Goal: Task Accomplishment & Management: Complete application form

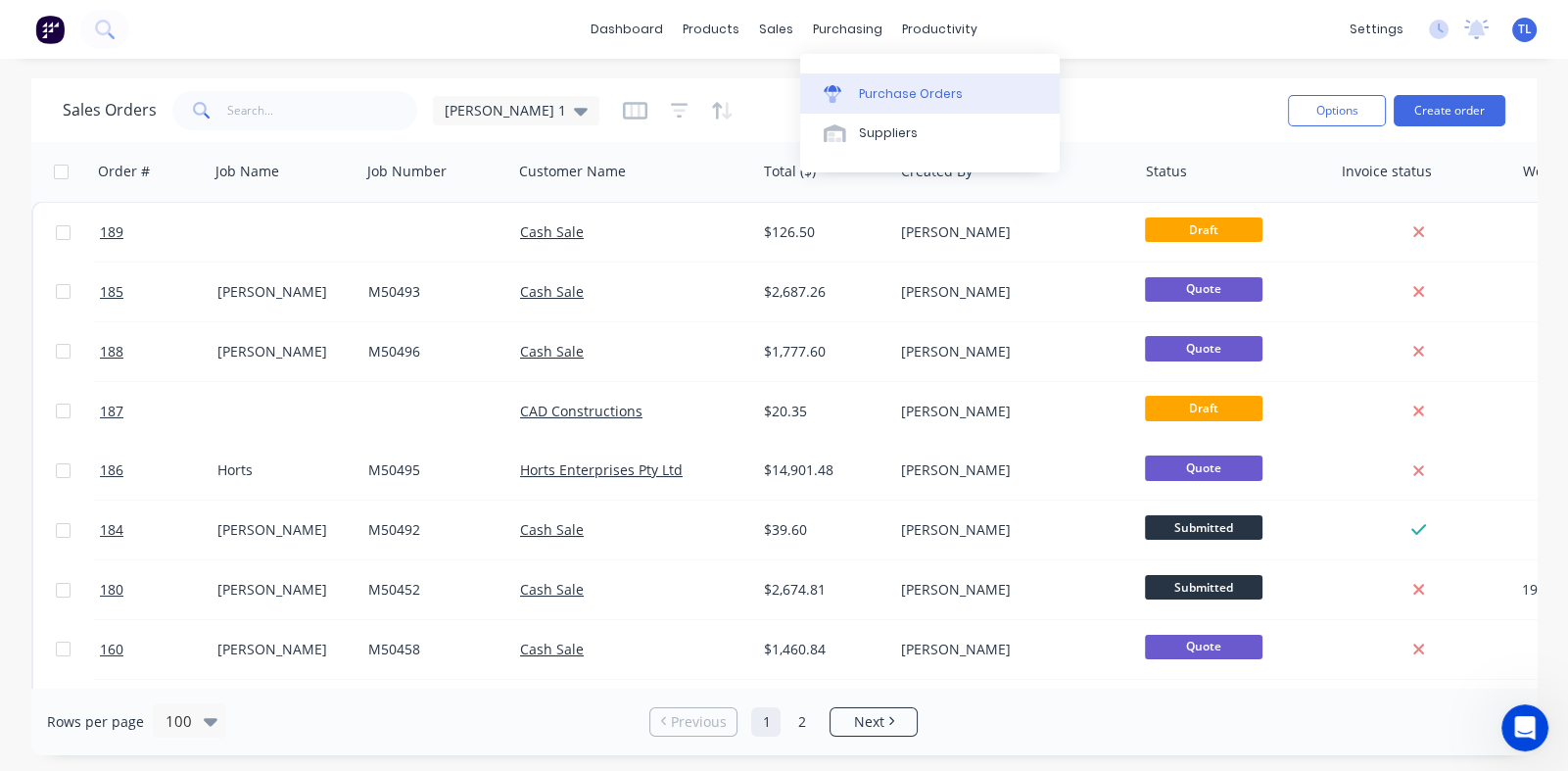
click at [908, 87] on div "Purchase Orders" at bounding box center [911, 94] width 104 height 18
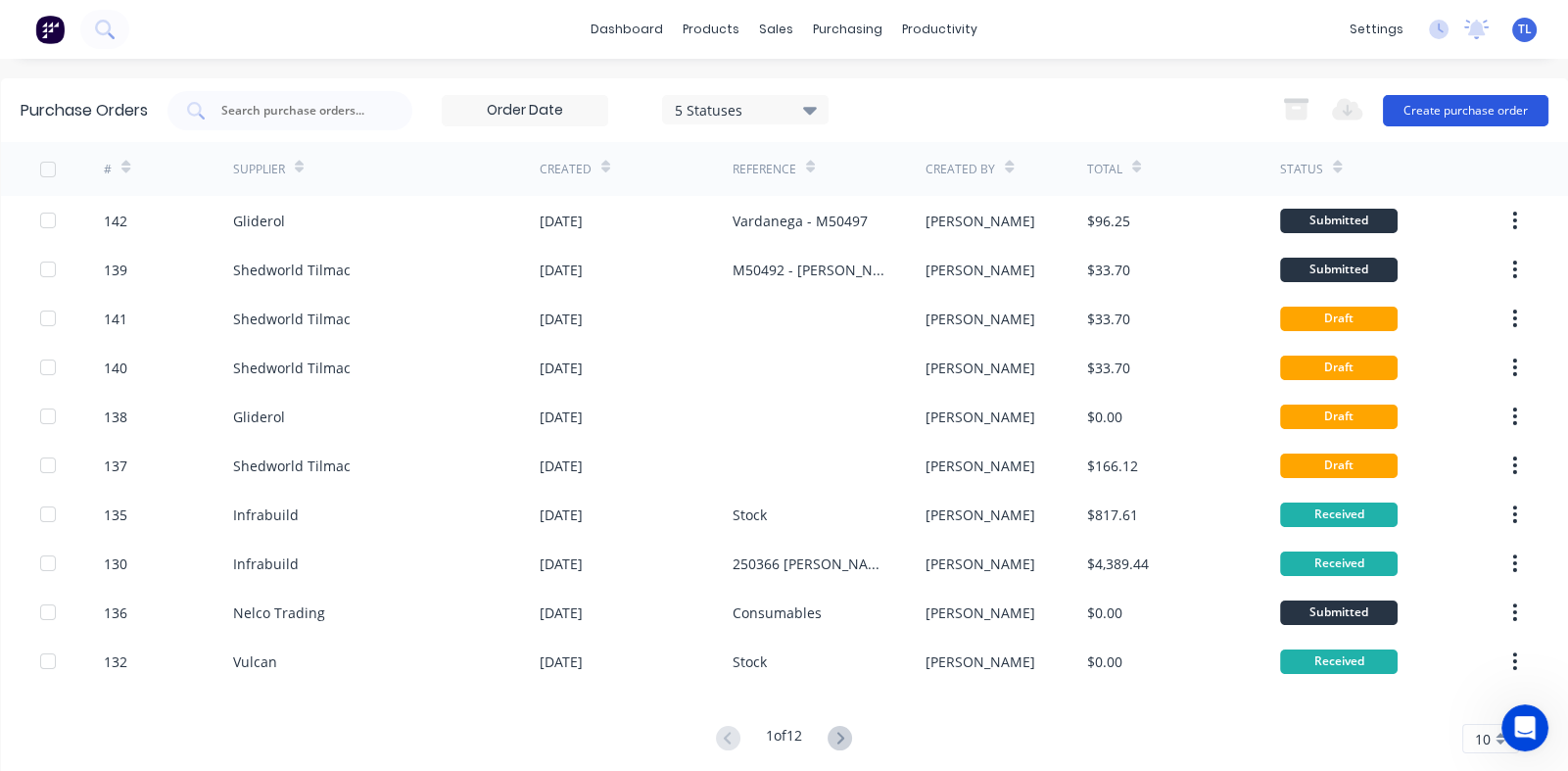
click at [1420, 104] on button "Create purchase order" at bounding box center [1466, 110] width 166 height 31
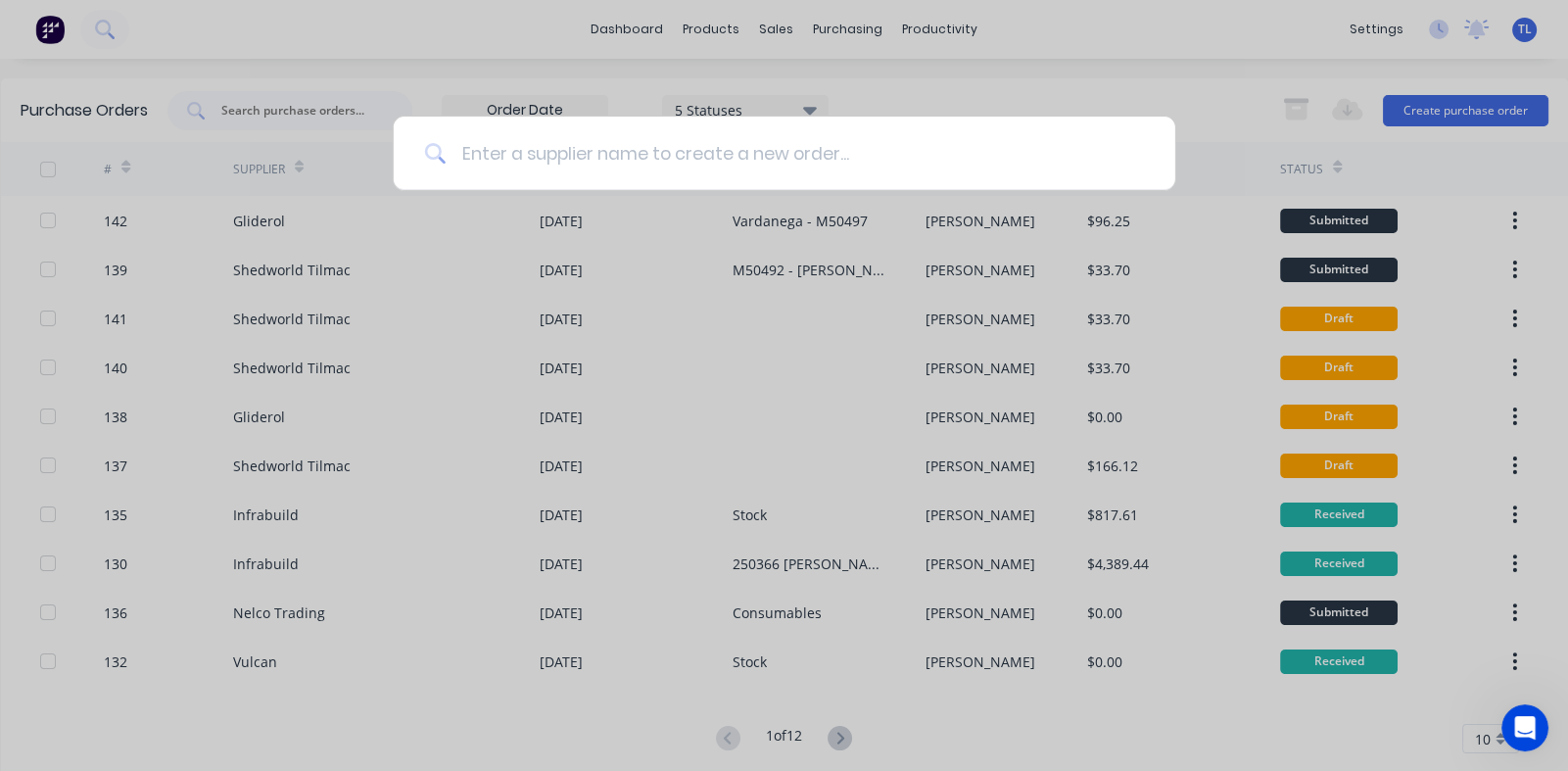
click at [549, 160] on input at bounding box center [795, 153] width 699 height 73
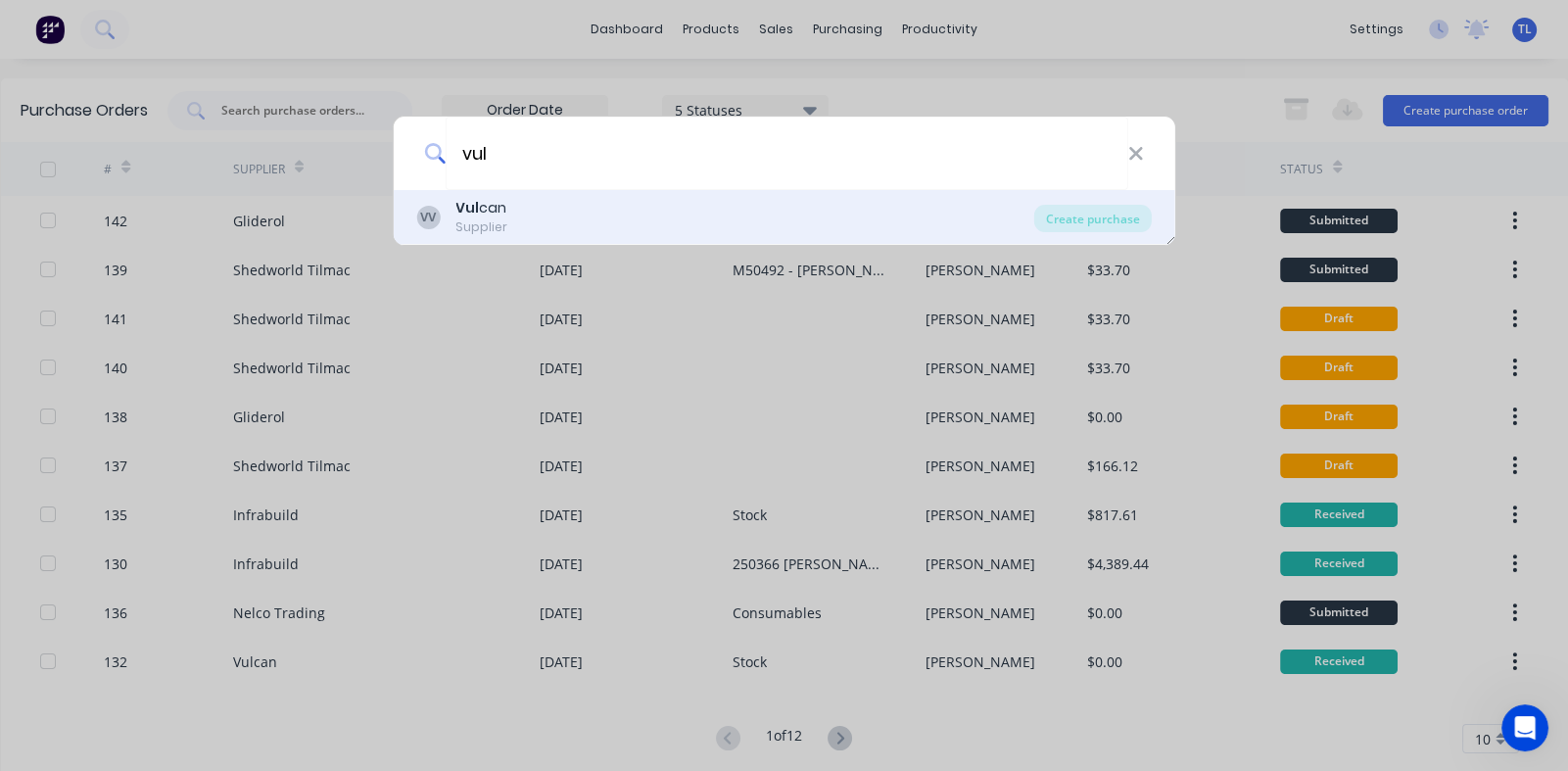
type input "vul"
click at [470, 213] on b "Vul" at bounding box center [468, 208] width 24 height 20
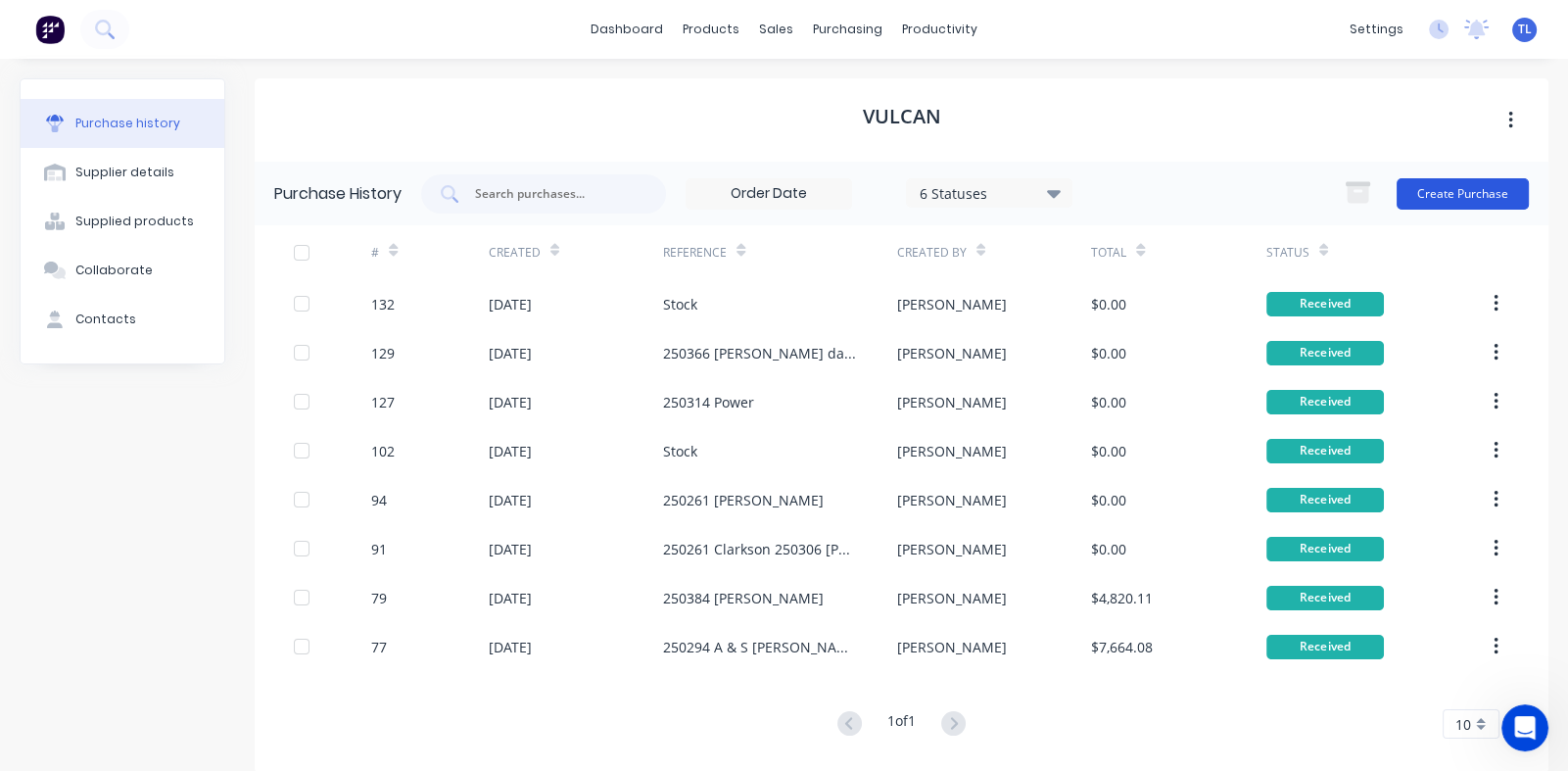
click at [1453, 194] on button "Create Purchase" at bounding box center [1463, 193] width 132 height 31
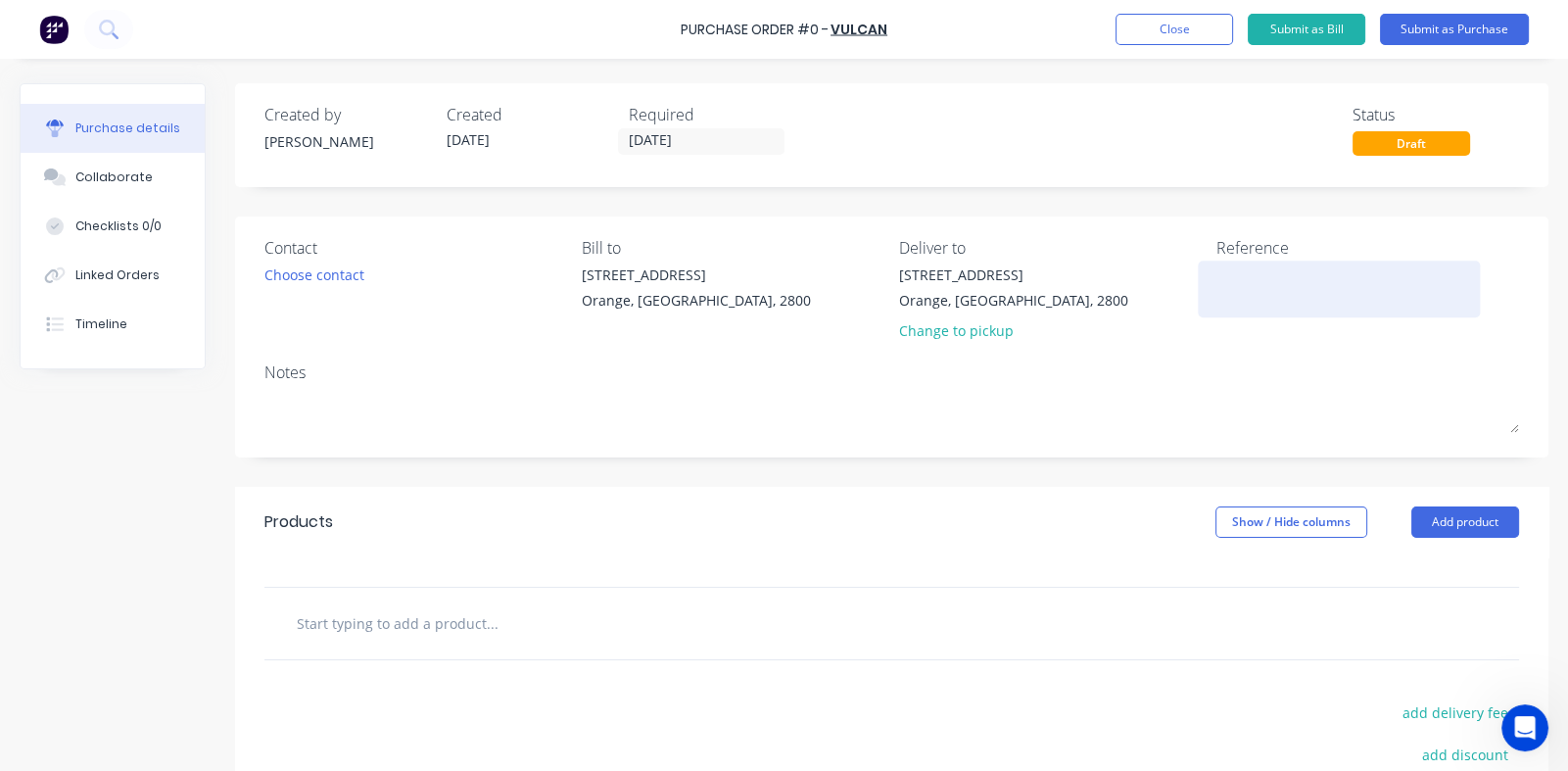
click at [1229, 276] on textarea at bounding box center [1339, 287] width 245 height 44
click at [1237, 289] on textarea at bounding box center [1339, 287] width 245 height 44
type textarea "x"
type textarea "2"
type textarea "x"
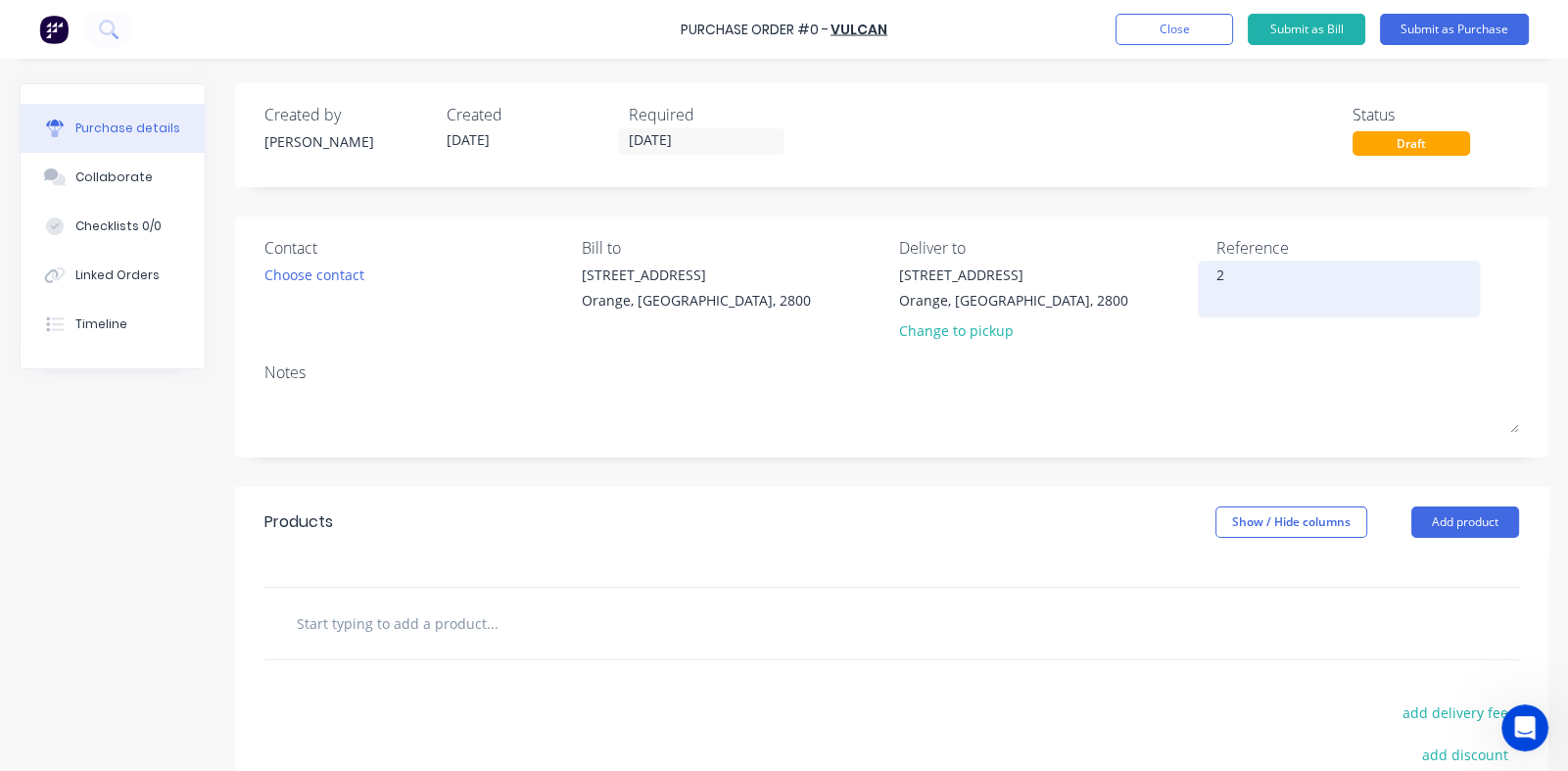
type textarea "25"
type textarea "x"
type textarea "250419"
type textarea "x"
type textarea "250419"
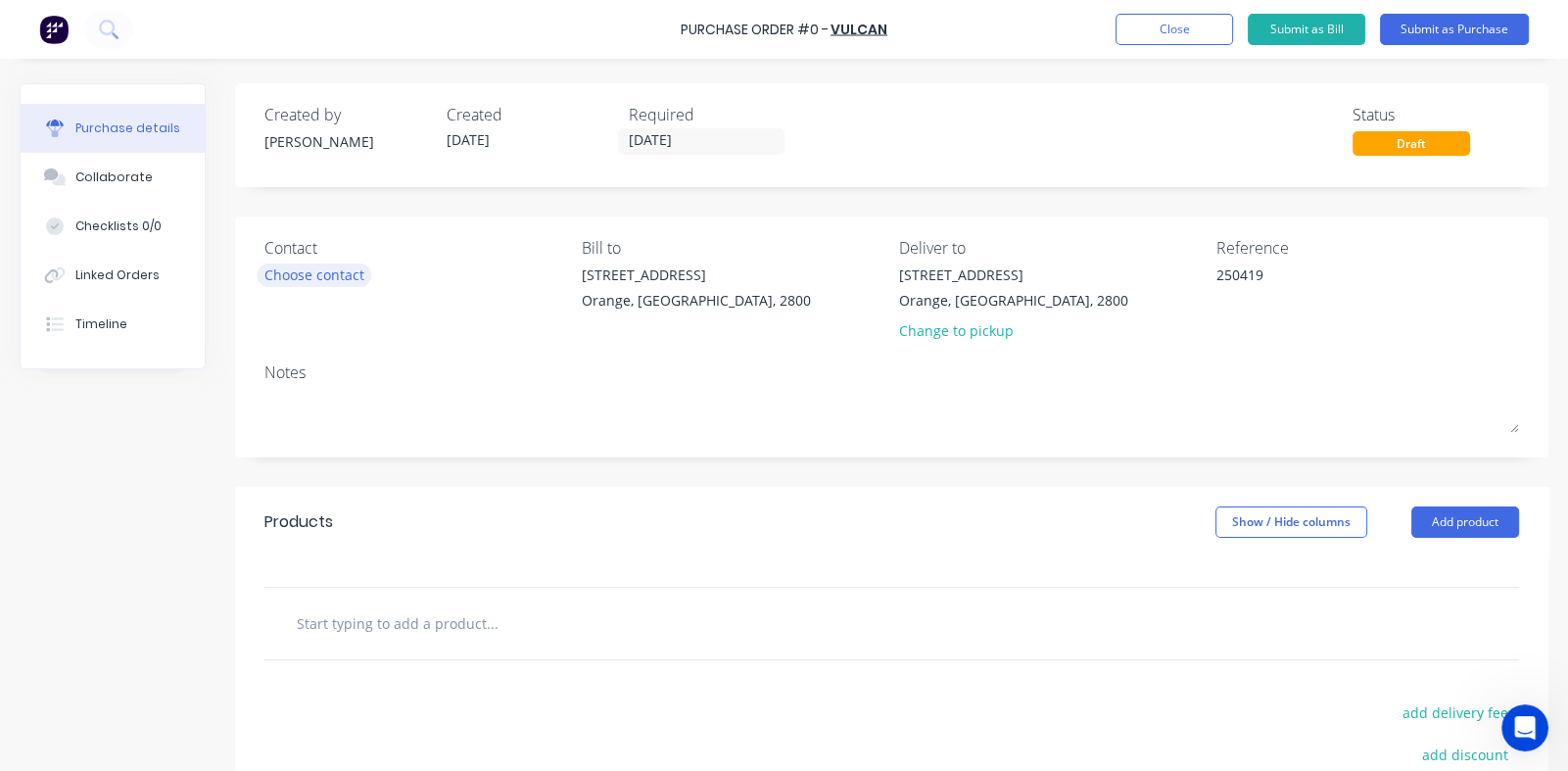
type textarea "x"
type textarea "250419"
click at [346, 276] on div "Choose contact" at bounding box center [315, 275] width 100 height 21
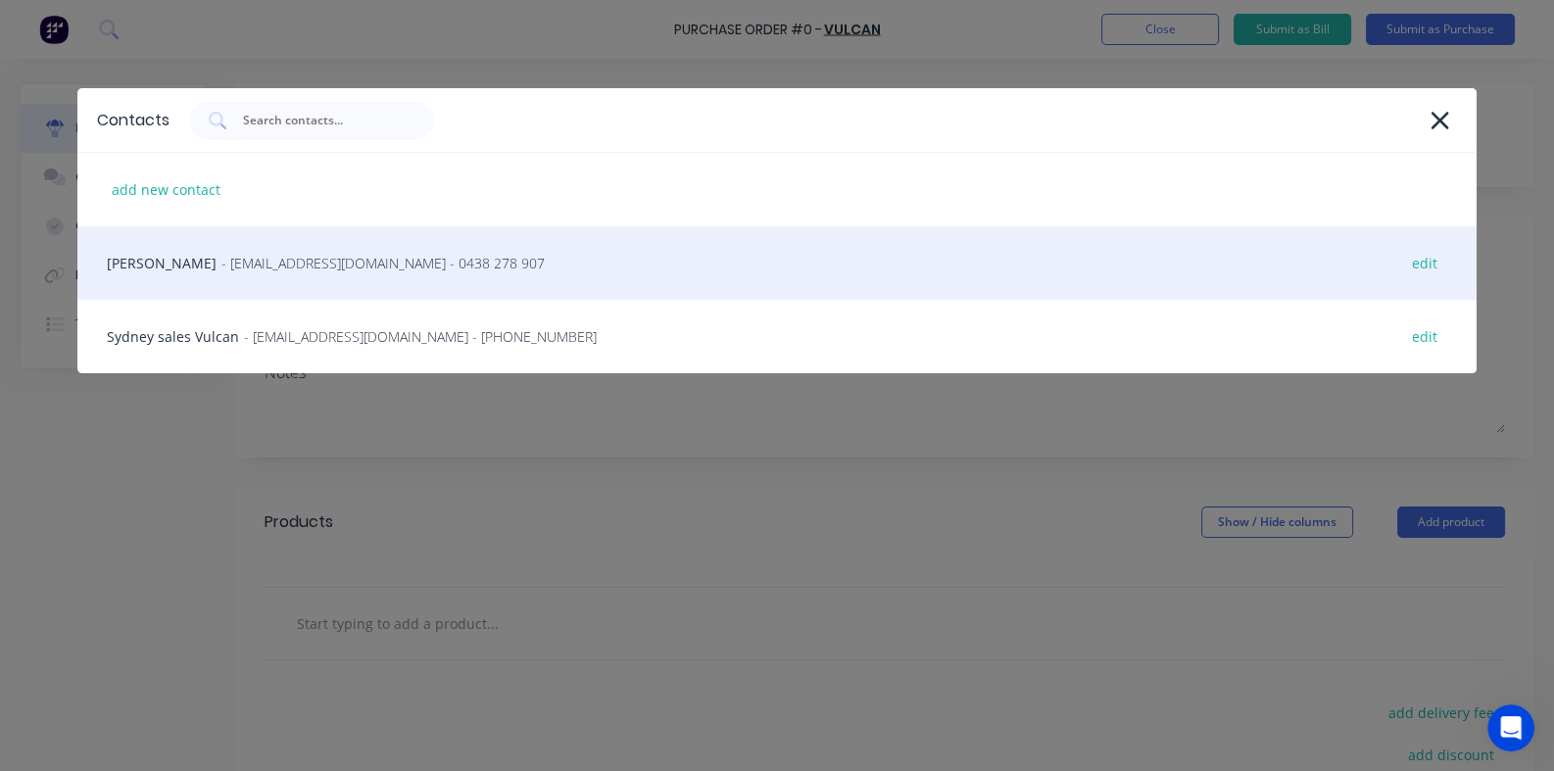
click at [309, 272] on span "- [EMAIL_ADDRESS][DOMAIN_NAME] - 0438 278 907" at bounding box center [382, 263] width 323 height 21
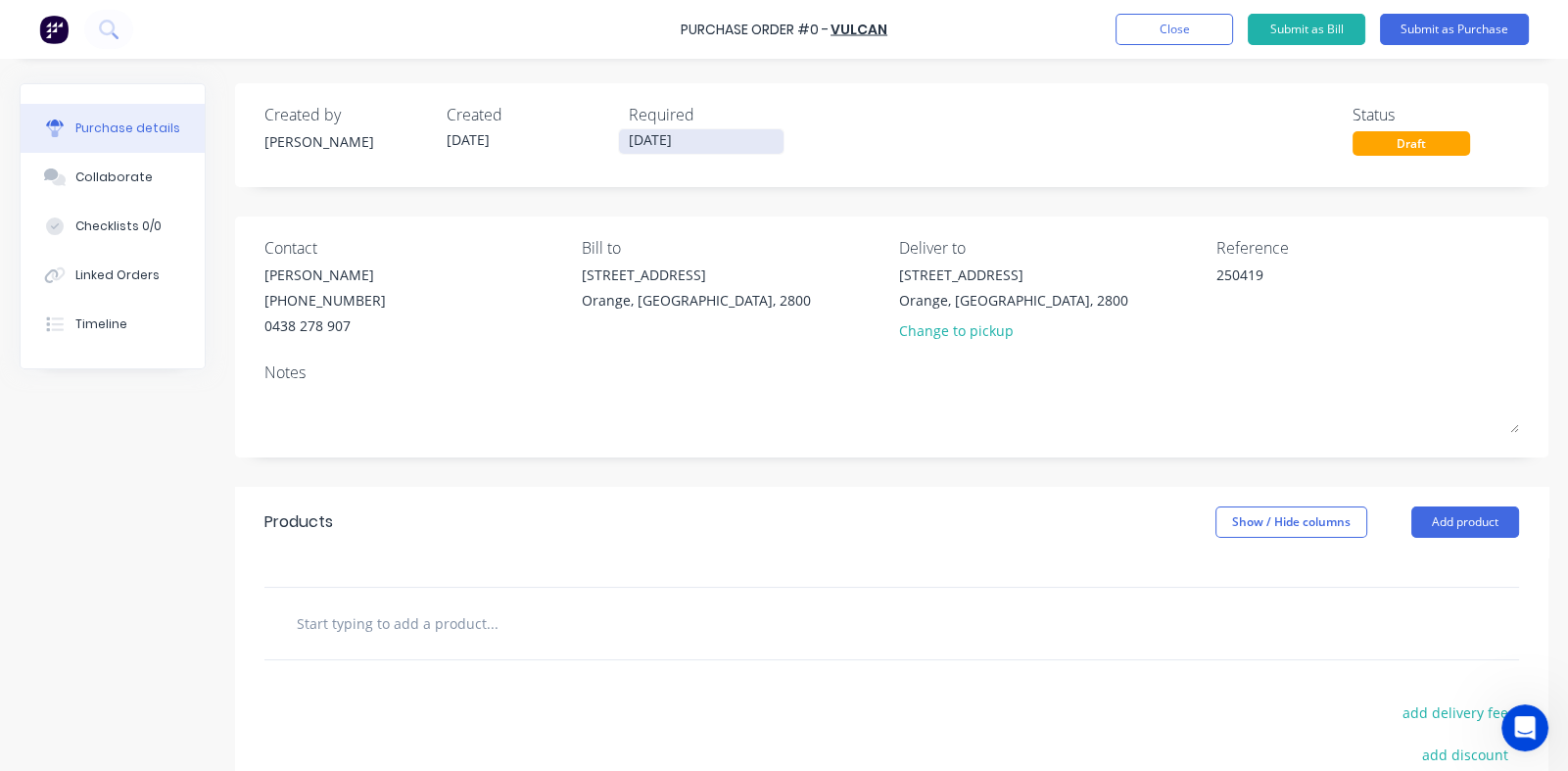
click at [650, 143] on input "[DATE]" at bounding box center [701, 141] width 165 height 24
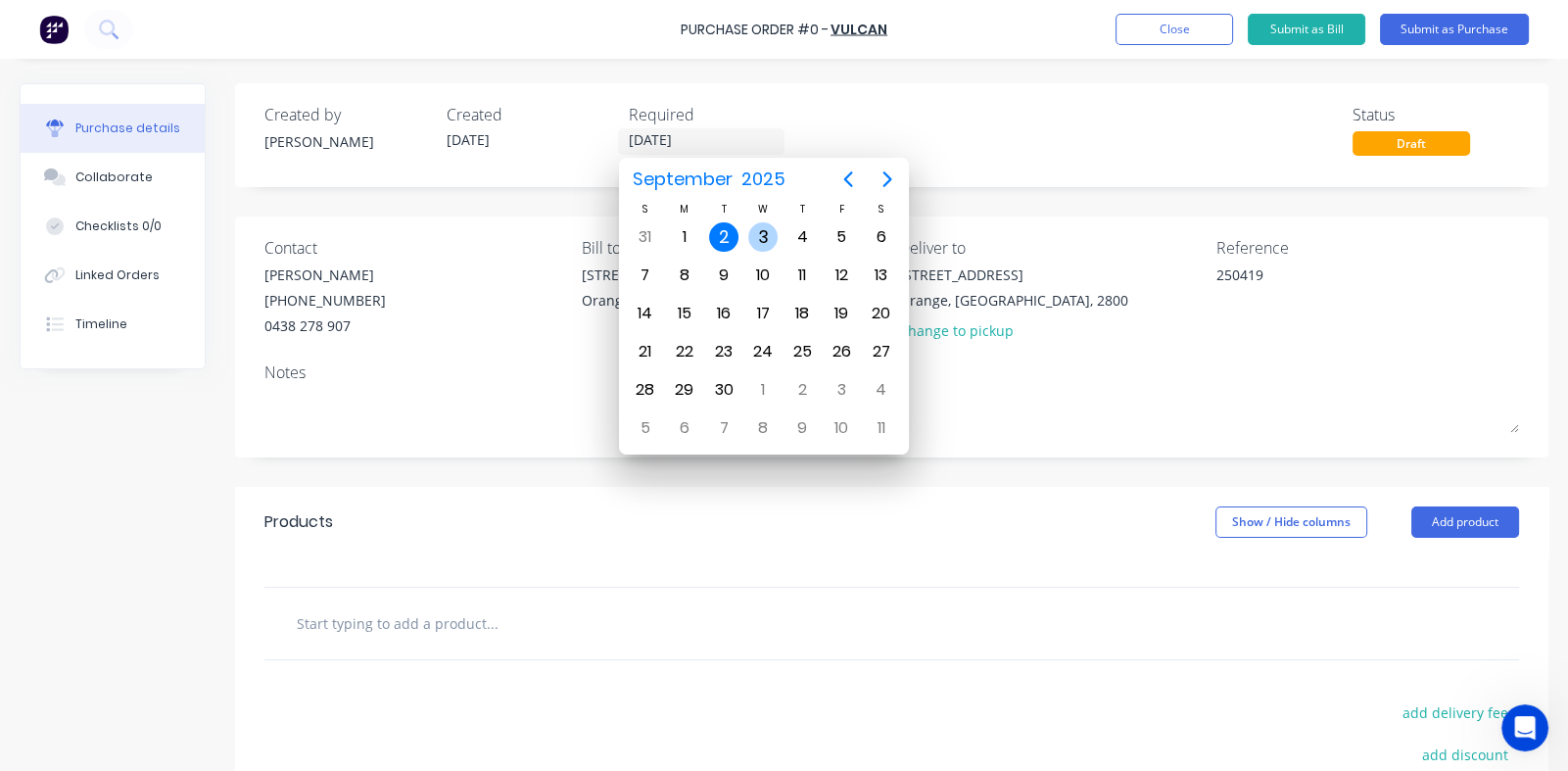
click at [760, 237] on div "3" at bounding box center [762, 236] width 29 height 29
type textarea "x"
type input "[DATE]"
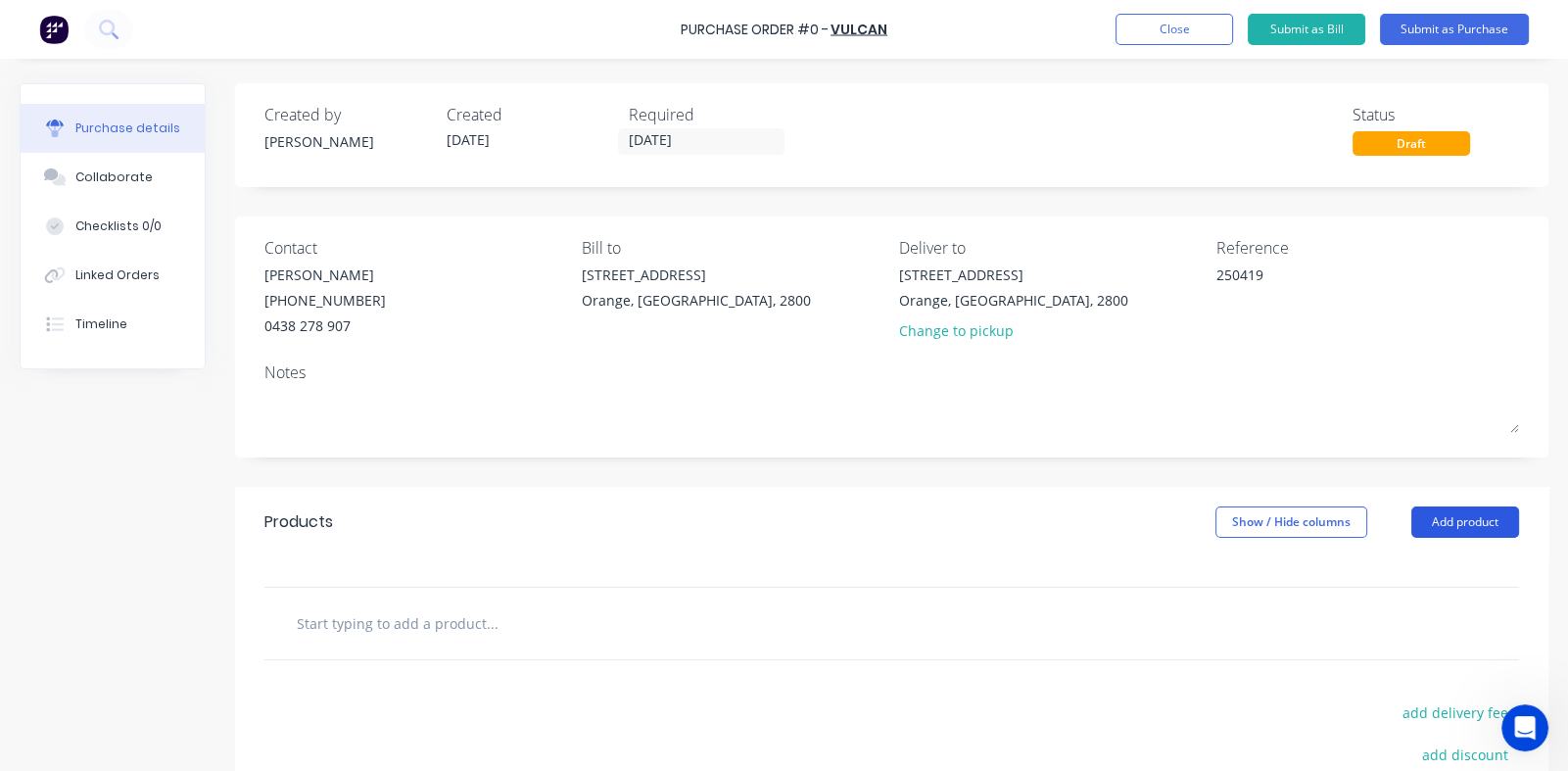
click at [1433, 520] on button "Add product" at bounding box center [1466, 522] width 108 height 31
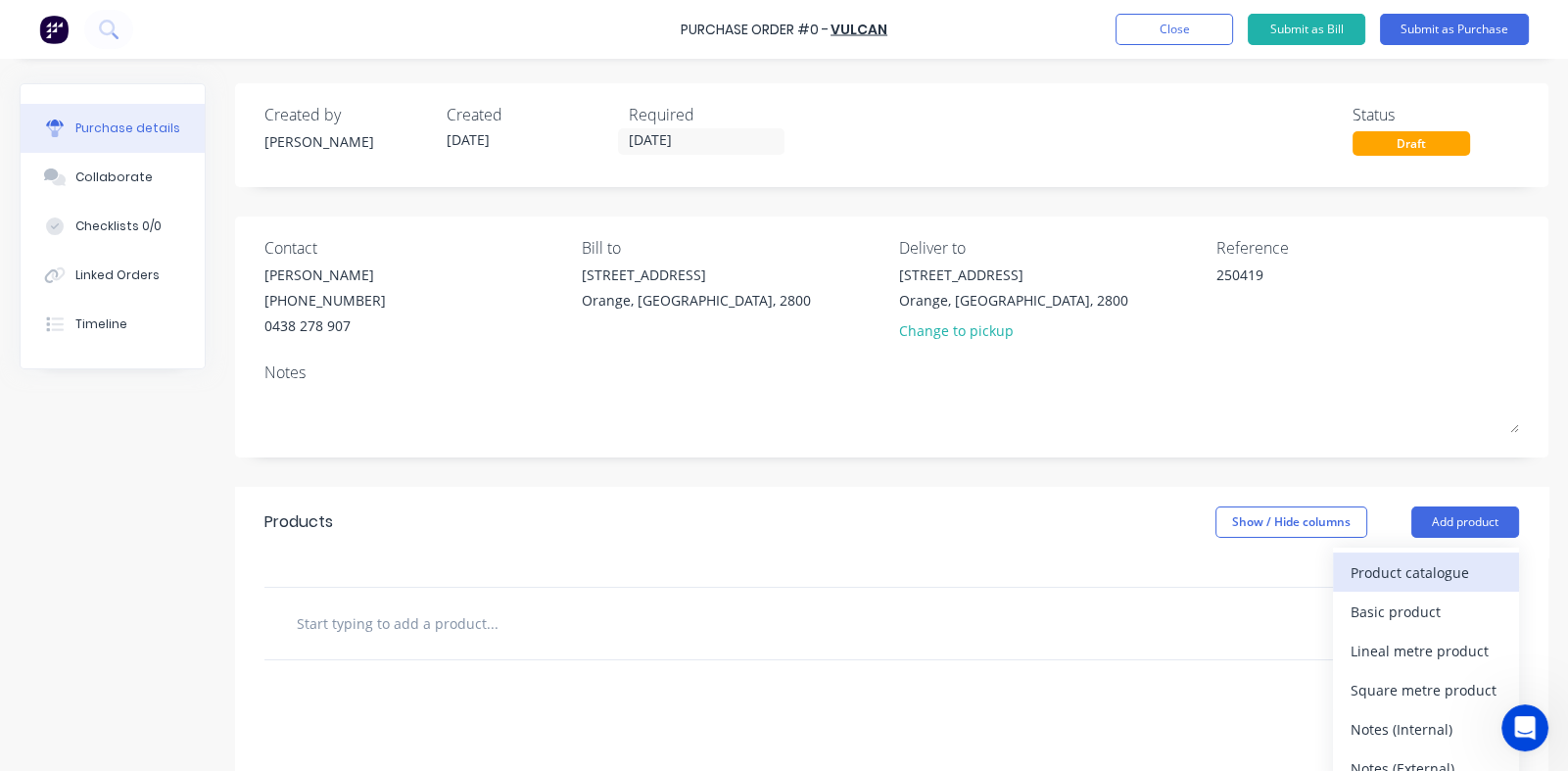
click at [1381, 575] on div "Product catalogue" at bounding box center [1426, 572] width 151 height 28
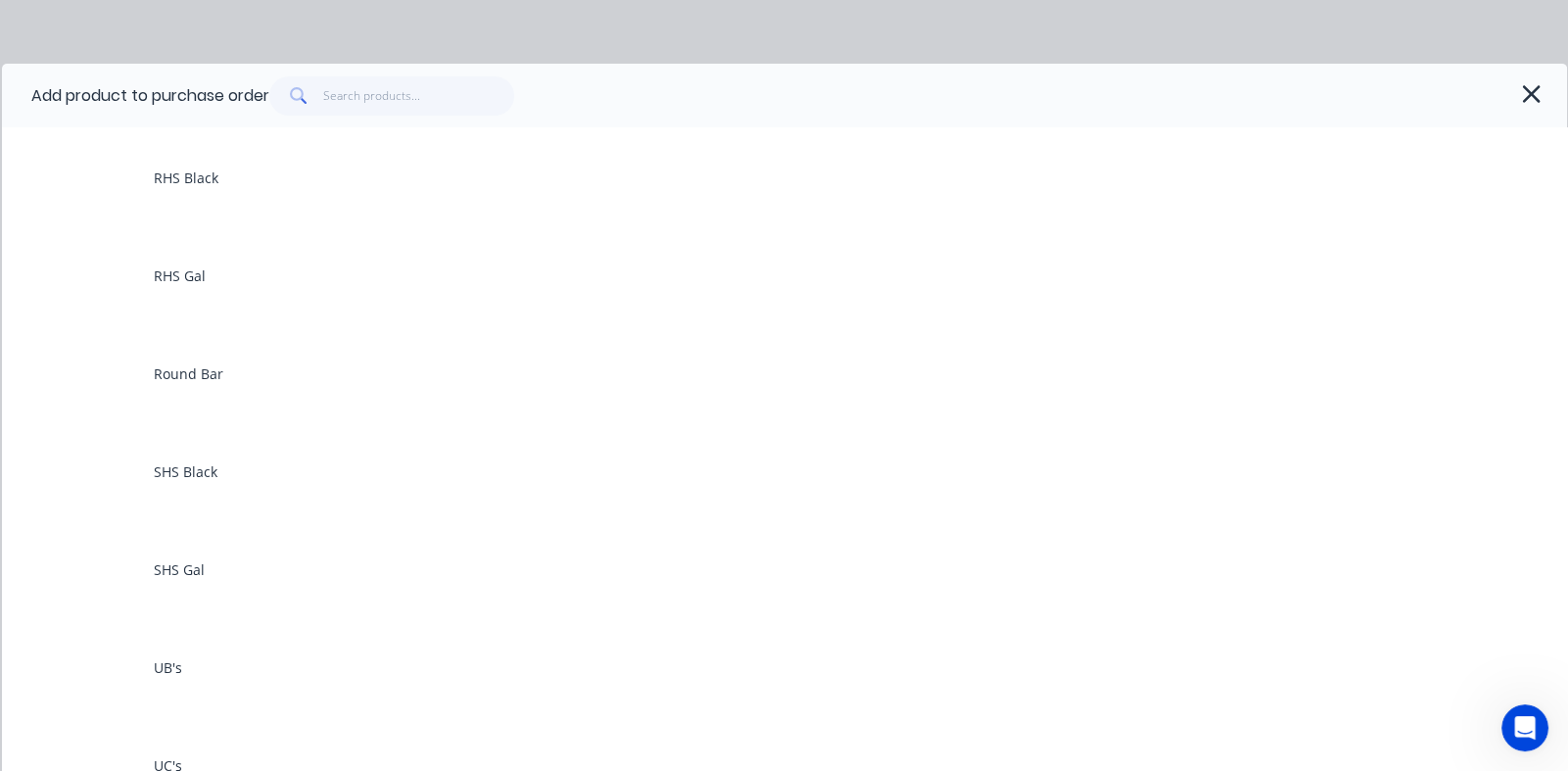
scroll to position [1274, 0]
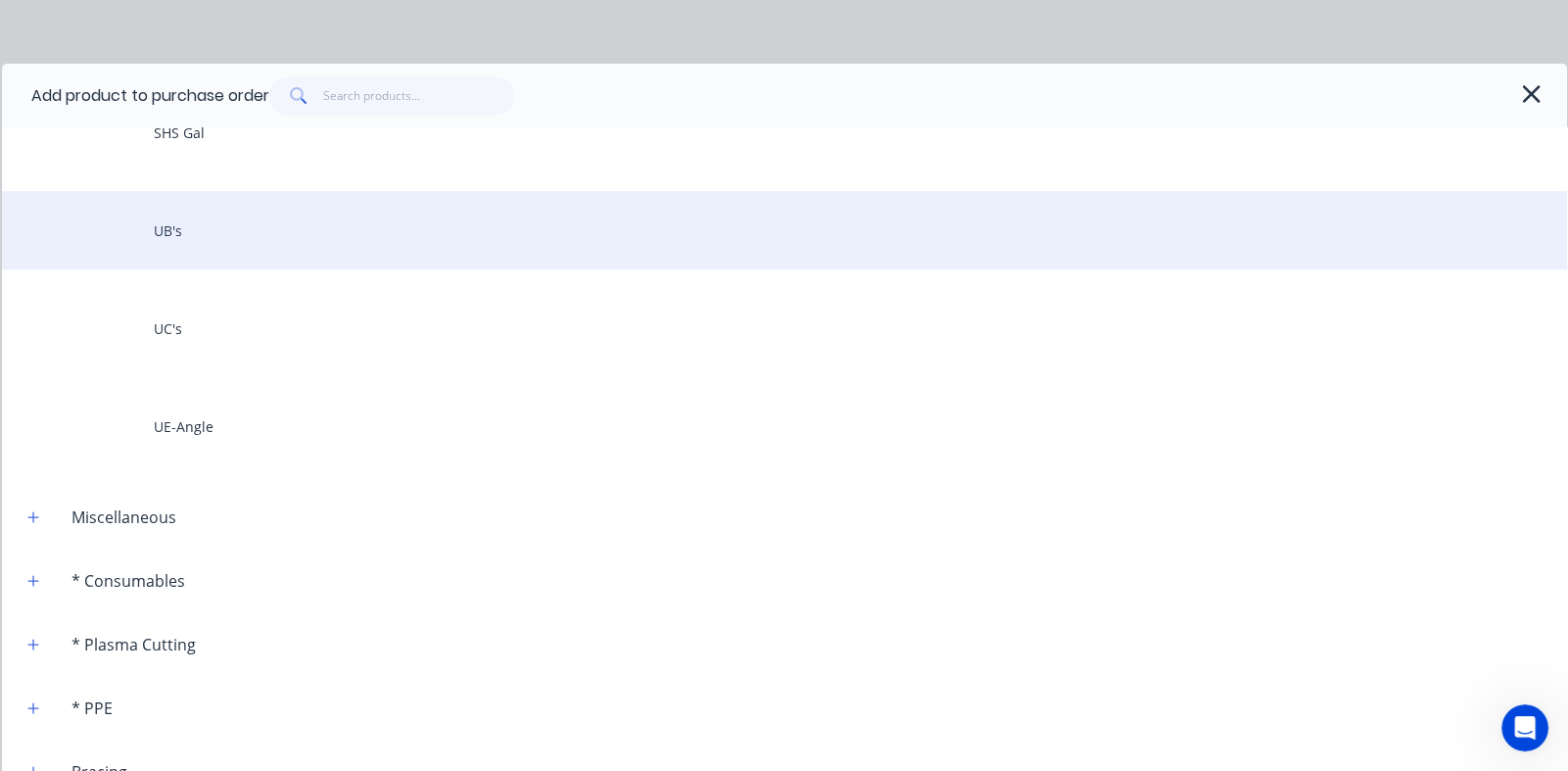
click at [169, 221] on div "UB's" at bounding box center [785, 230] width 1566 height 78
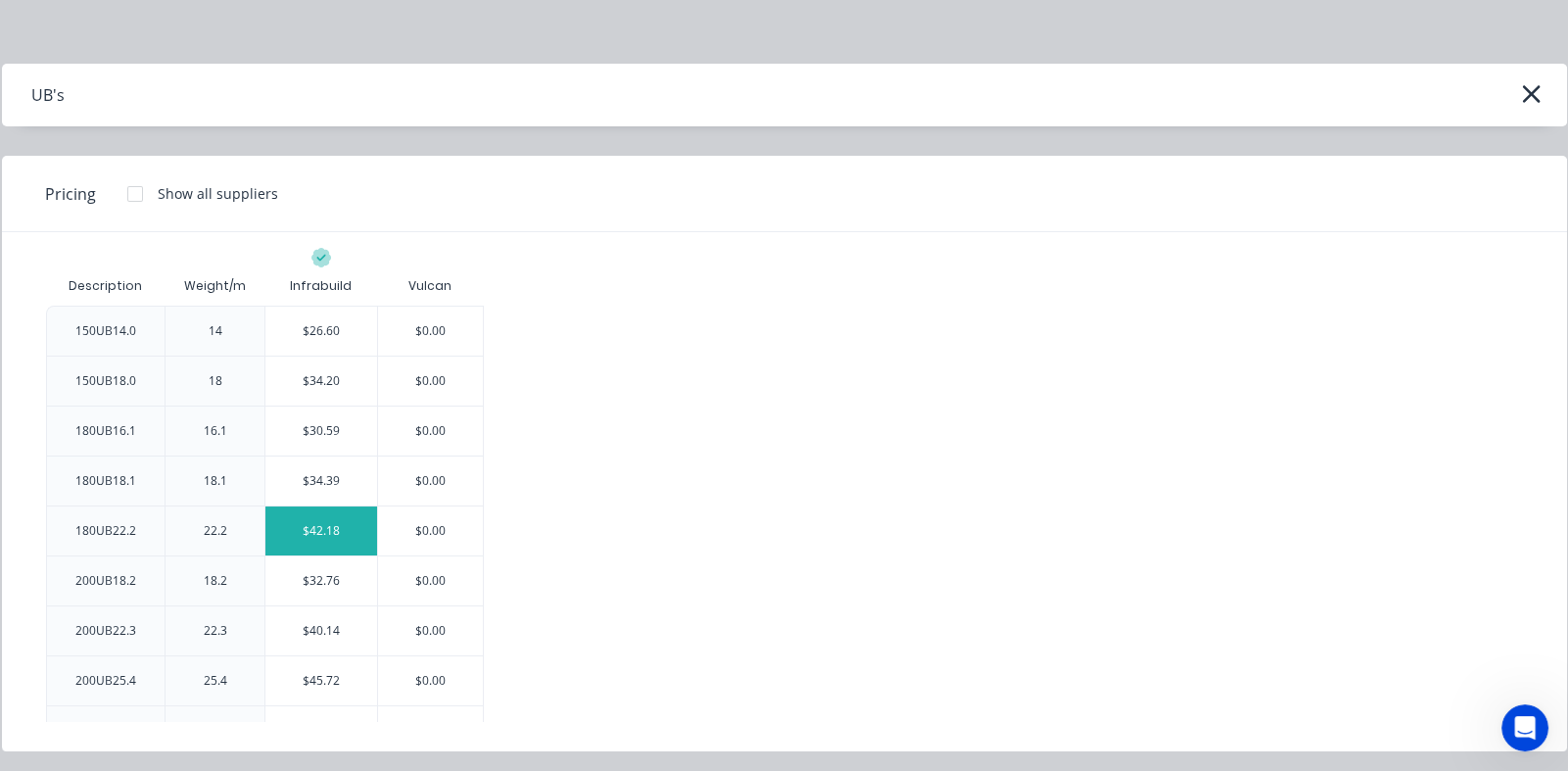
scroll to position [391, 0]
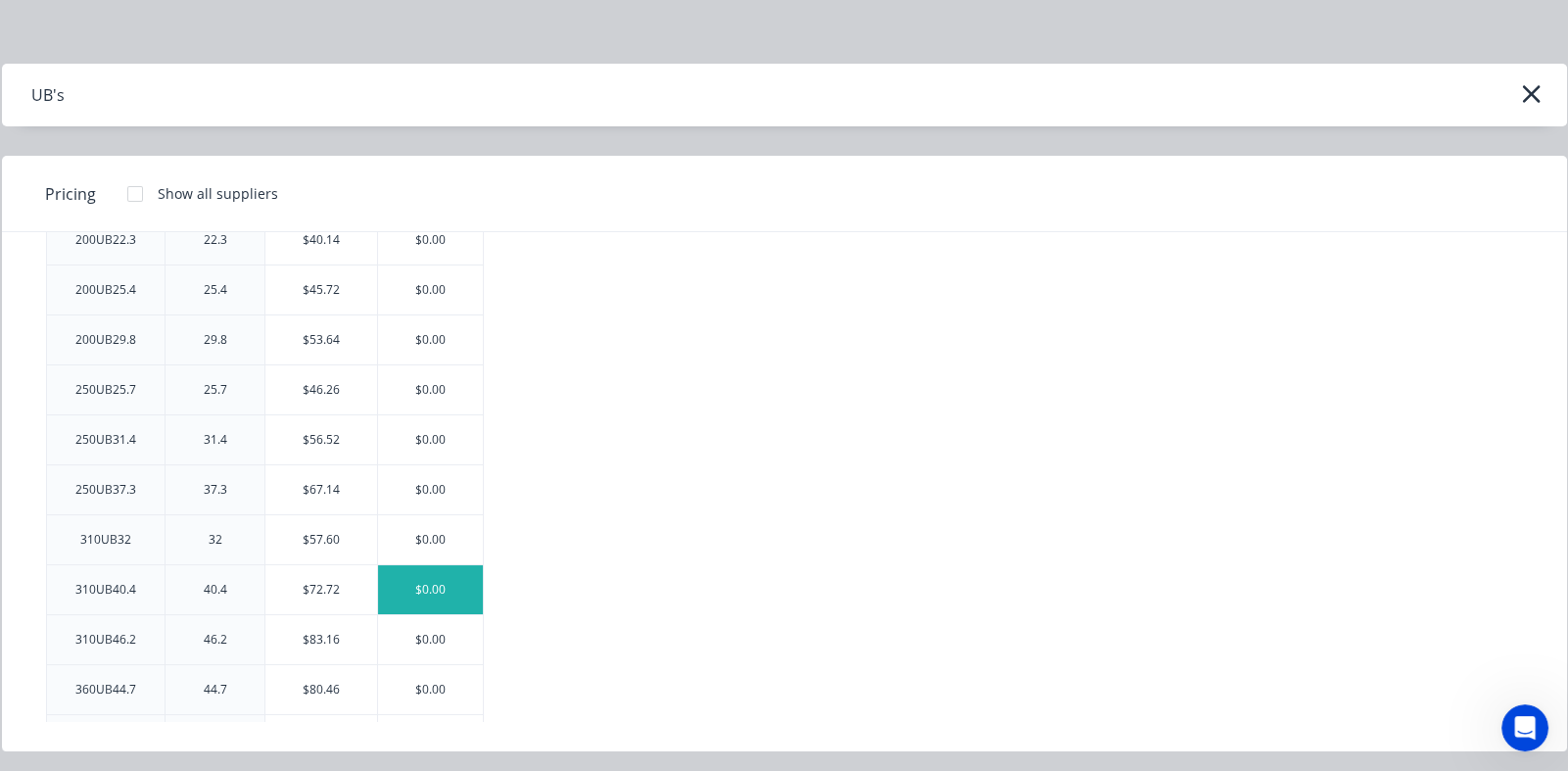
click at [431, 583] on div "$0.00" at bounding box center [430, 589] width 105 height 49
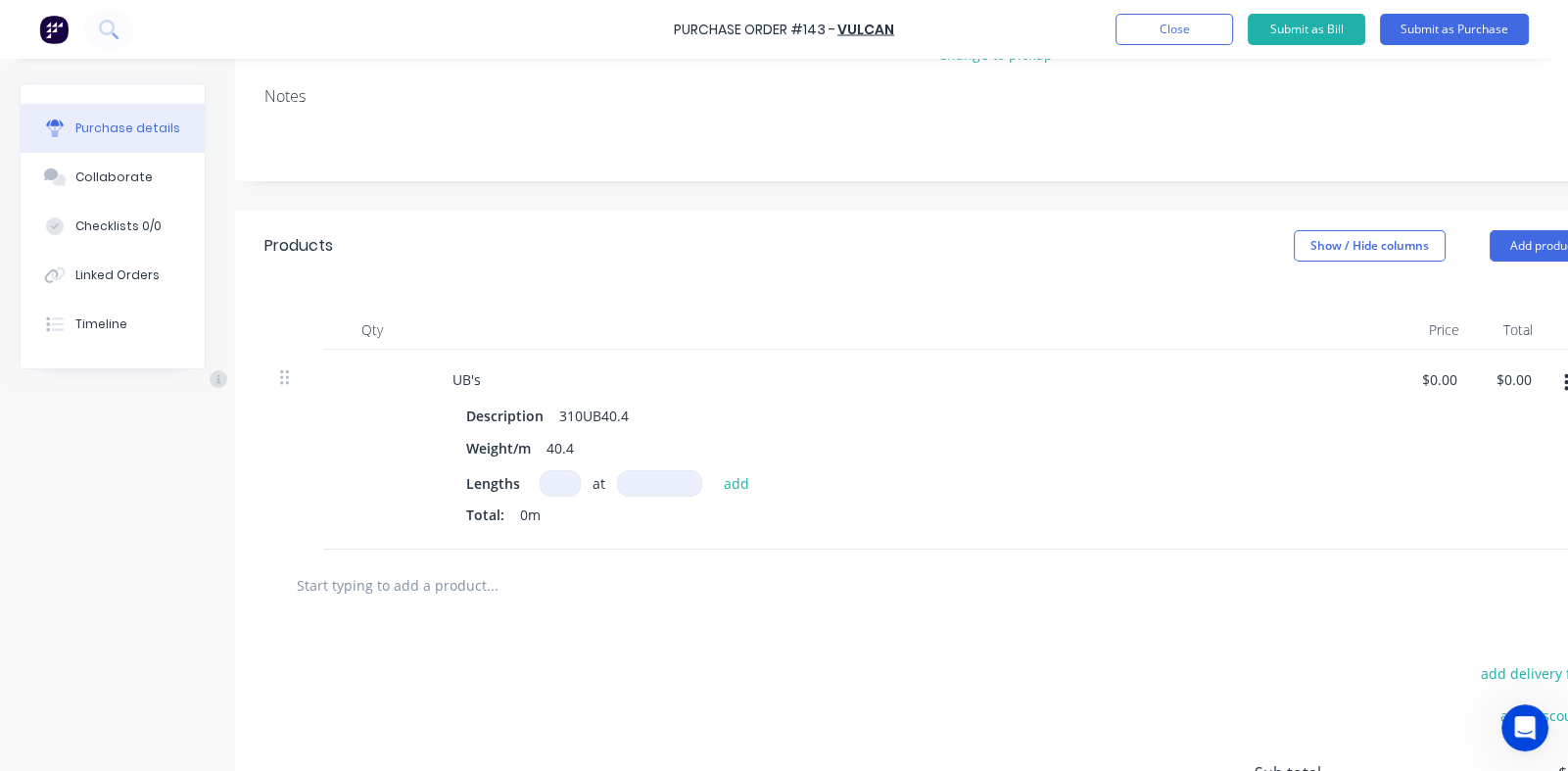
scroll to position [294, 0]
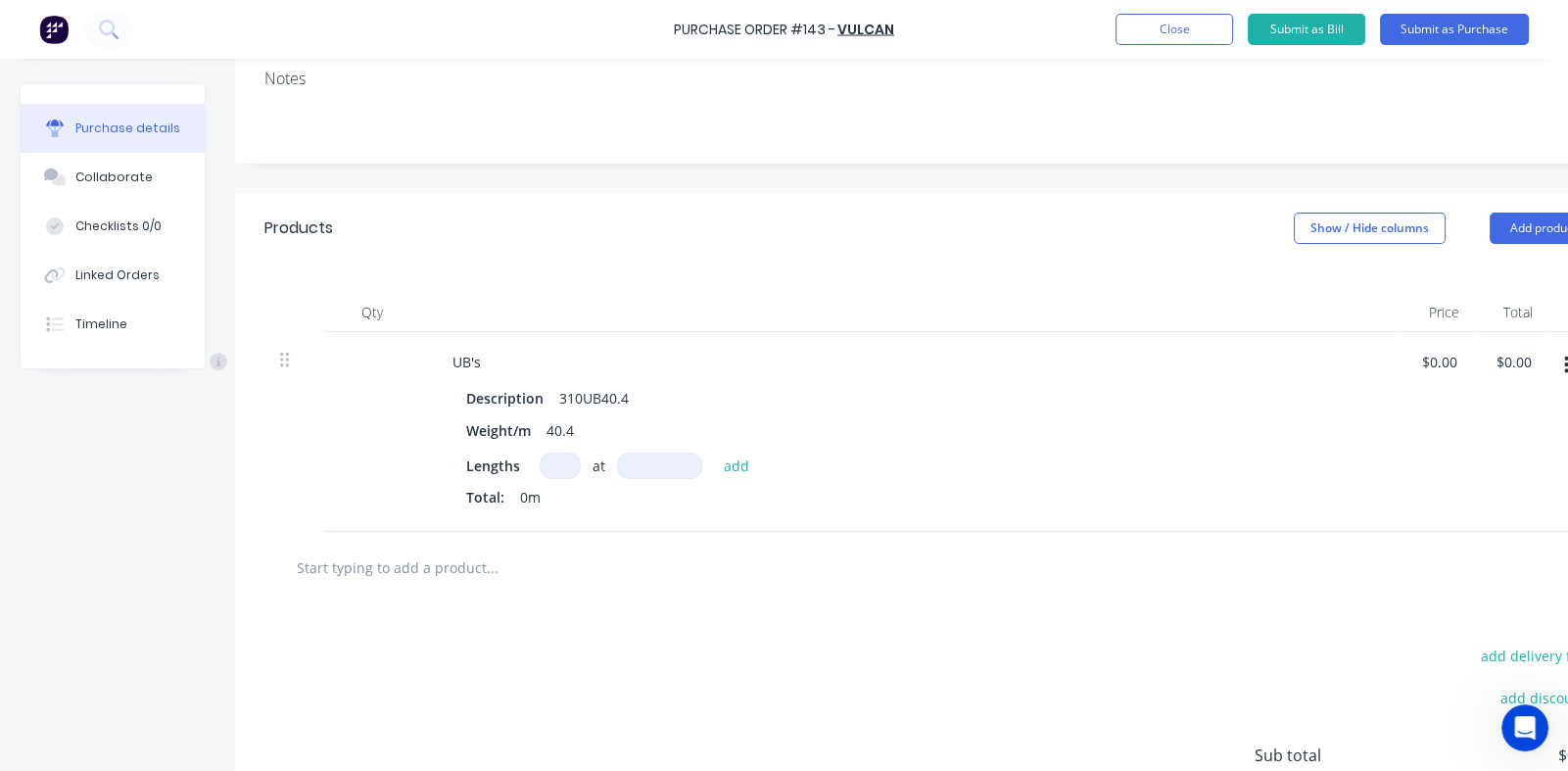
click at [564, 468] on input at bounding box center [560, 466] width 41 height 26
type textarea "x"
type input "7"
type textarea "x"
type input "7"
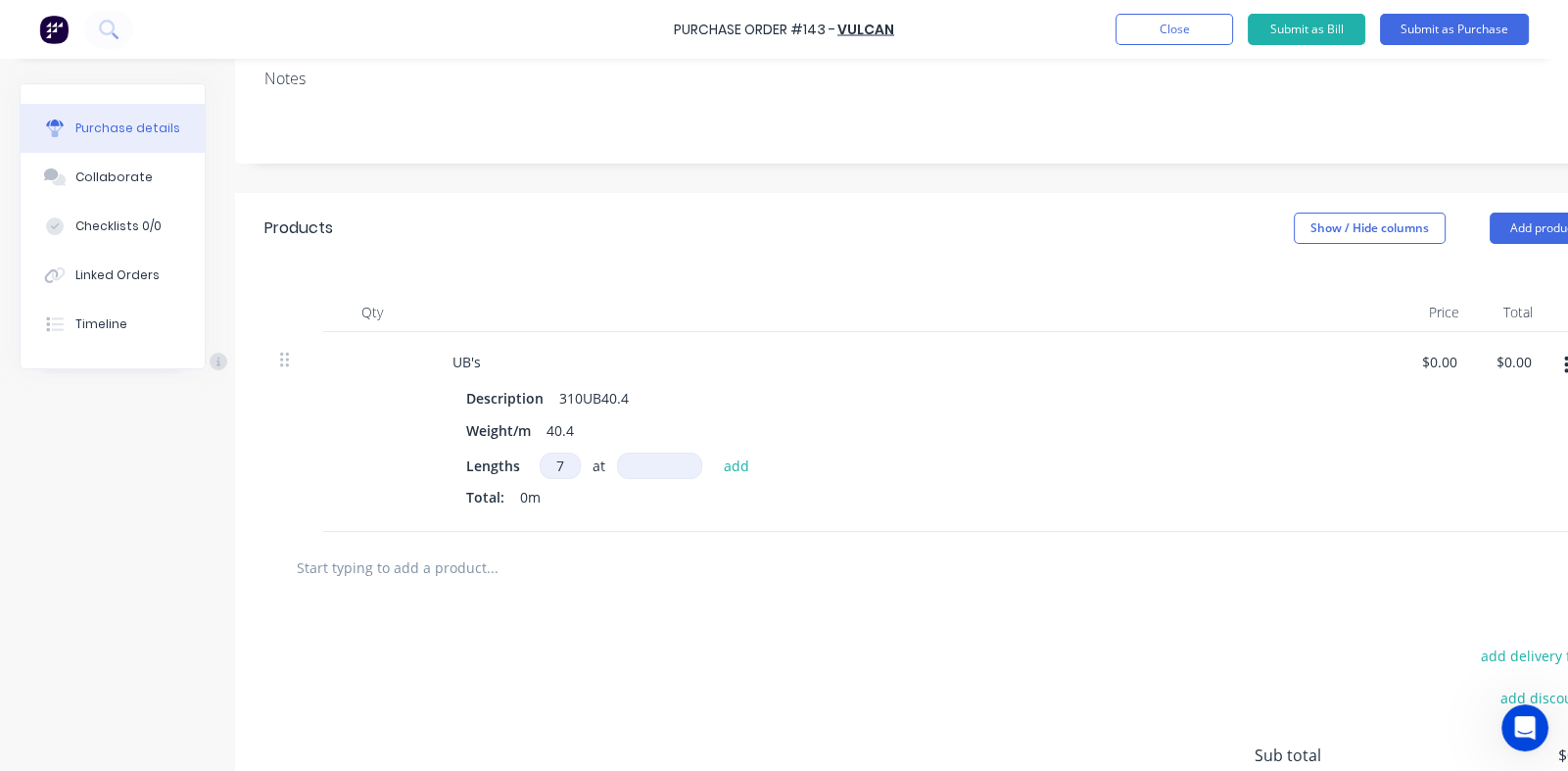
click at [652, 466] on input at bounding box center [659, 466] width 85 height 26
type textarea "x"
type input "1"
type textarea "x"
type input "12"
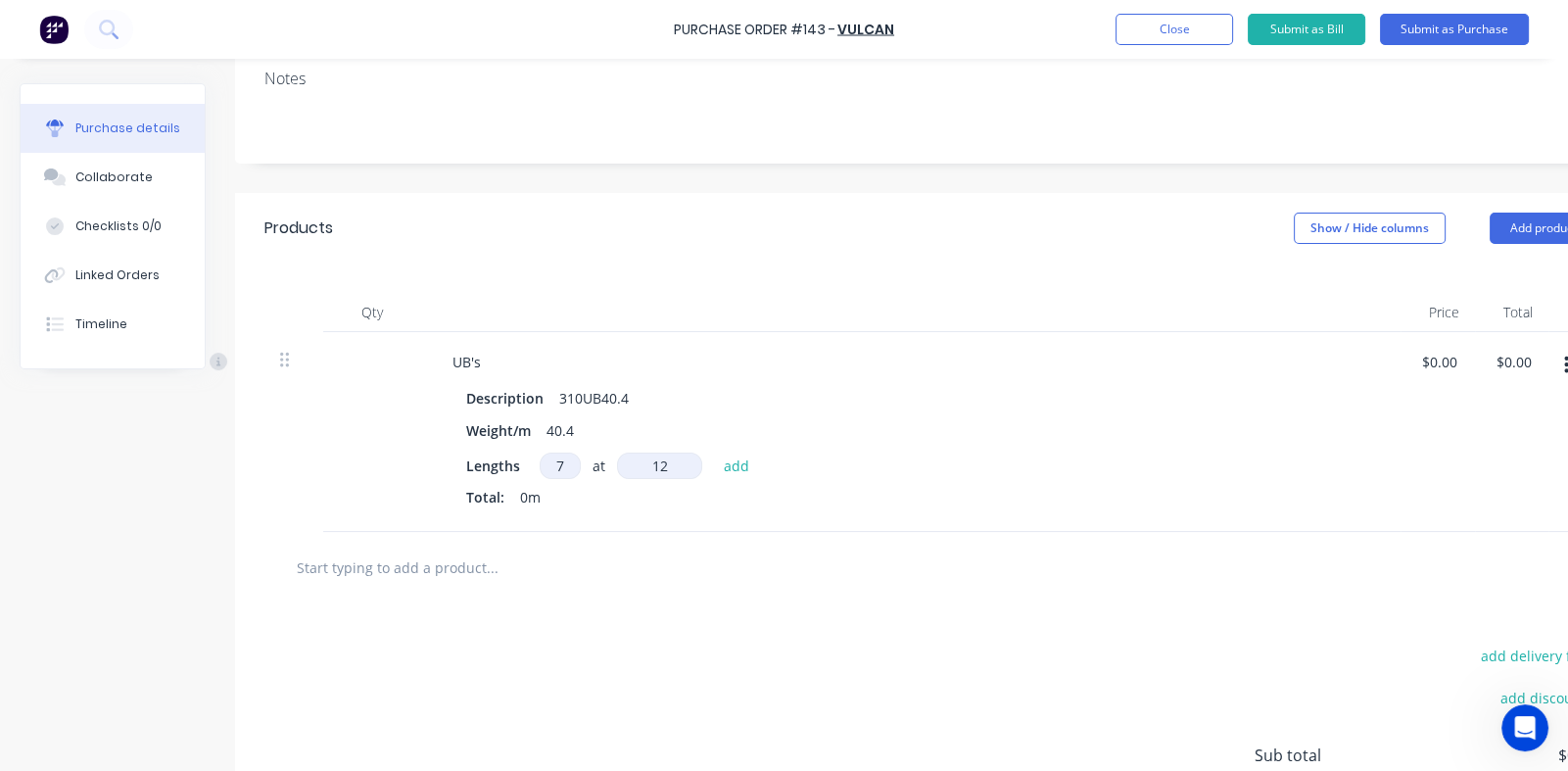
type textarea "x"
type input "120"
type textarea "x"
type input "1200"
type textarea "x"
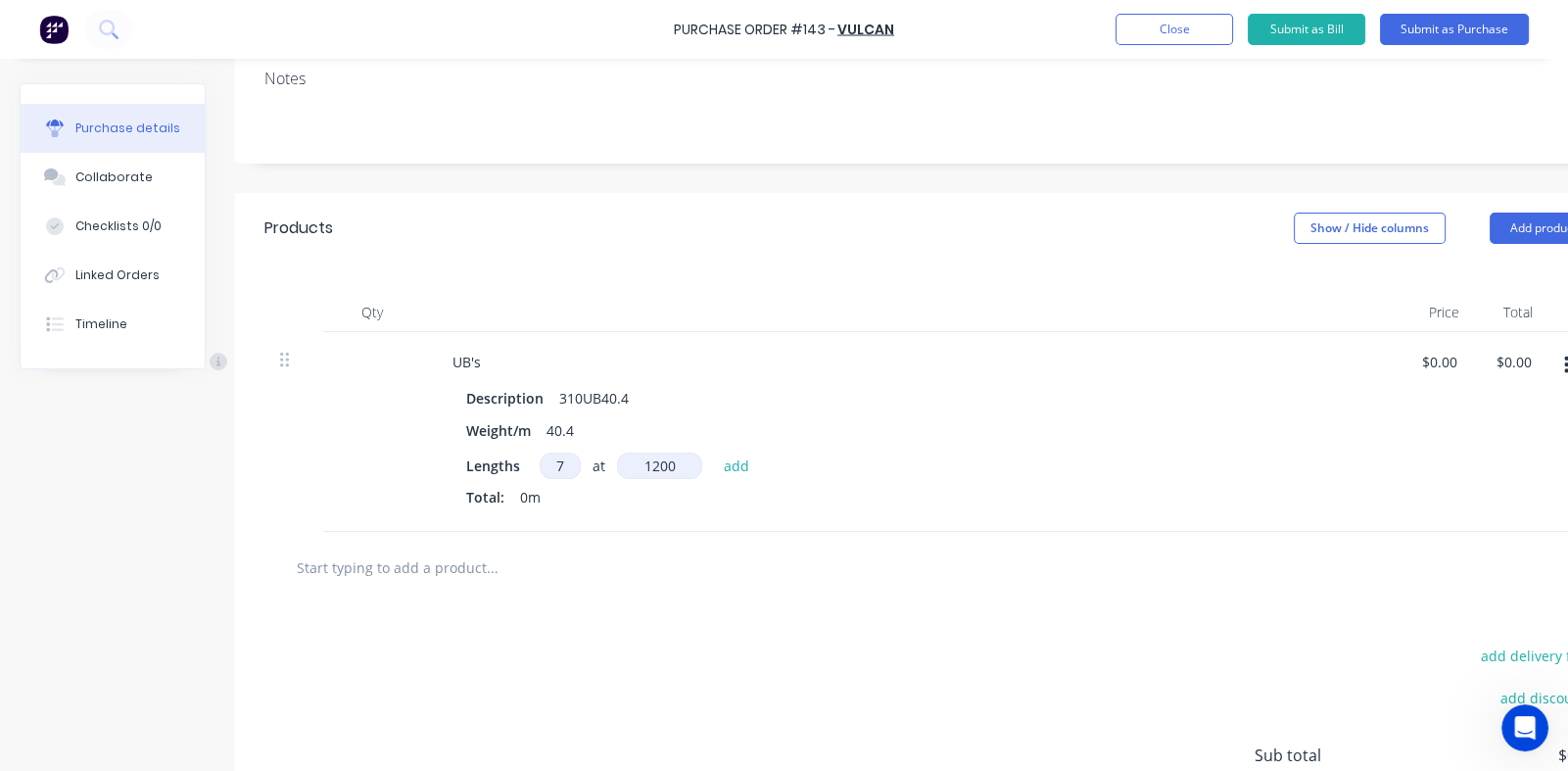
type input "12000"
type textarea "x"
type input "12000"
type textarea "x"
type input "12000mm"
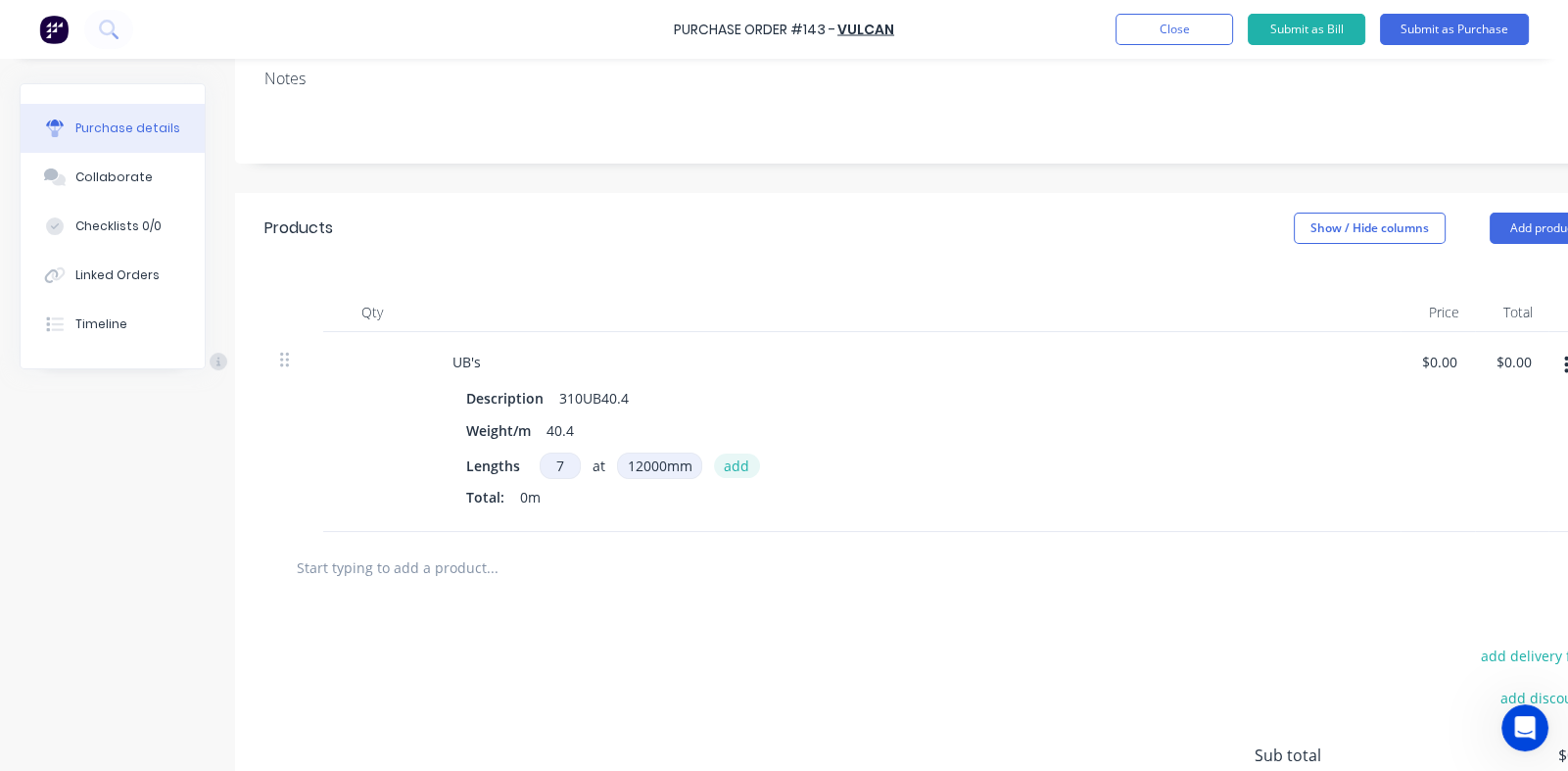
click at [745, 466] on button "add" at bounding box center [737, 466] width 46 height 24
type textarea "x"
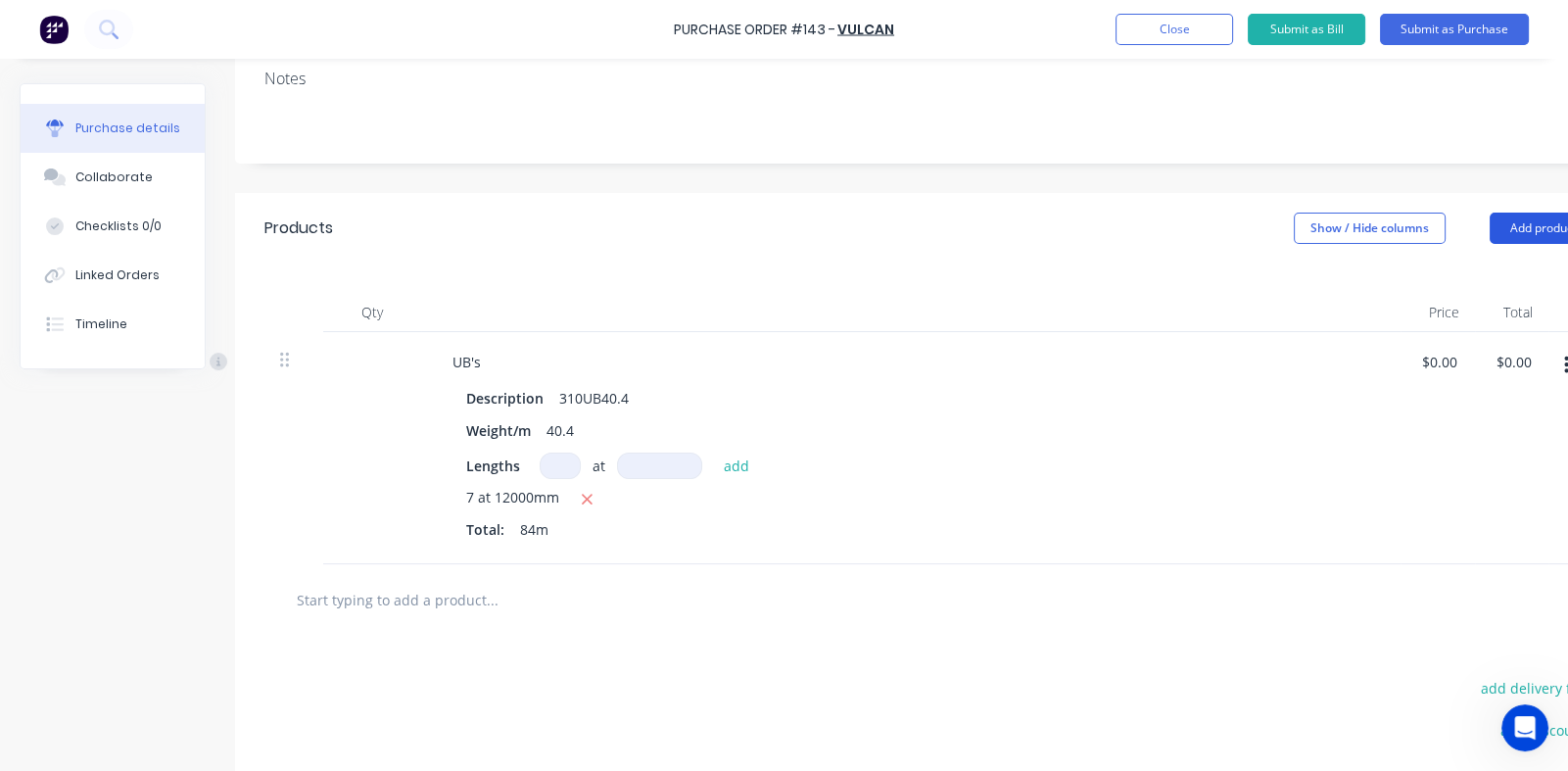
click at [1509, 222] on button "Add product" at bounding box center [1544, 228] width 108 height 31
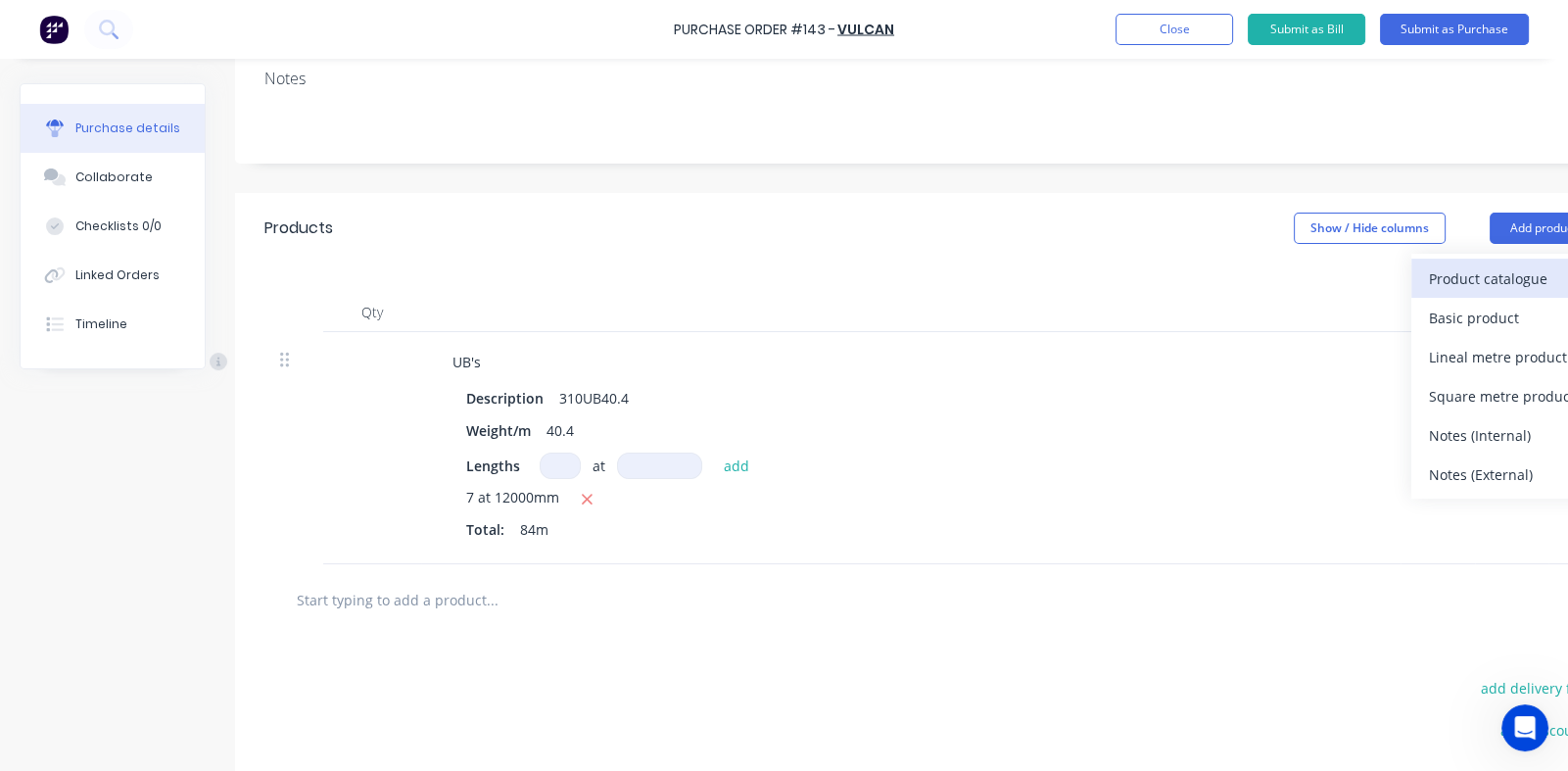
click at [1465, 280] on div "Product catalogue" at bounding box center [1504, 279] width 151 height 28
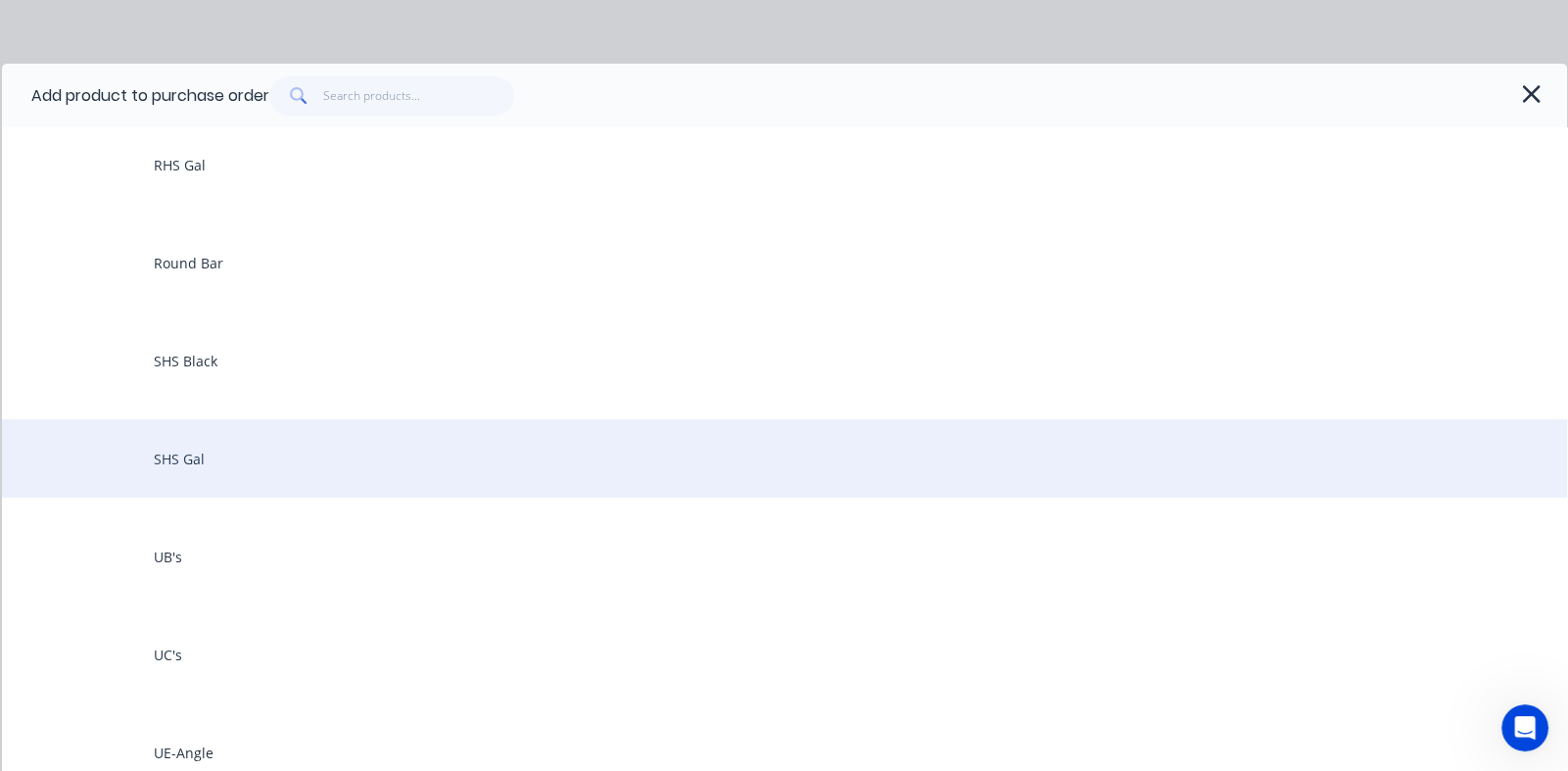
scroll to position [1078, 0]
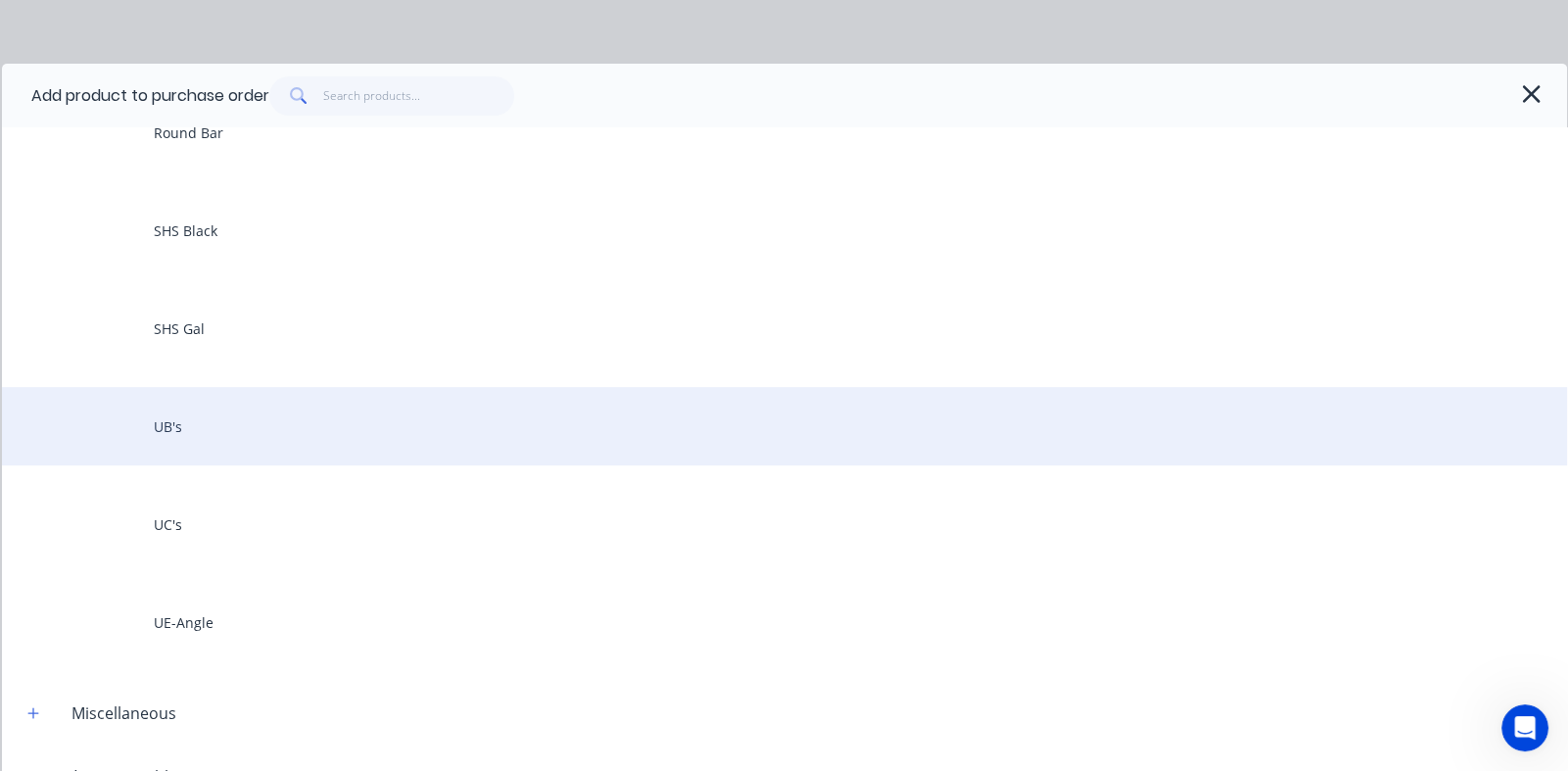
click at [175, 423] on div "UB's" at bounding box center [785, 426] width 1566 height 78
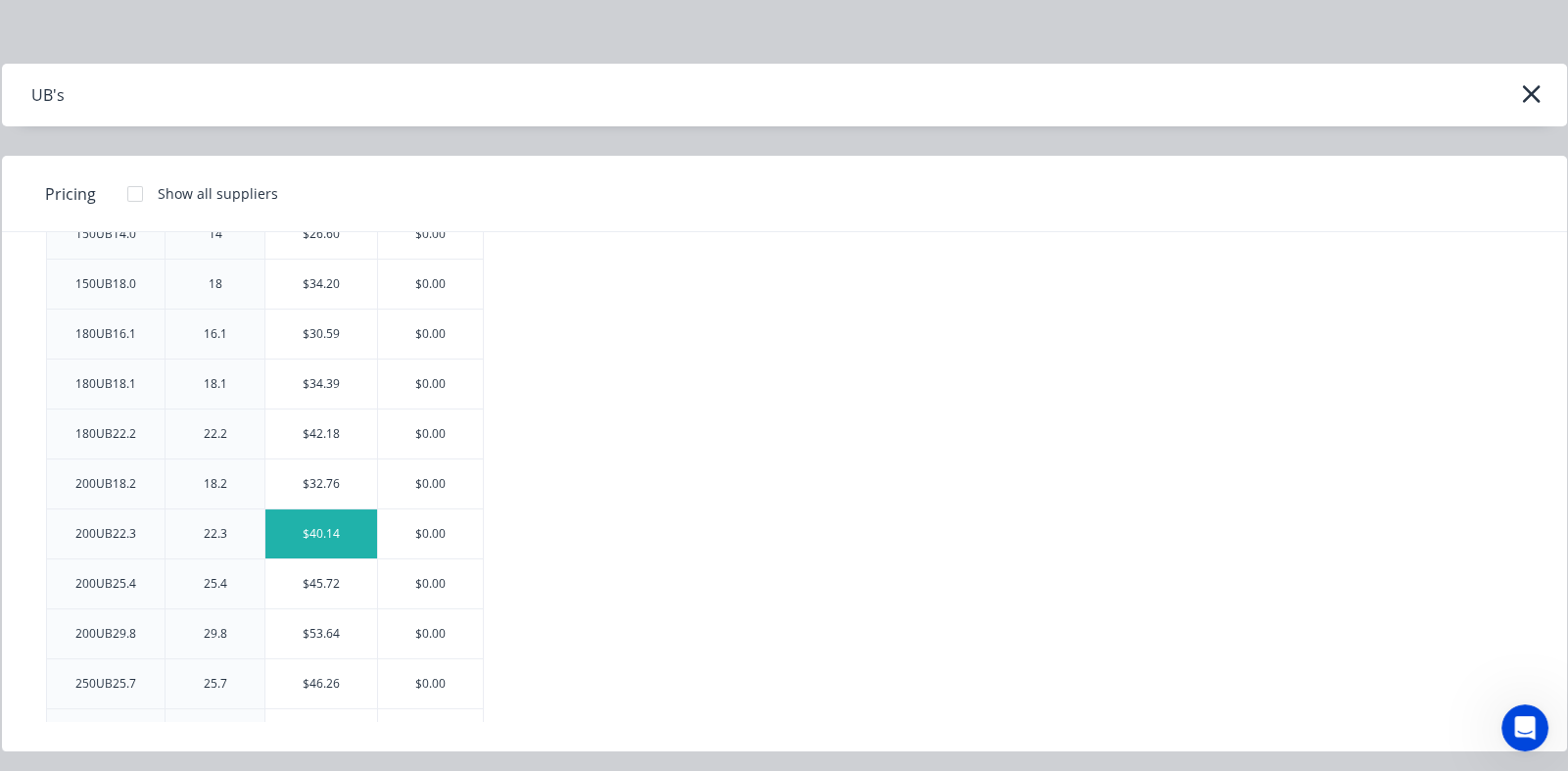
scroll to position [489, 0]
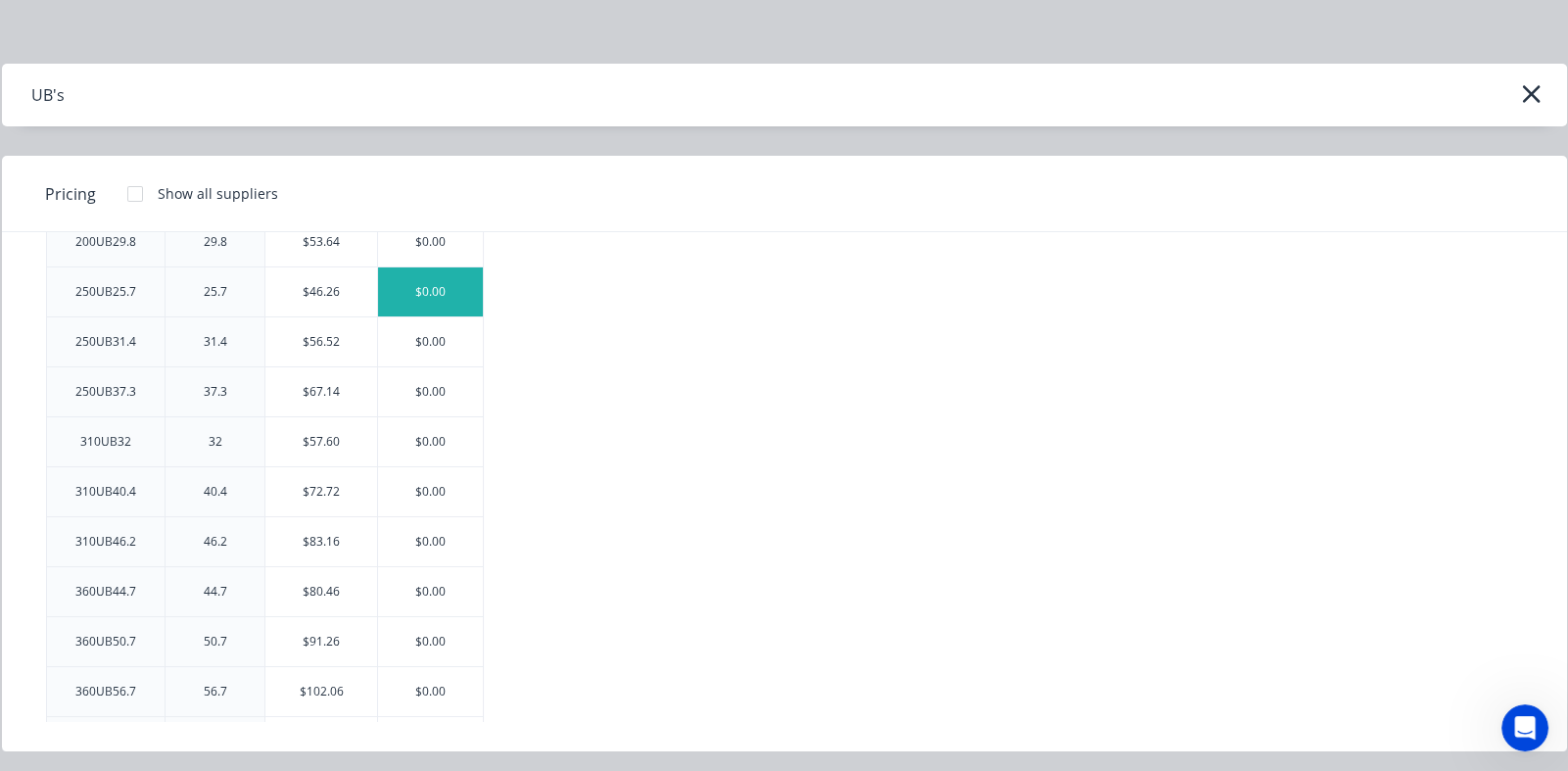
click at [446, 290] on div "$0.00" at bounding box center [430, 291] width 105 height 49
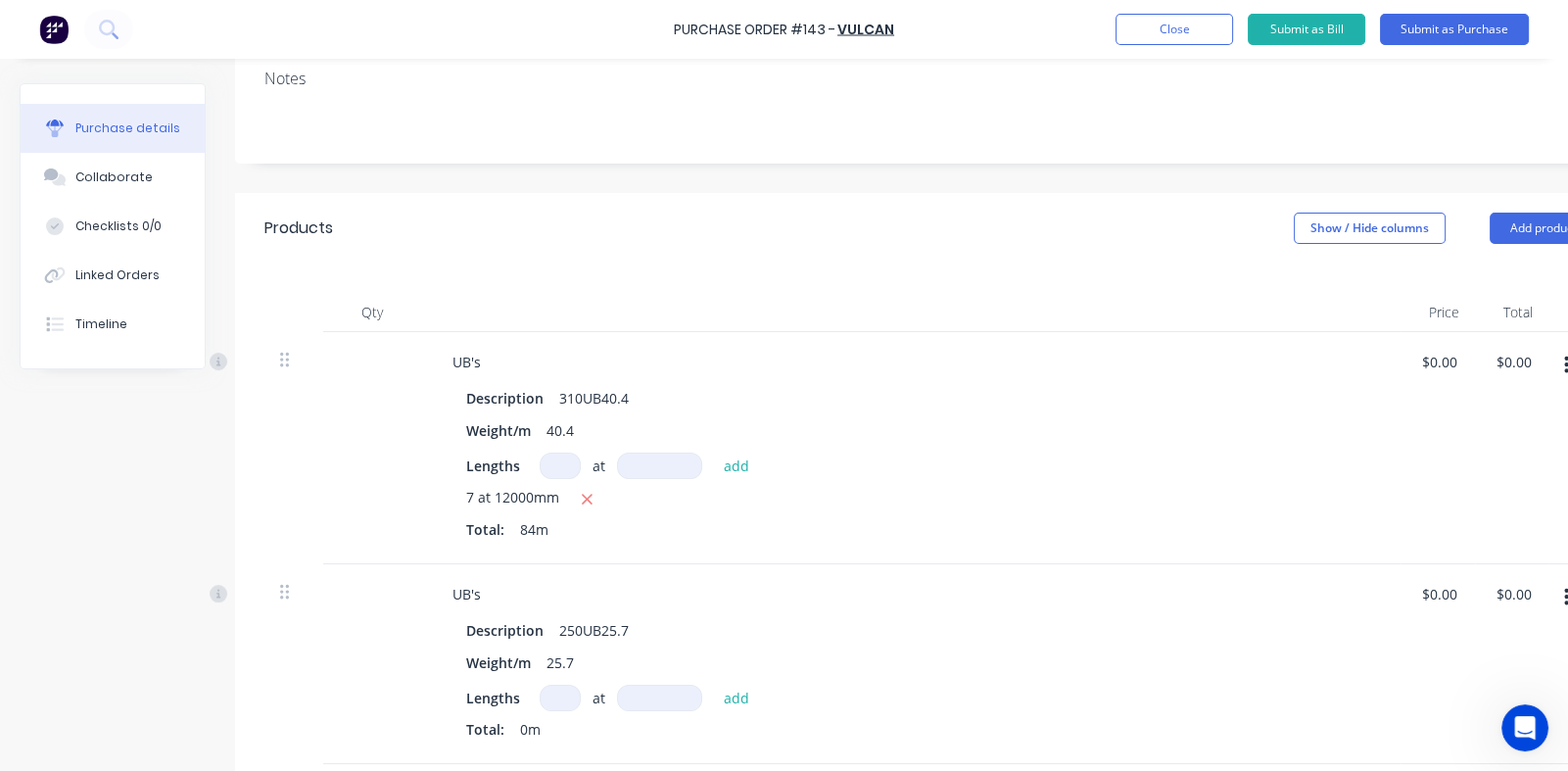
click at [558, 694] on input at bounding box center [560, 698] width 41 height 26
type textarea "x"
type input "1"
type textarea "x"
type input "1"
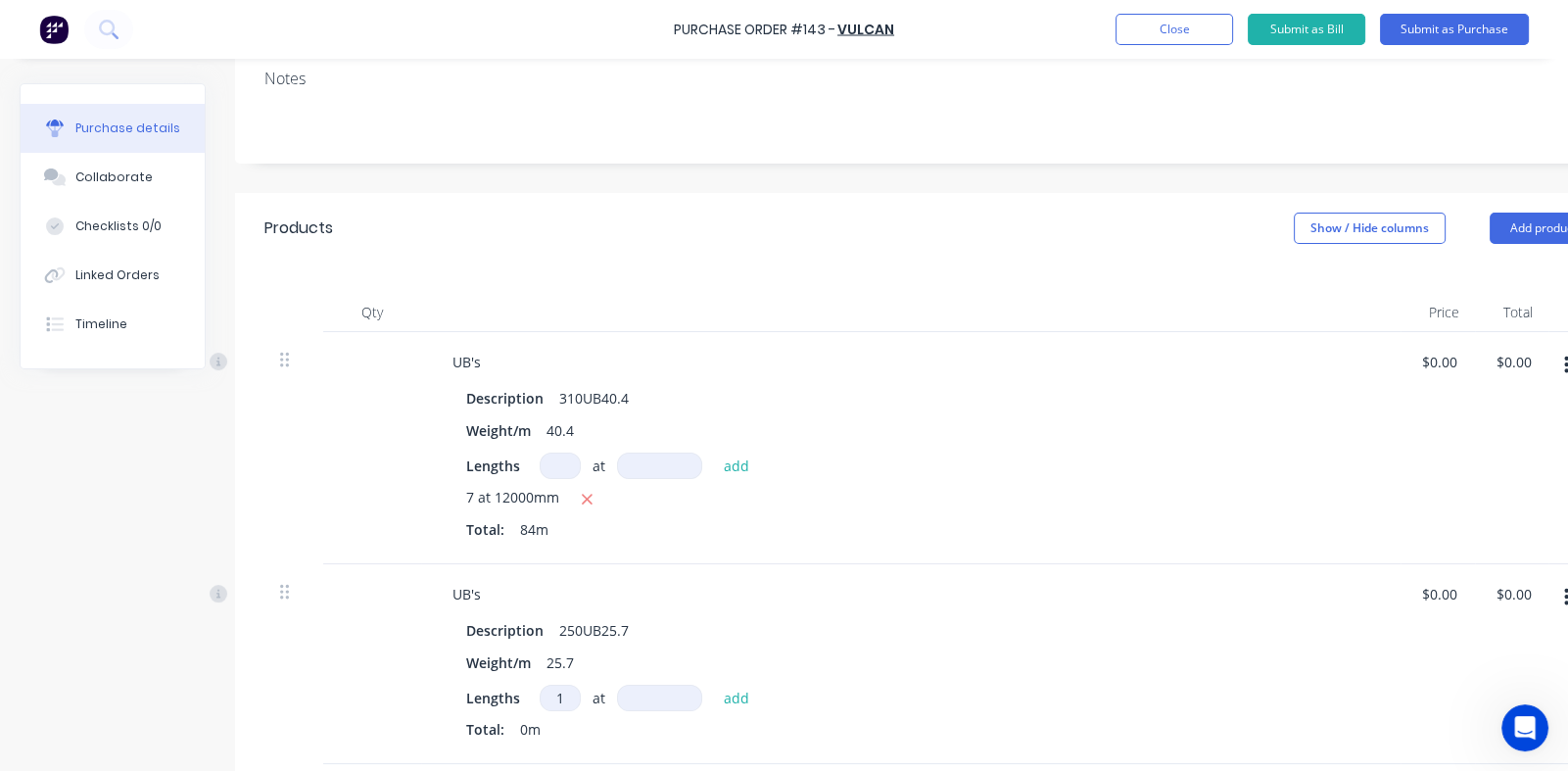
click at [664, 700] on input at bounding box center [659, 698] width 85 height 26
type textarea "x"
type input "1"
type textarea "x"
type input "13"
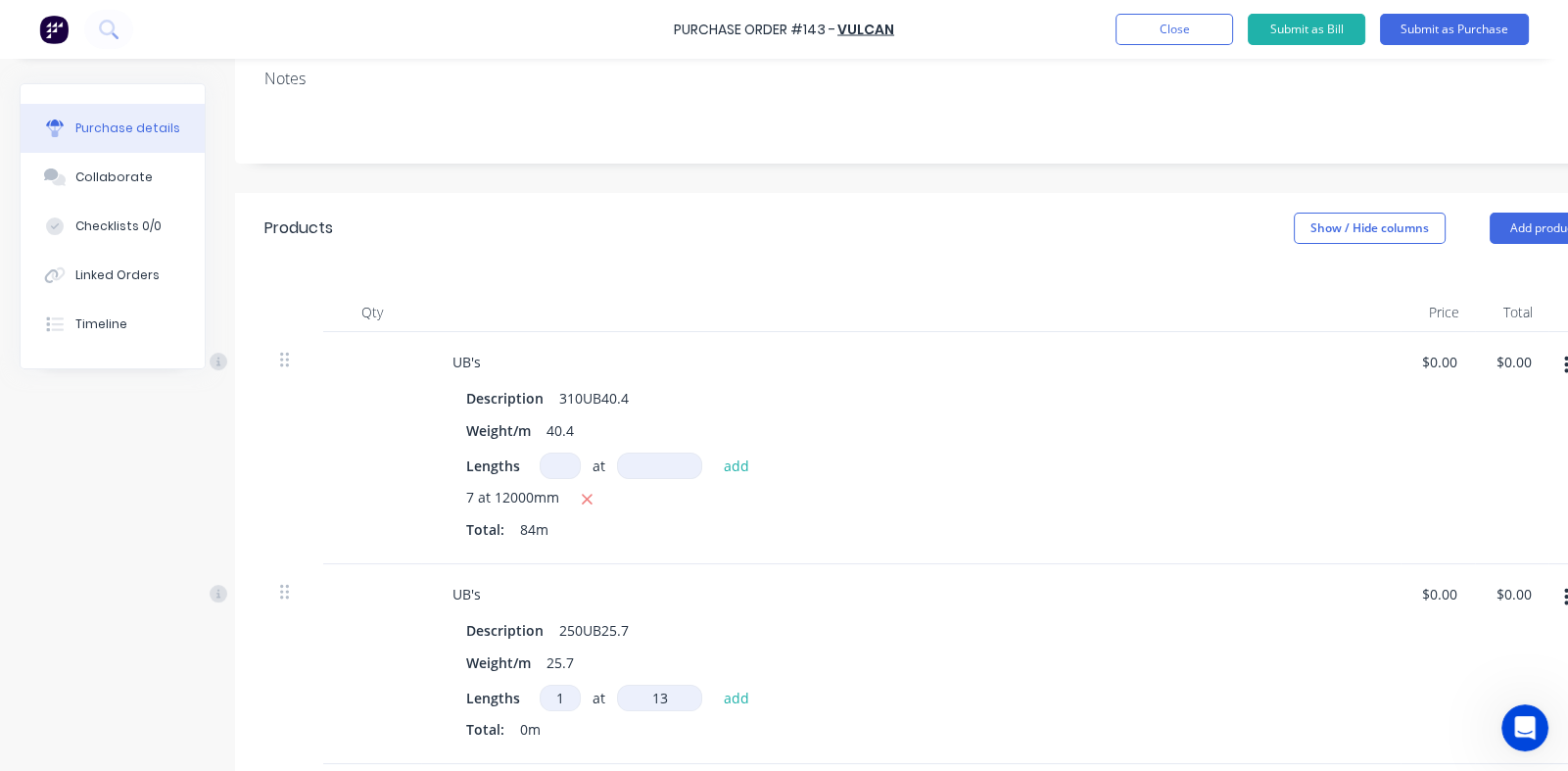
type textarea "x"
type input "135"
type textarea "x"
type input "1350"
type textarea "x"
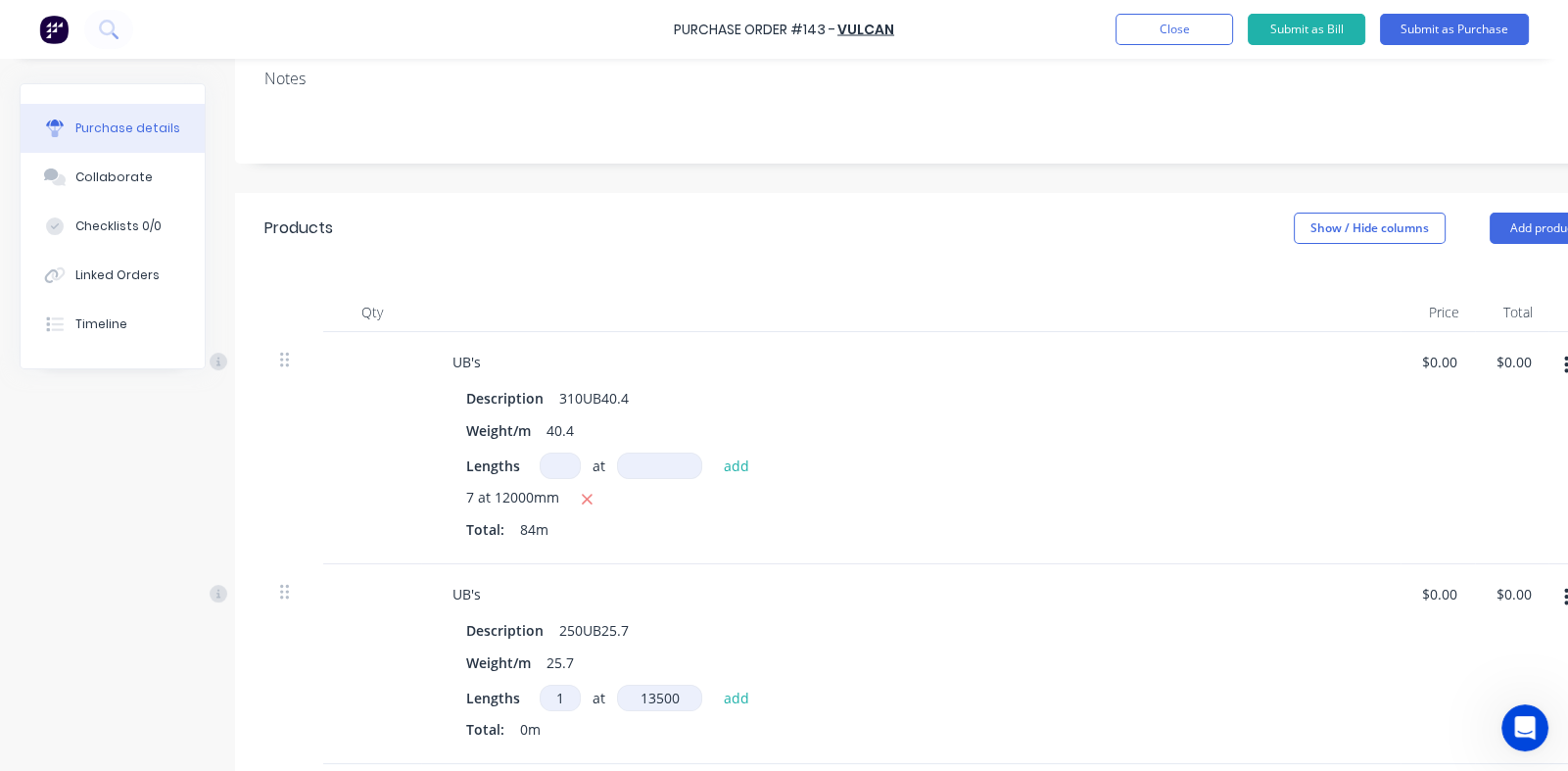
scroll to position [588, 0]
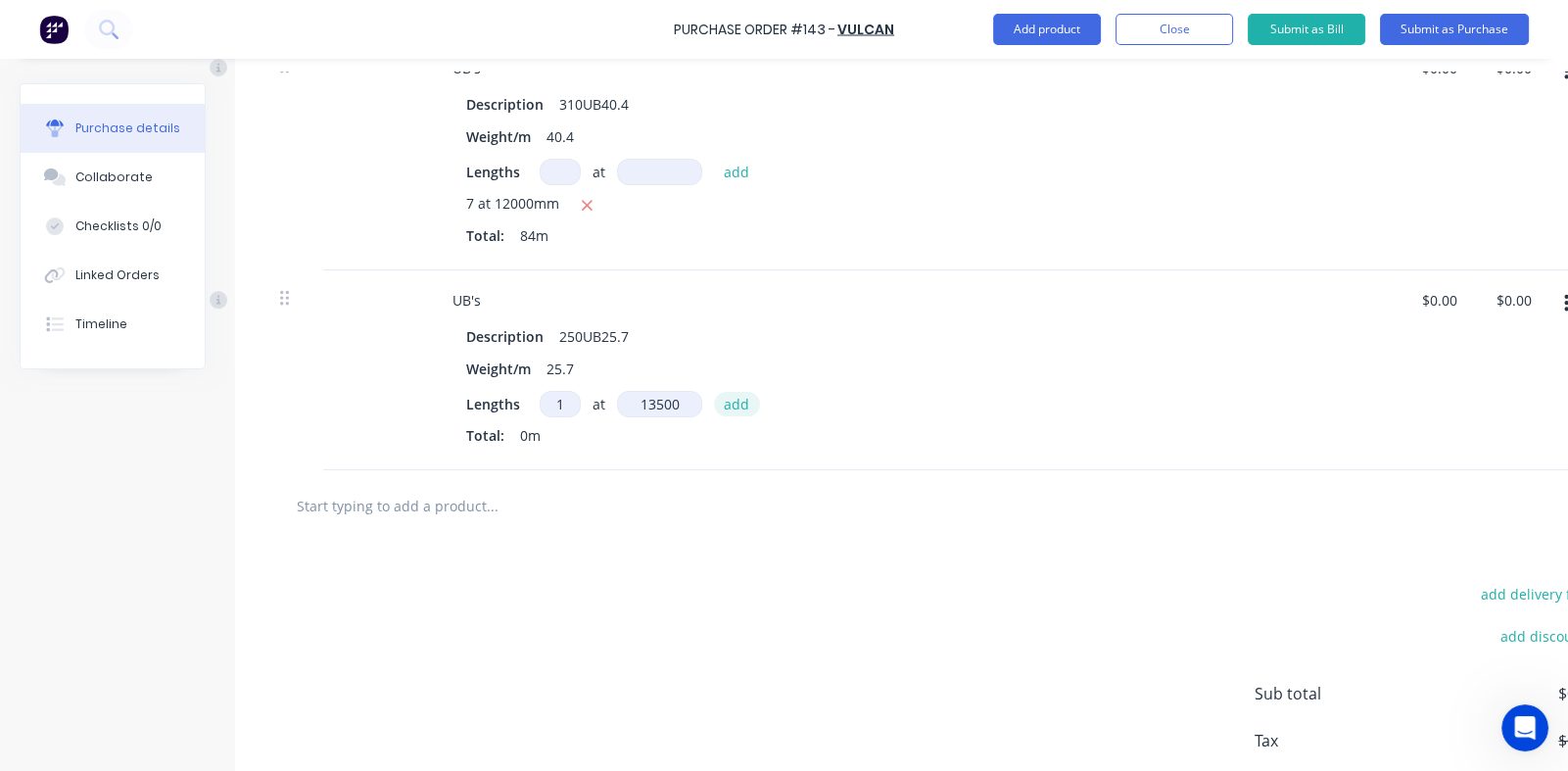
type input "13500"
type textarea "x"
type input "13500mm"
click at [730, 404] on button "add" at bounding box center [737, 404] width 46 height 24
type textarea "x"
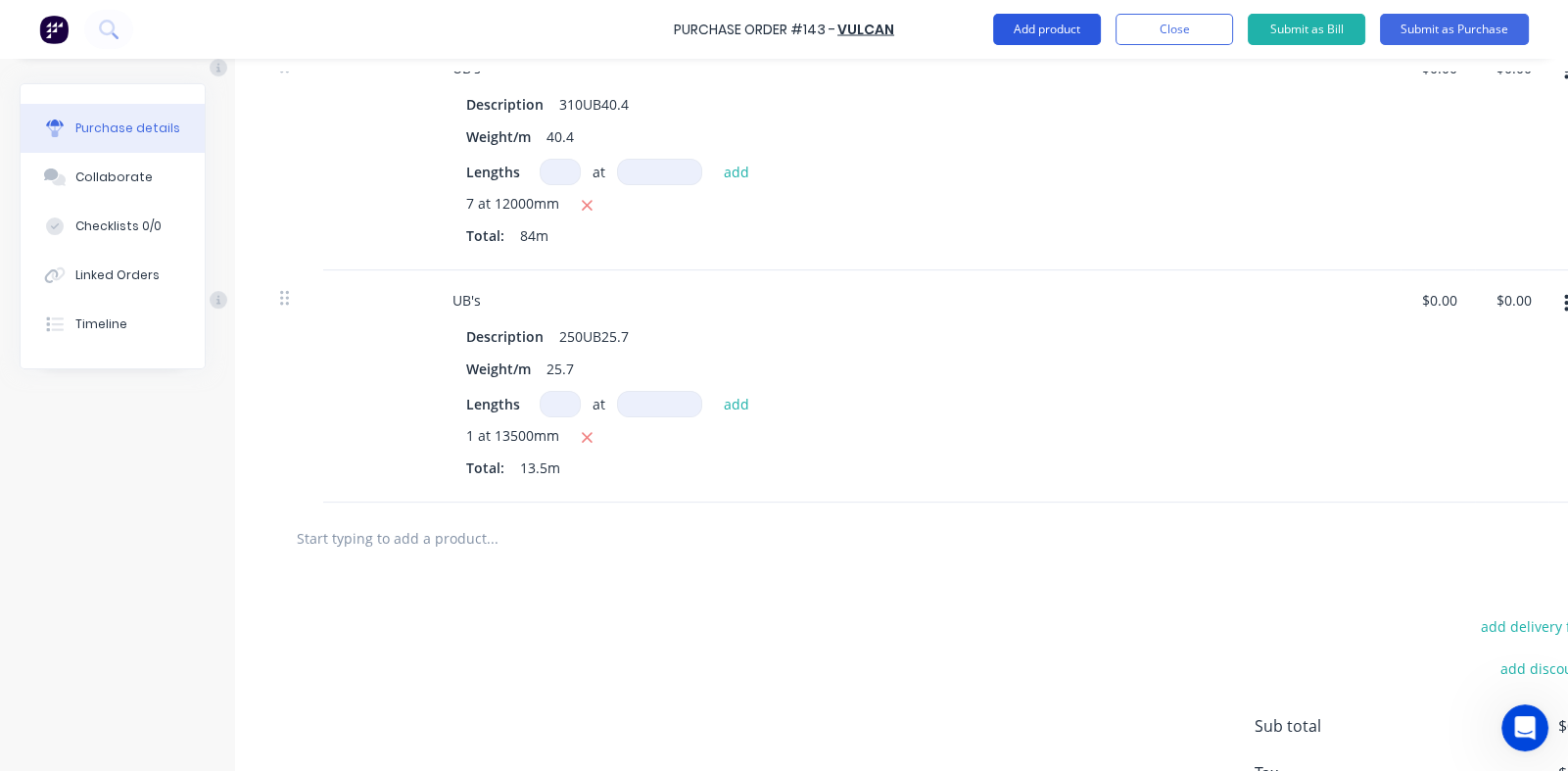
click at [1062, 25] on button "Add product" at bounding box center [1047, 29] width 108 height 31
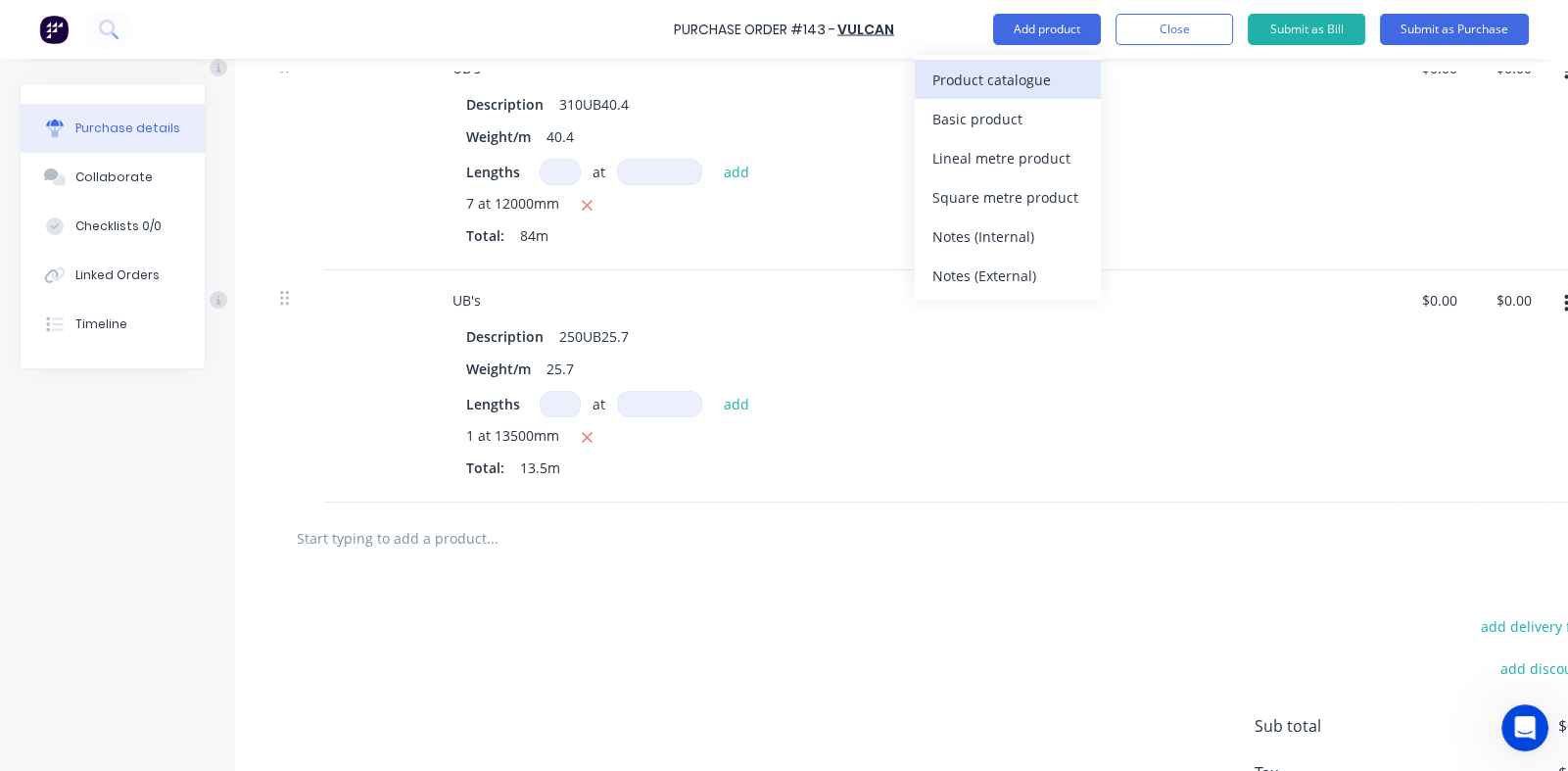
click at [972, 74] on div "Product catalogue" at bounding box center [1008, 80] width 151 height 28
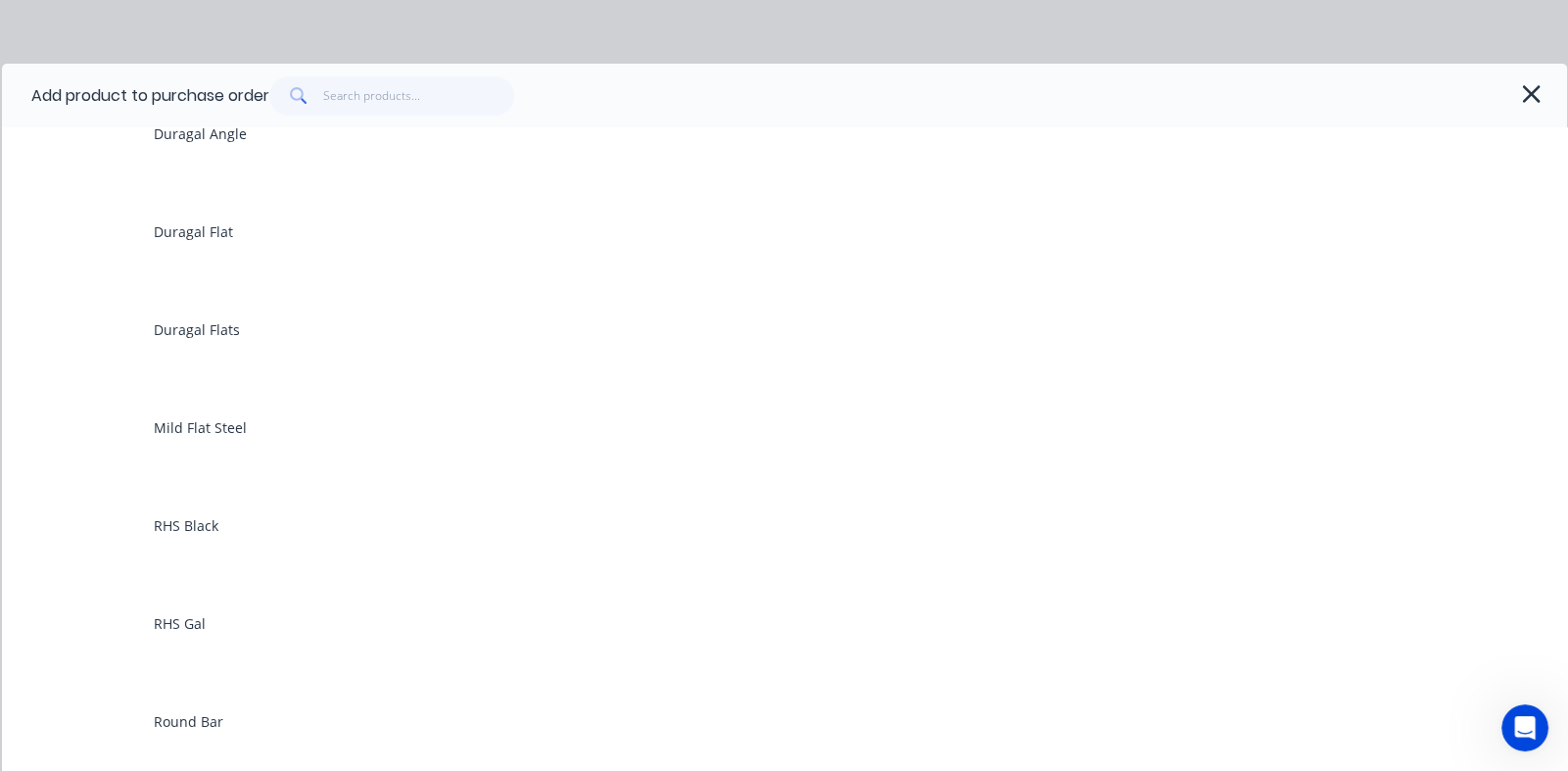
scroll to position [881, 0]
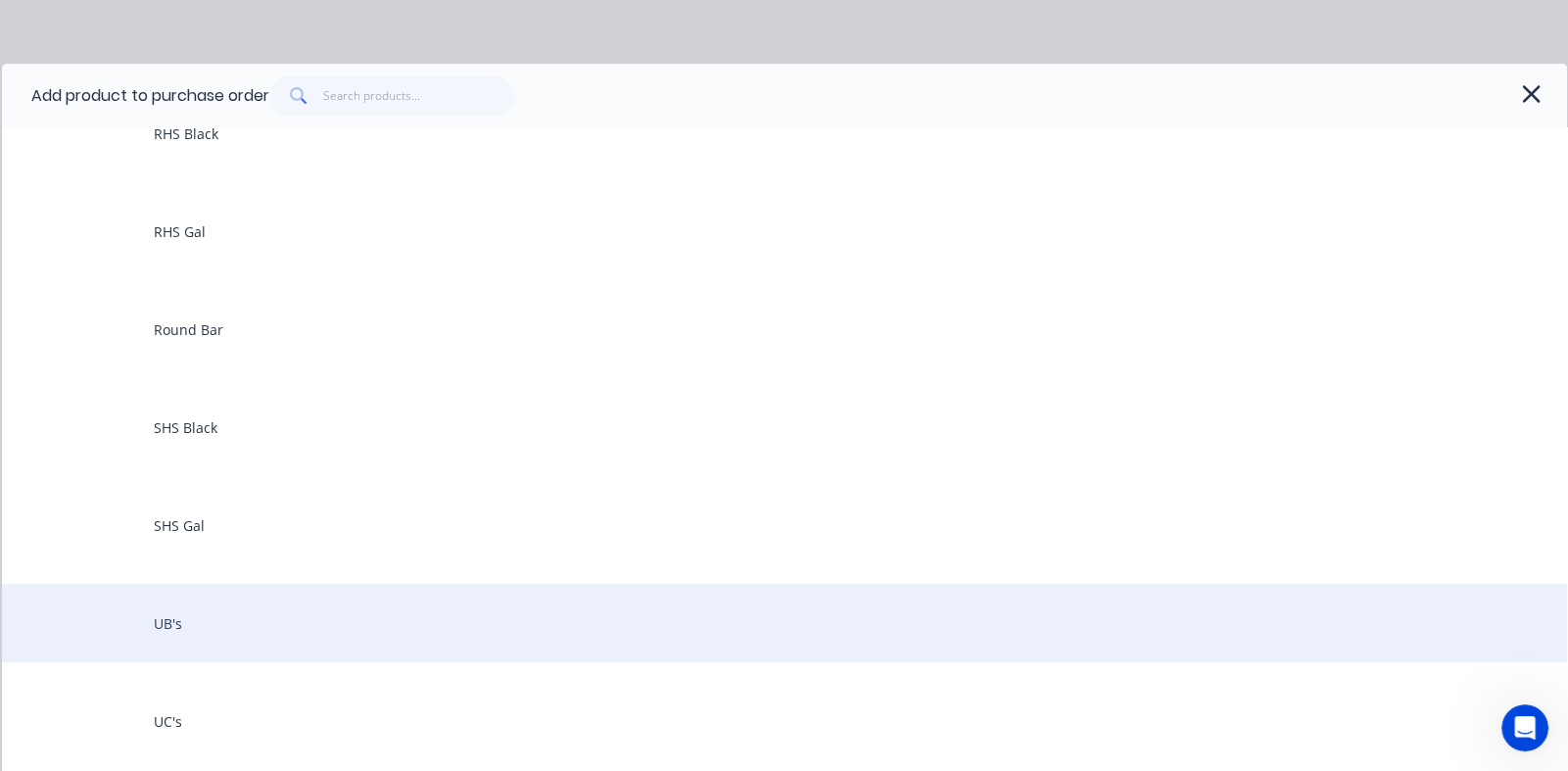
click at [196, 615] on div "UB's" at bounding box center [785, 623] width 1566 height 78
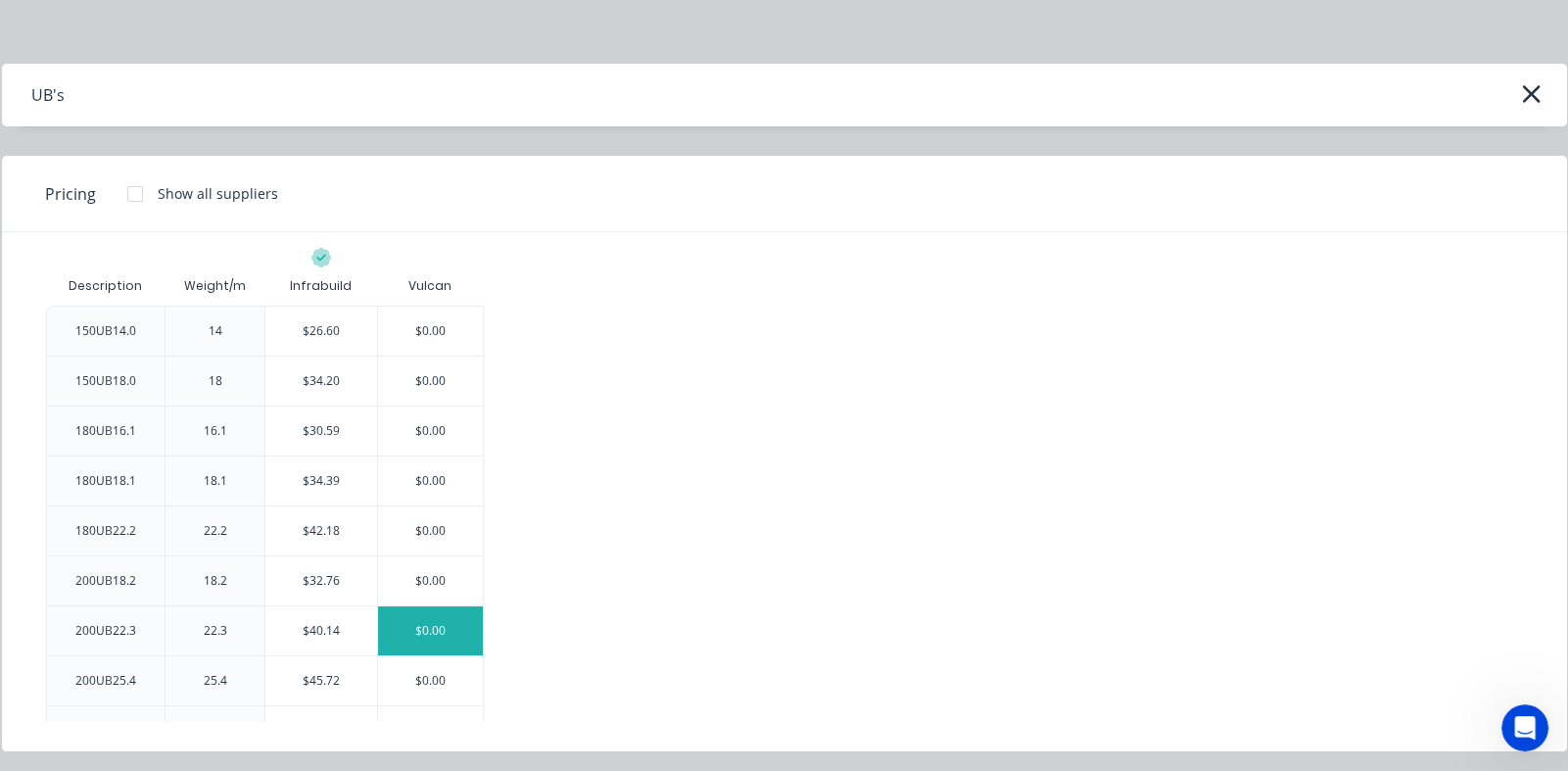
click at [436, 618] on div "$0.00" at bounding box center [430, 630] width 105 height 49
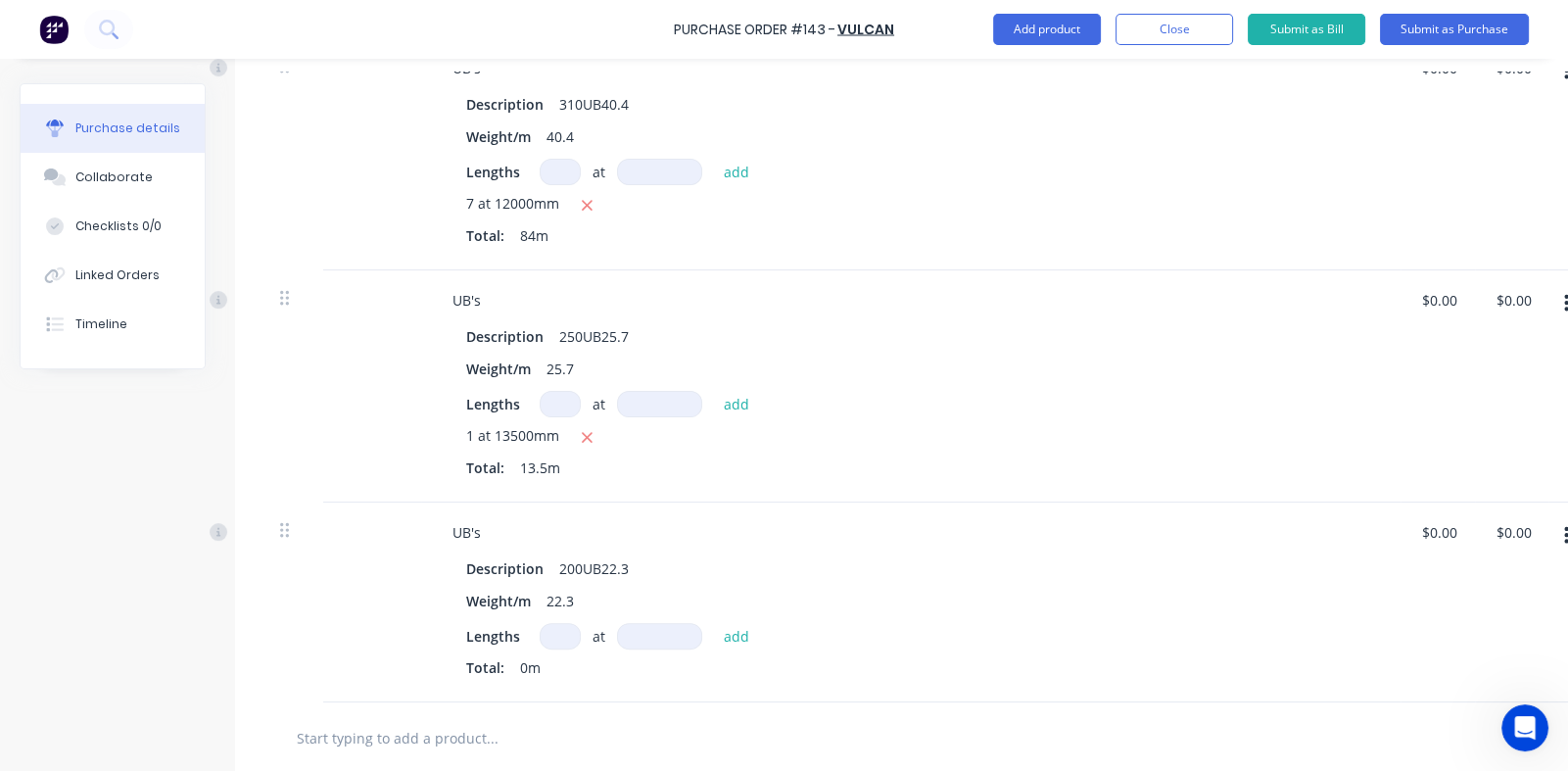
click at [567, 638] on input at bounding box center [560, 636] width 41 height 26
type textarea "x"
type input "2"
type textarea "x"
type input "2"
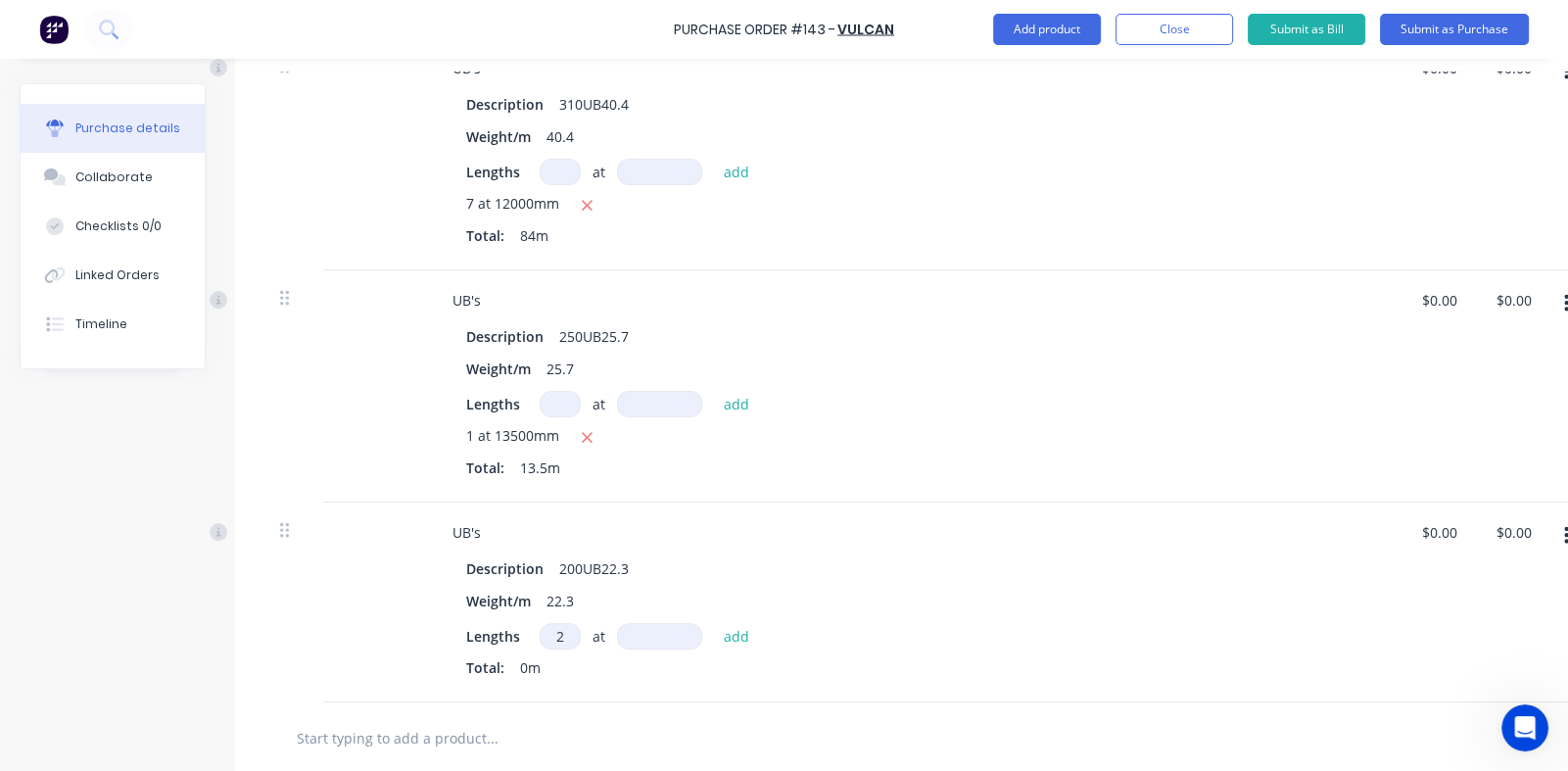
click at [645, 634] on input at bounding box center [659, 636] width 85 height 26
type textarea "x"
type input "1"
type textarea "x"
type input "13"
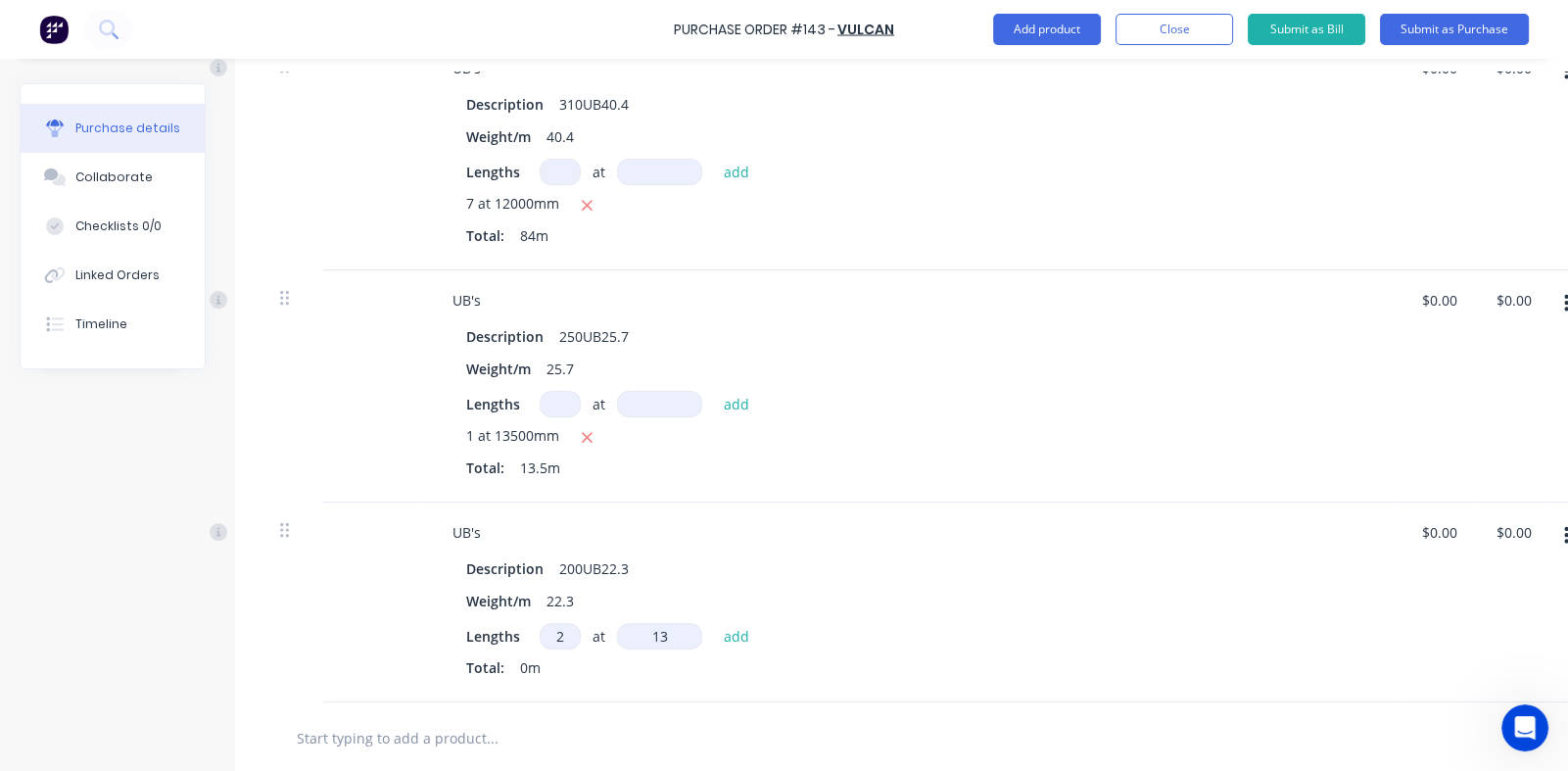
type textarea "x"
type input "136"
type textarea "x"
type input "13"
type textarea "x"
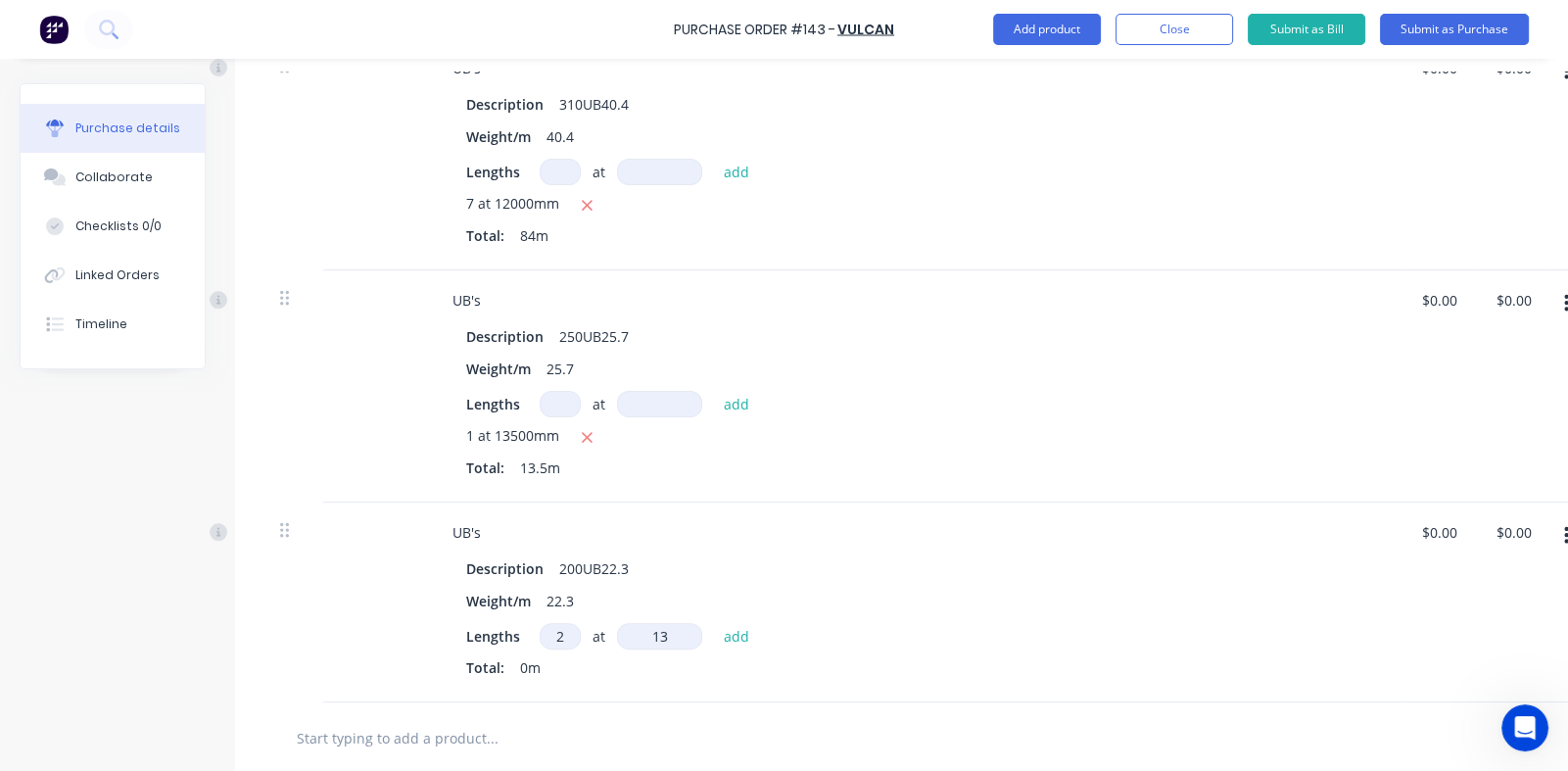
type input "135"
type textarea "x"
type input "1350"
type textarea "x"
type input "13500"
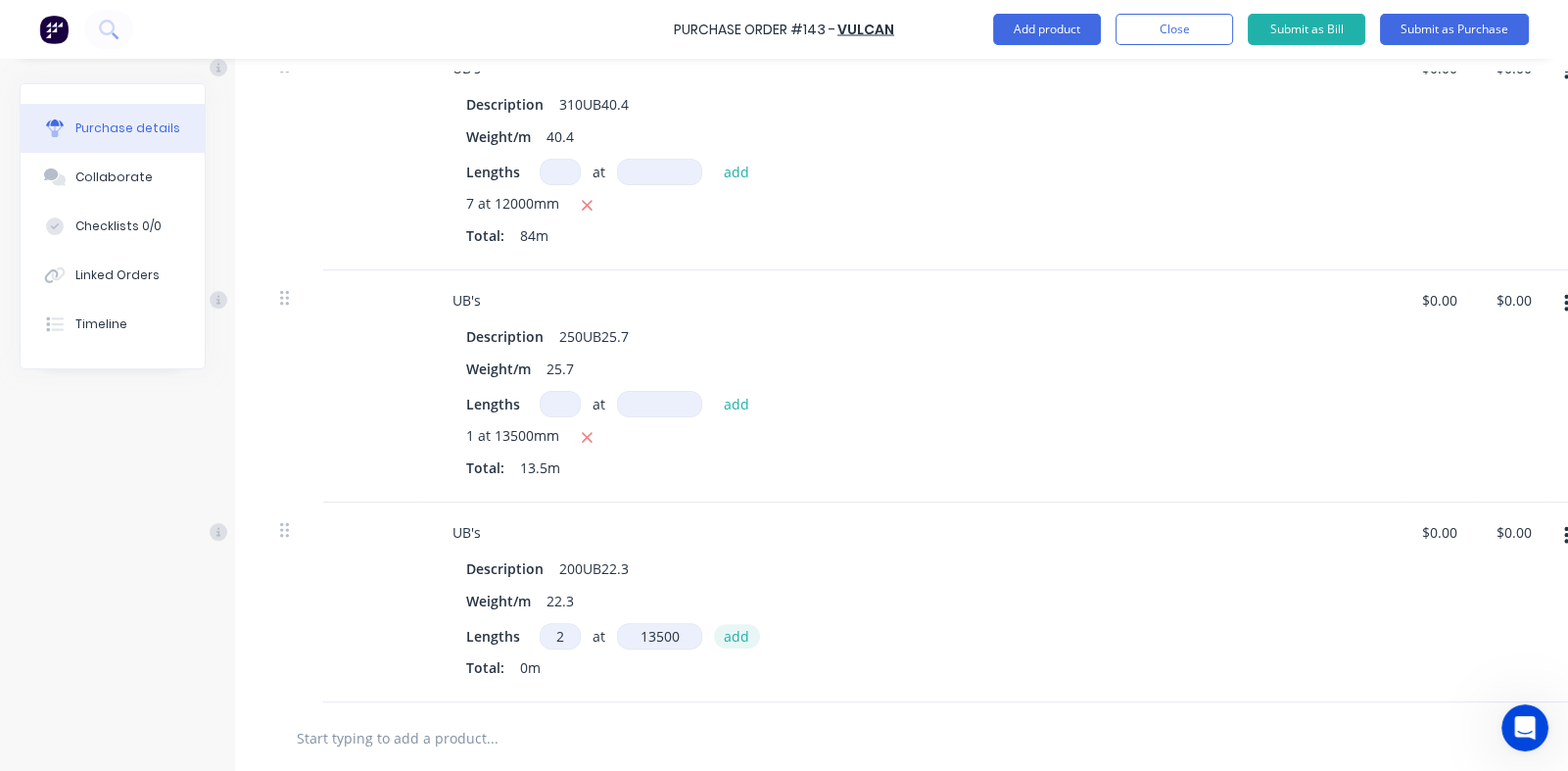
type textarea "x"
type input "13500"
type textarea "x"
type input "13500mm"
drag, startPoint x: 732, startPoint y: 632, endPoint x: 764, endPoint y: 628, distance: 32.6
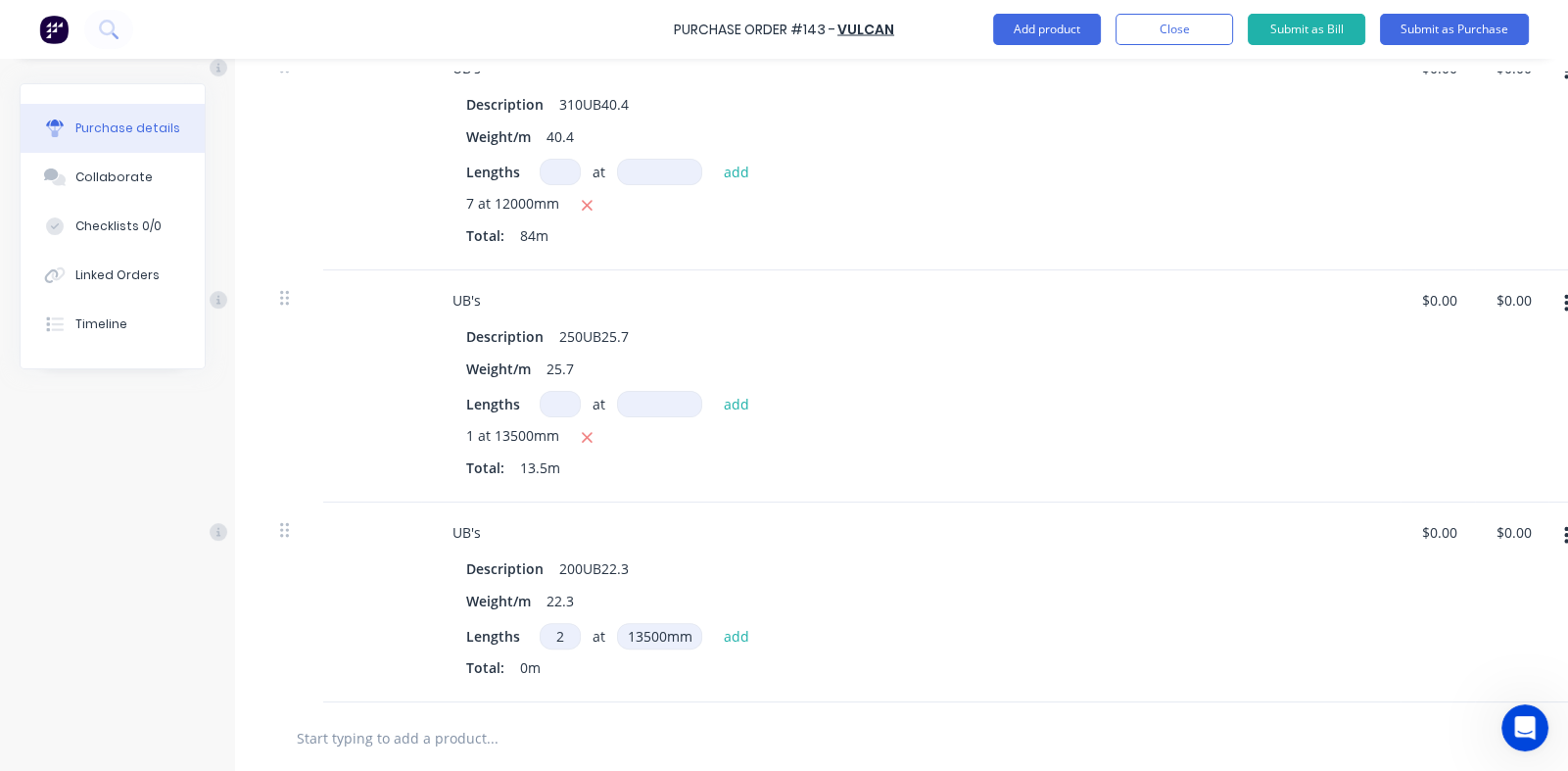
click at [733, 631] on button "add" at bounding box center [737, 636] width 46 height 24
type textarea "x"
click at [1034, 26] on button "Add product" at bounding box center [1047, 29] width 108 height 31
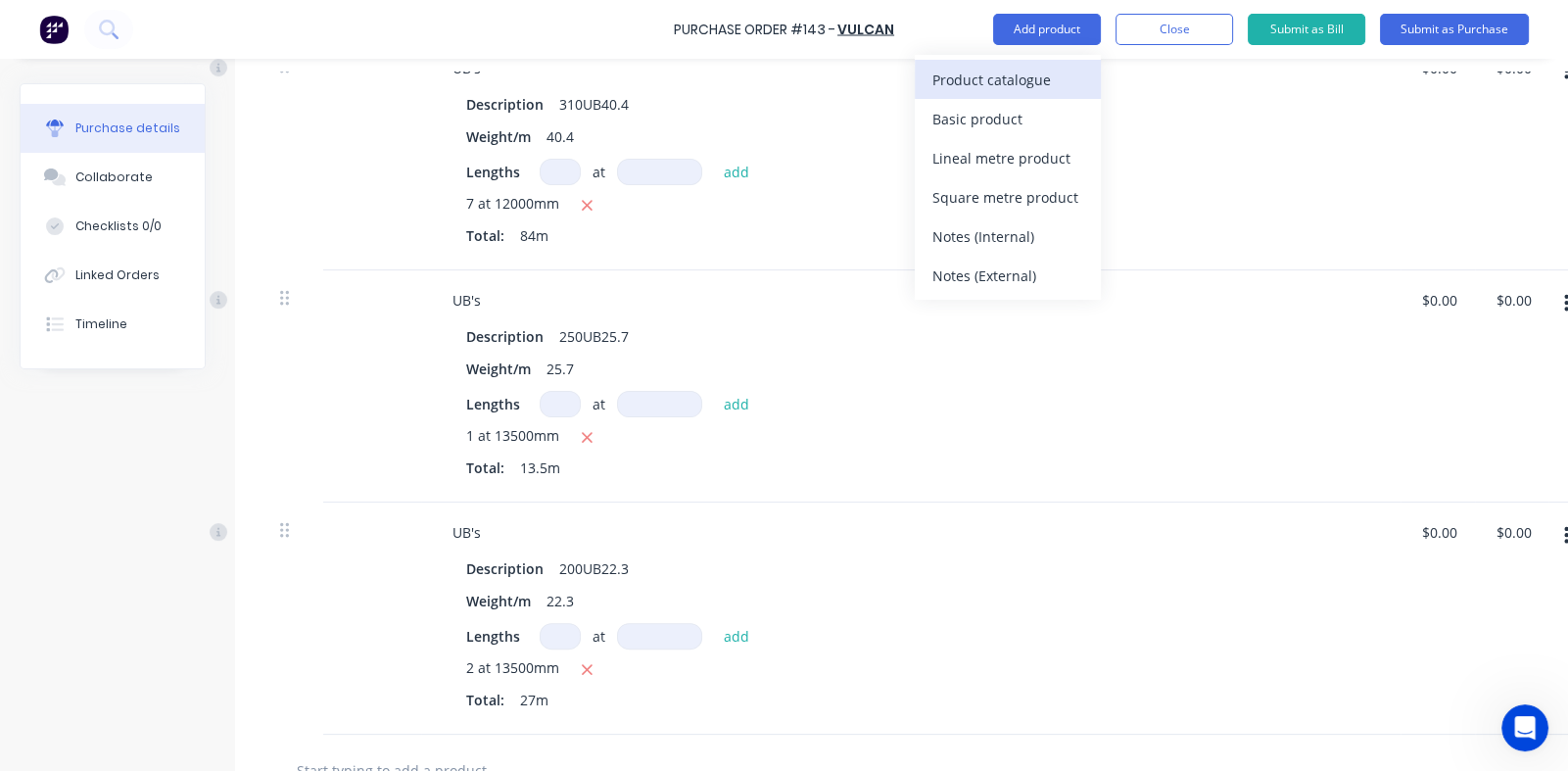
click at [963, 84] on div "Product catalogue" at bounding box center [1008, 80] width 151 height 28
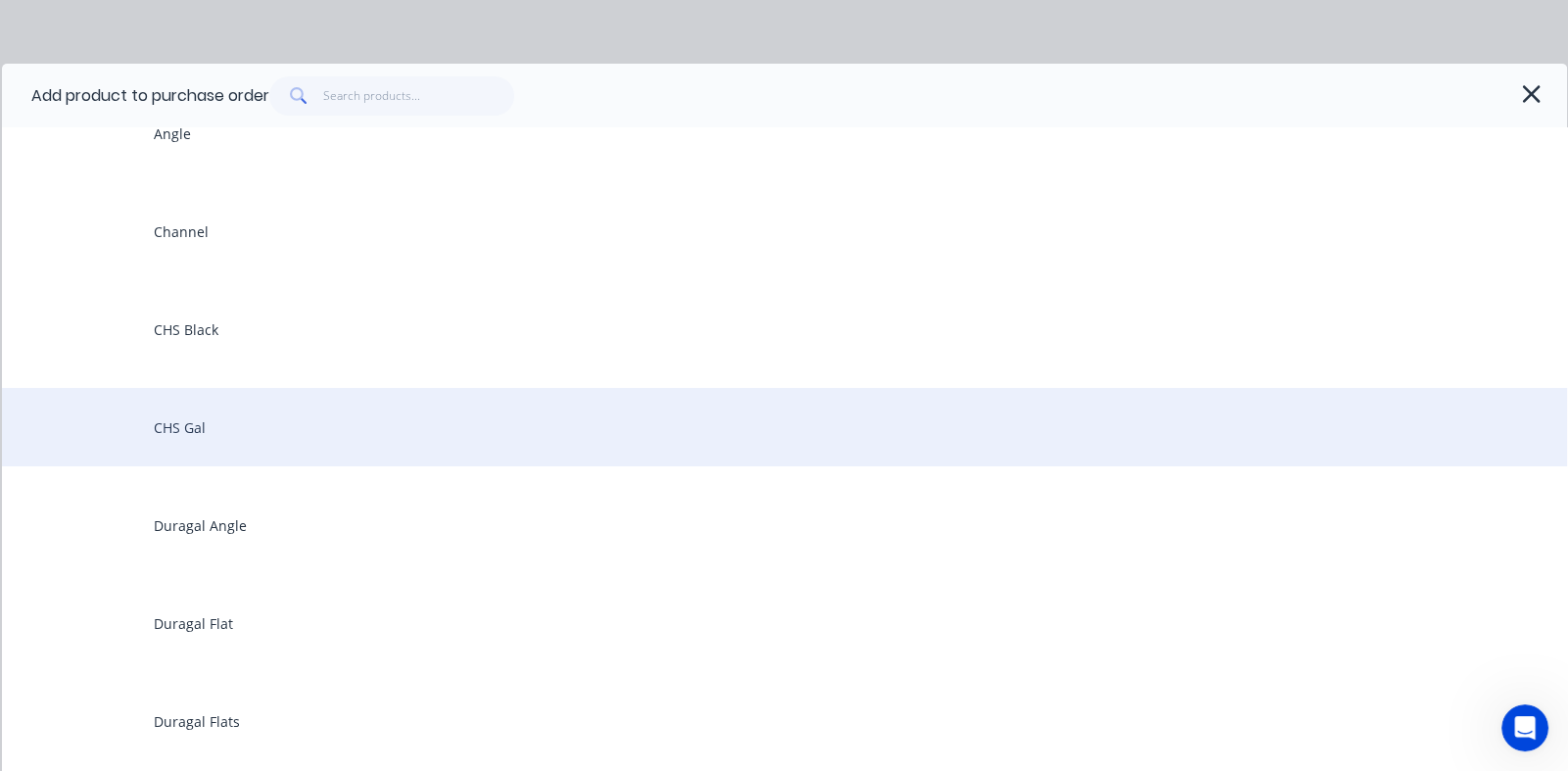
scroll to position [588, 0]
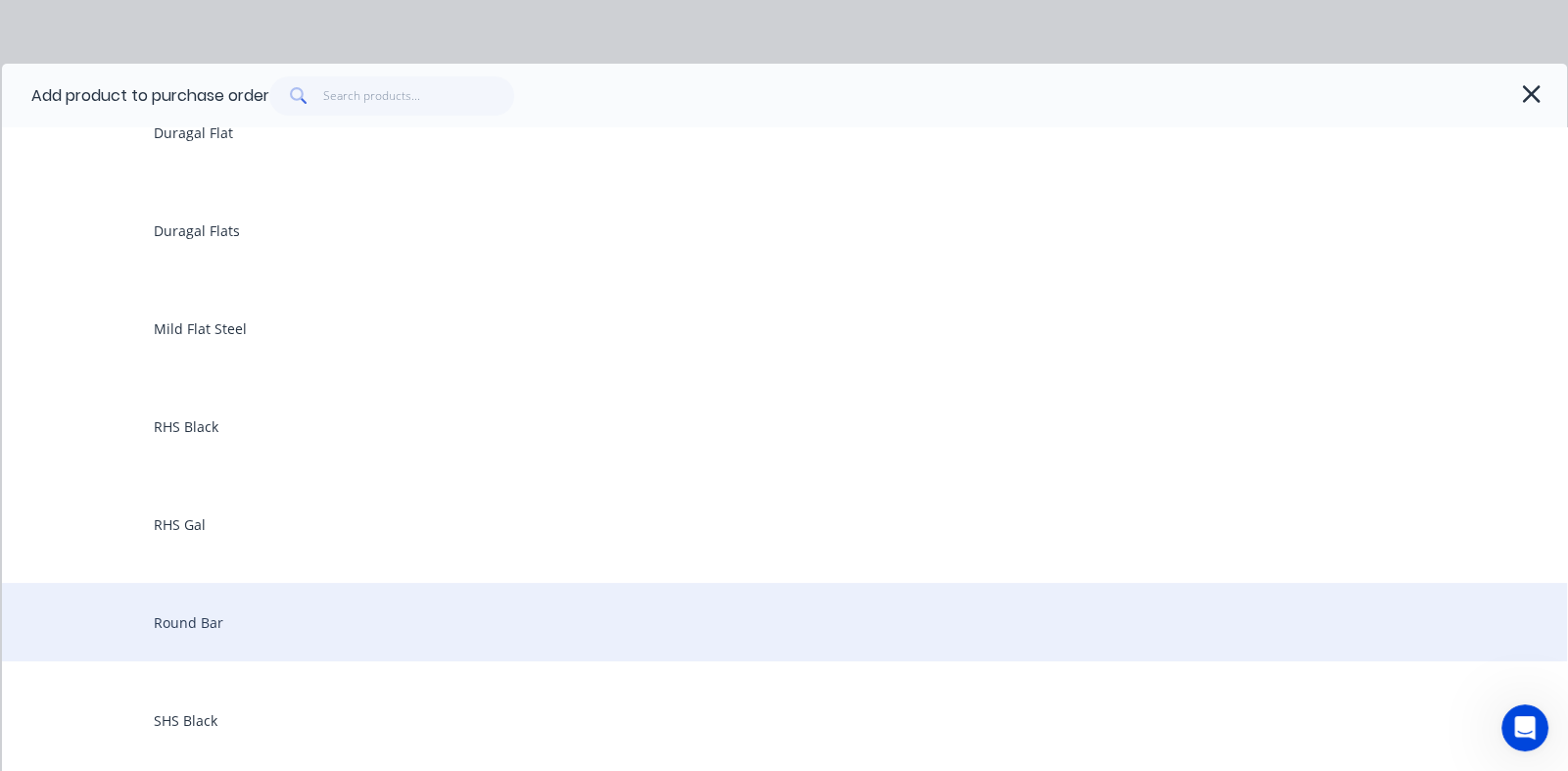
click at [234, 623] on div "Round Bar" at bounding box center [785, 622] width 1566 height 78
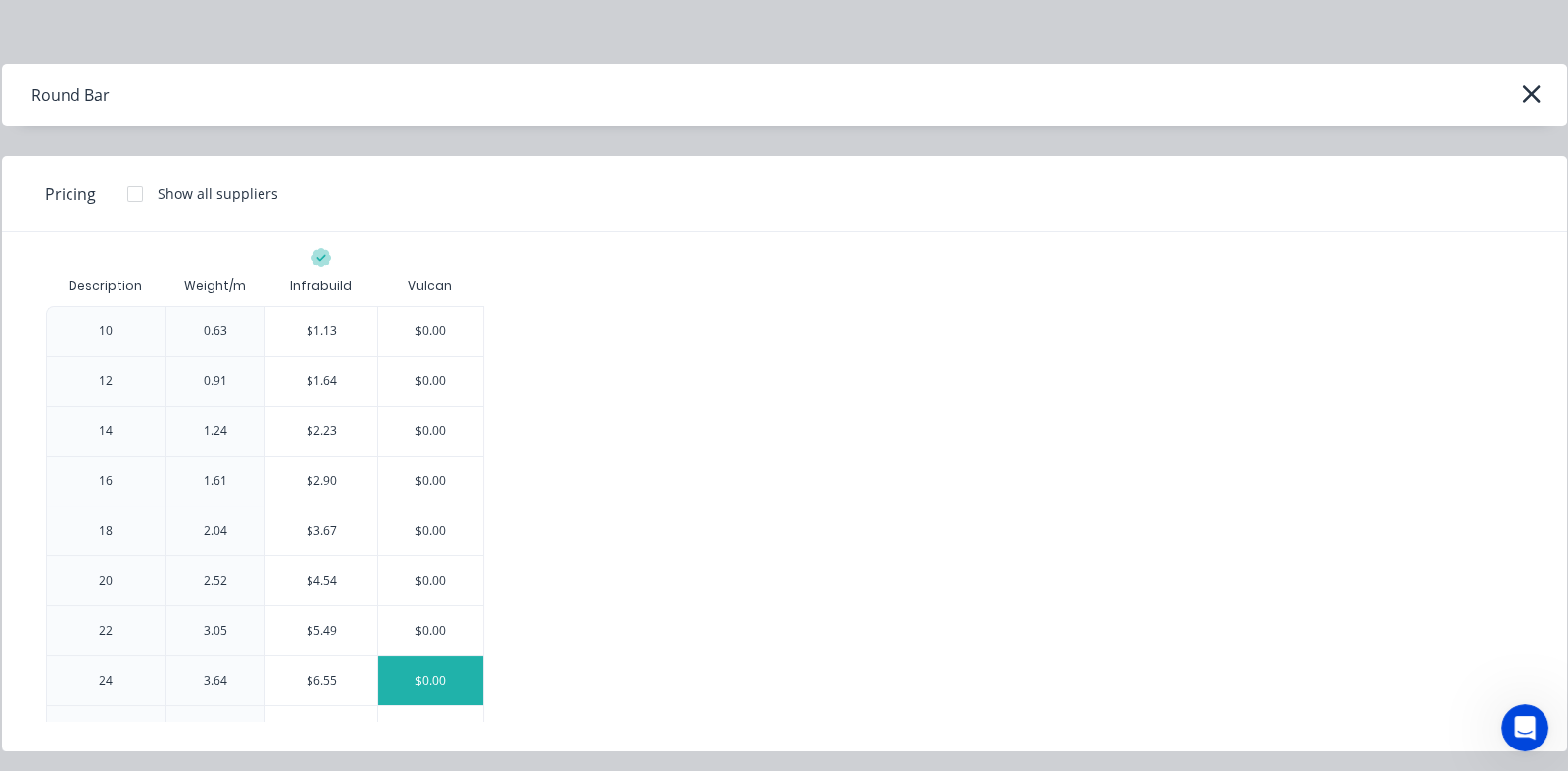
click at [431, 682] on div "$0.00" at bounding box center [430, 680] width 105 height 49
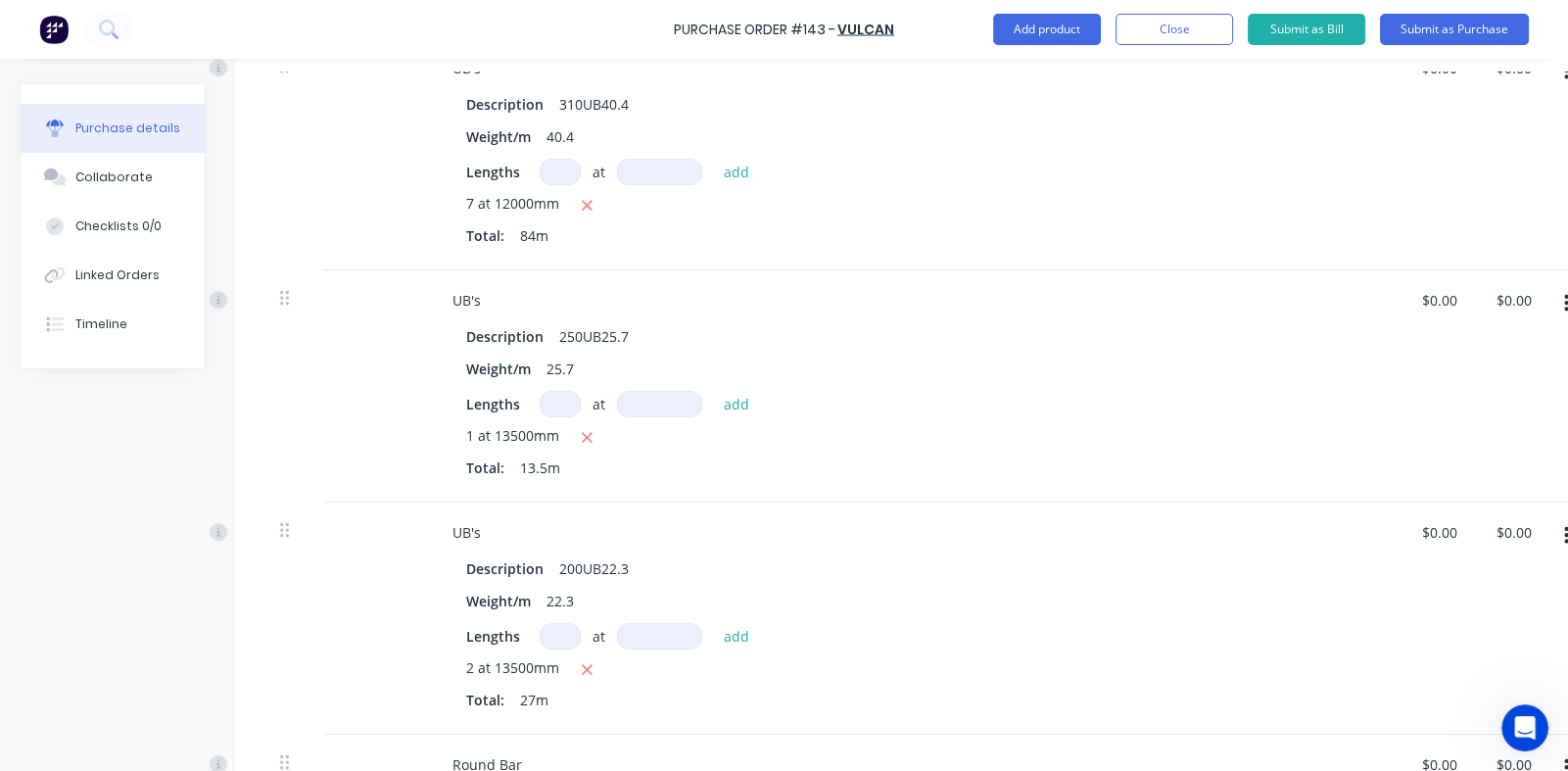
click at [554, 628] on input at bounding box center [560, 636] width 41 height 26
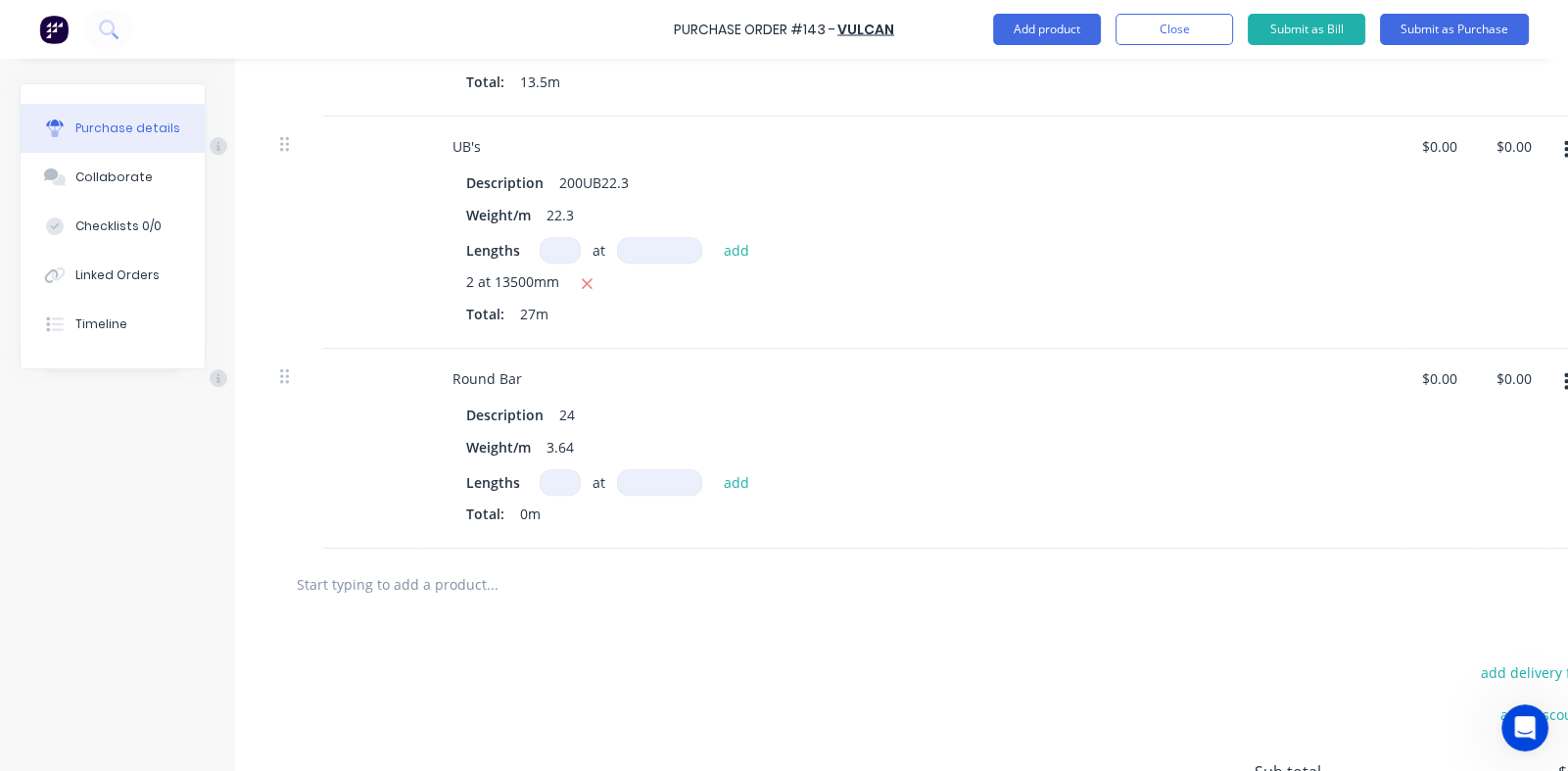
scroll to position [979, 0]
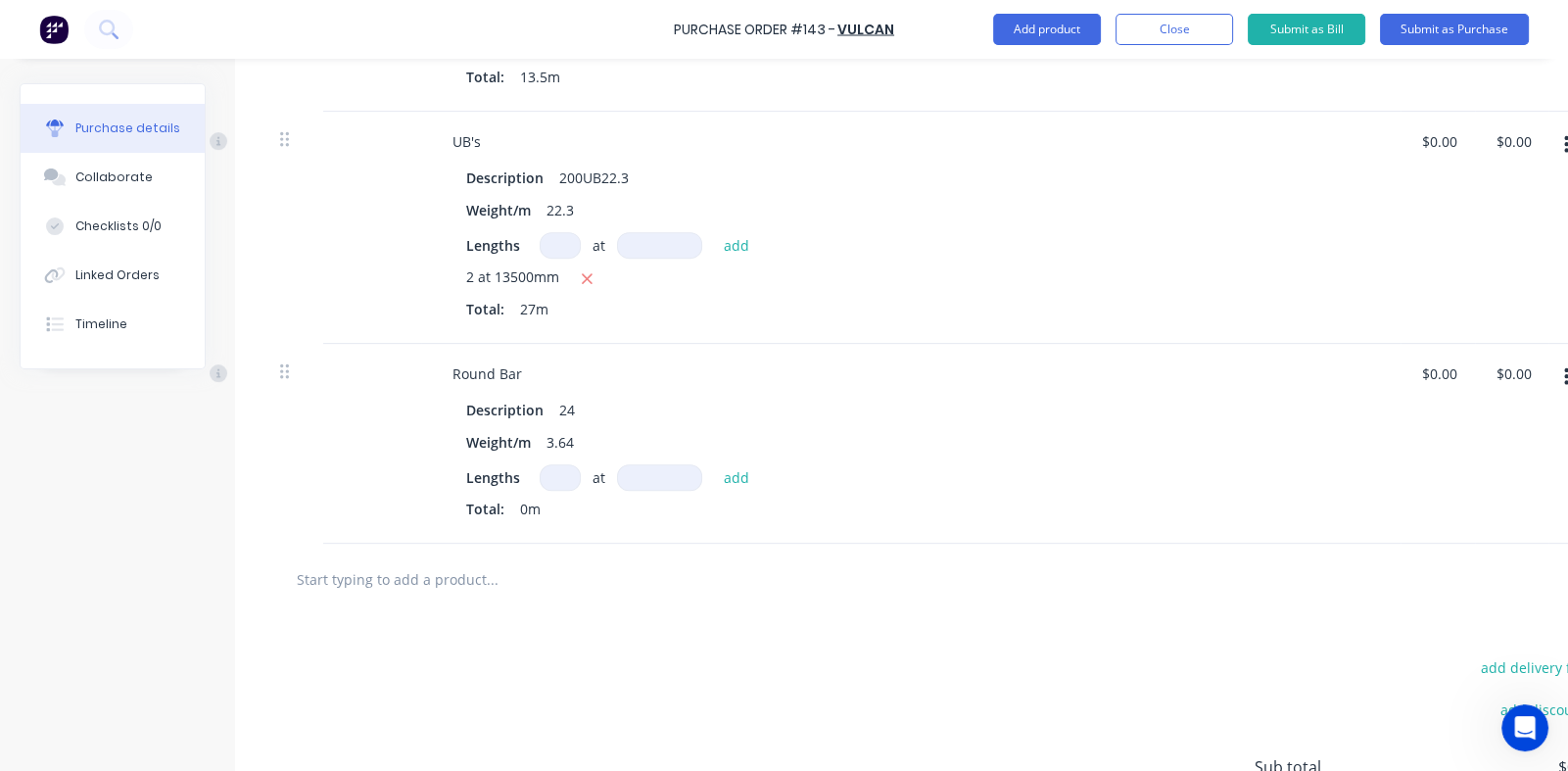
drag, startPoint x: 554, startPoint y: 475, endPoint x: 593, endPoint y: 534, distance: 70.6
click at [554, 476] on input at bounding box center [560, 477] width 41 height 26
type textarea "x"
type input "3"
type textarea "x"
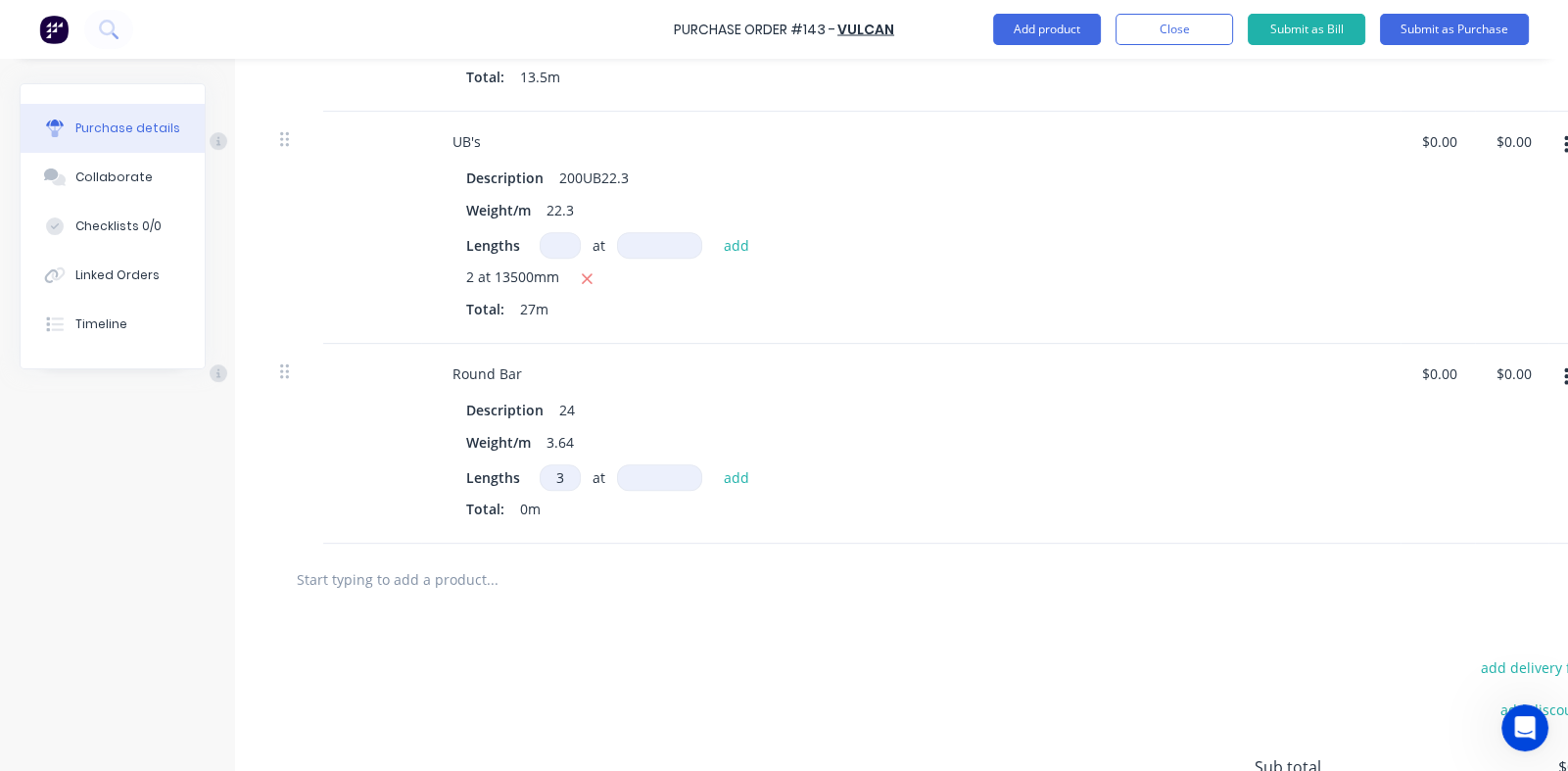
type input "30"
type textarea "x"
type input "30"
click at [651, 466] on input at bounding box center [659, 477] width 85 height 26
type textarea "x"
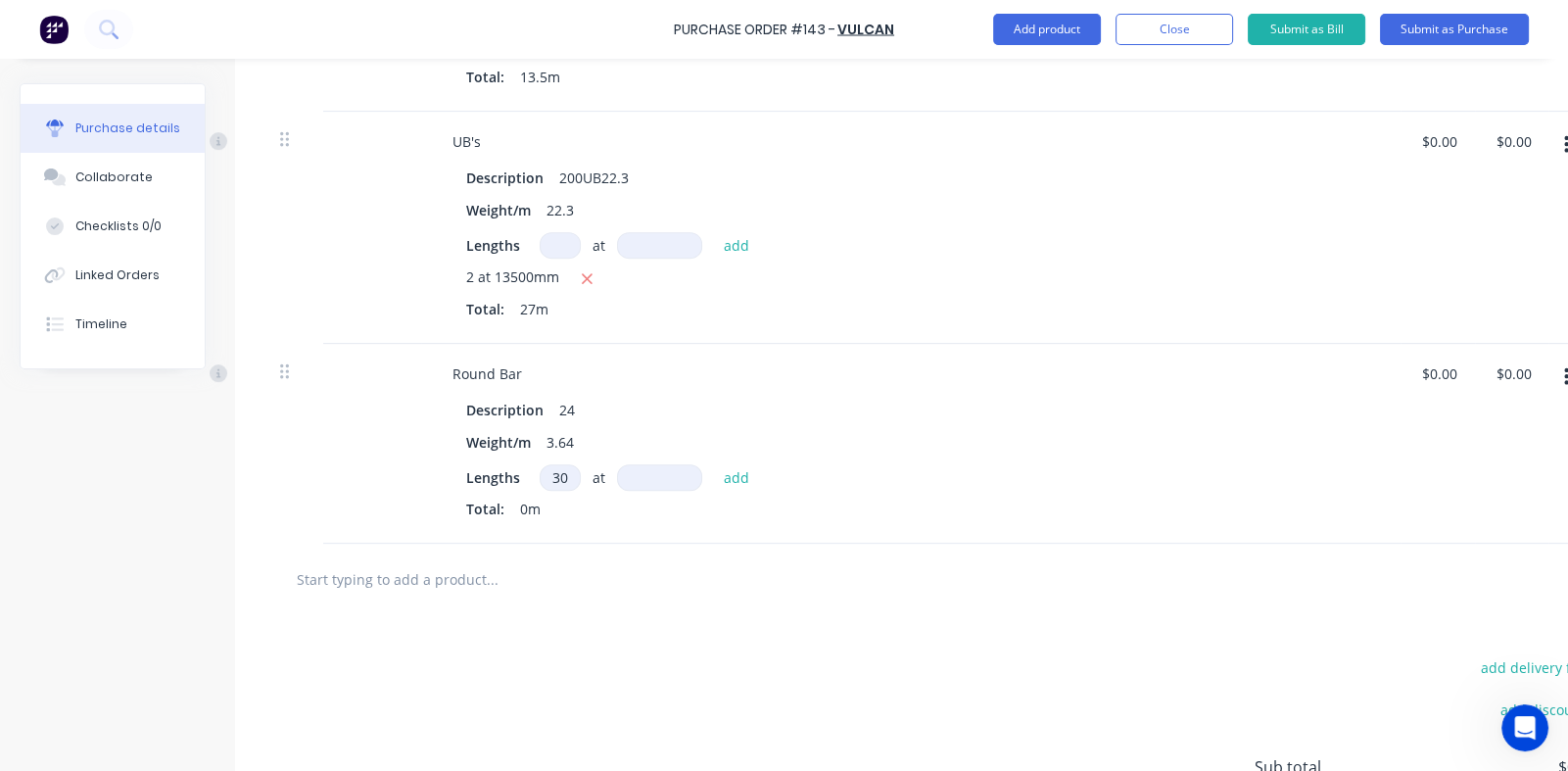
type input "3"
type textarea "x"
type input "6"
type textarea "x"
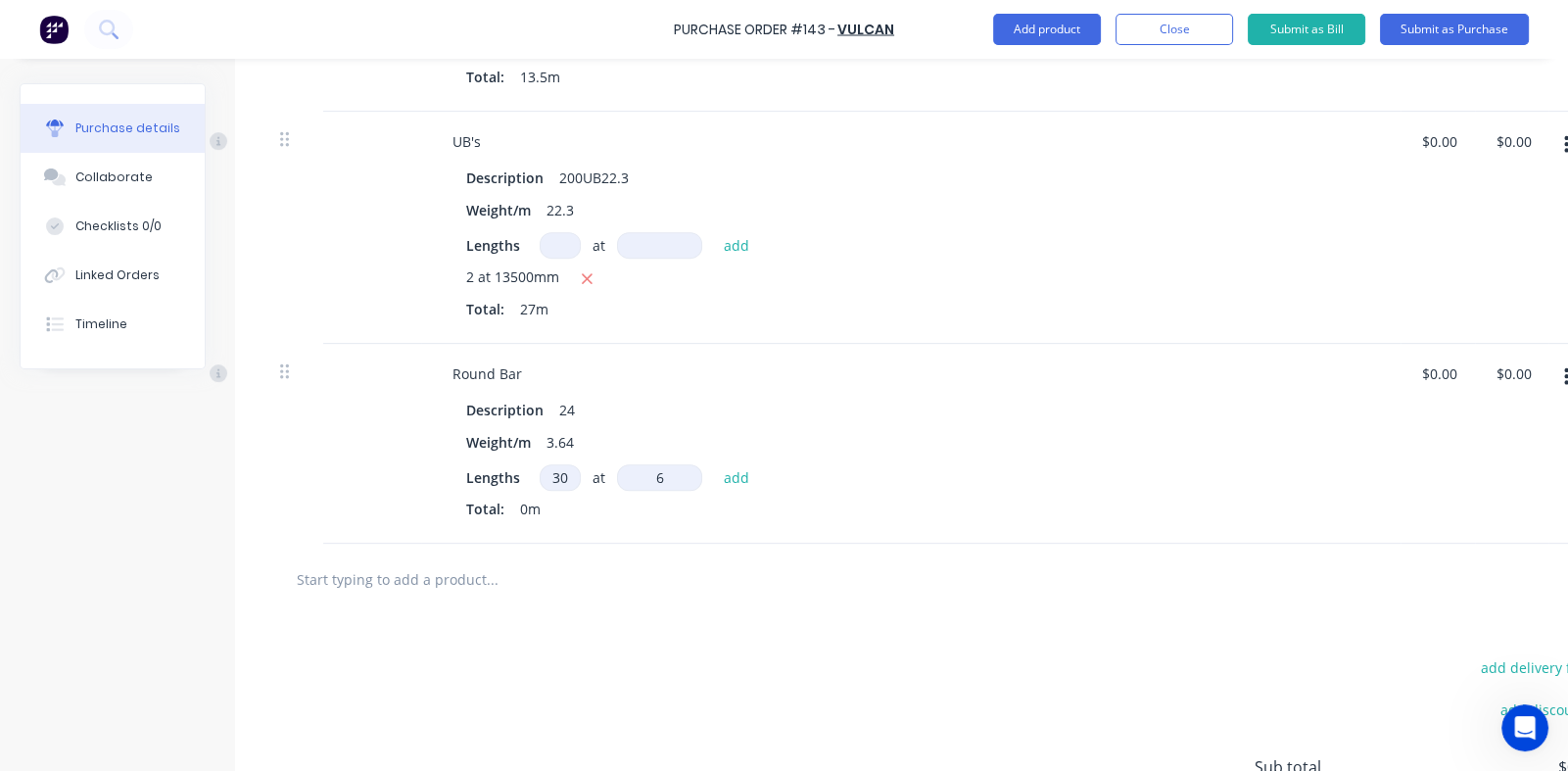
type input "60"
type textarea "x"
type input "600"
type textarea "x"
type input "6000"
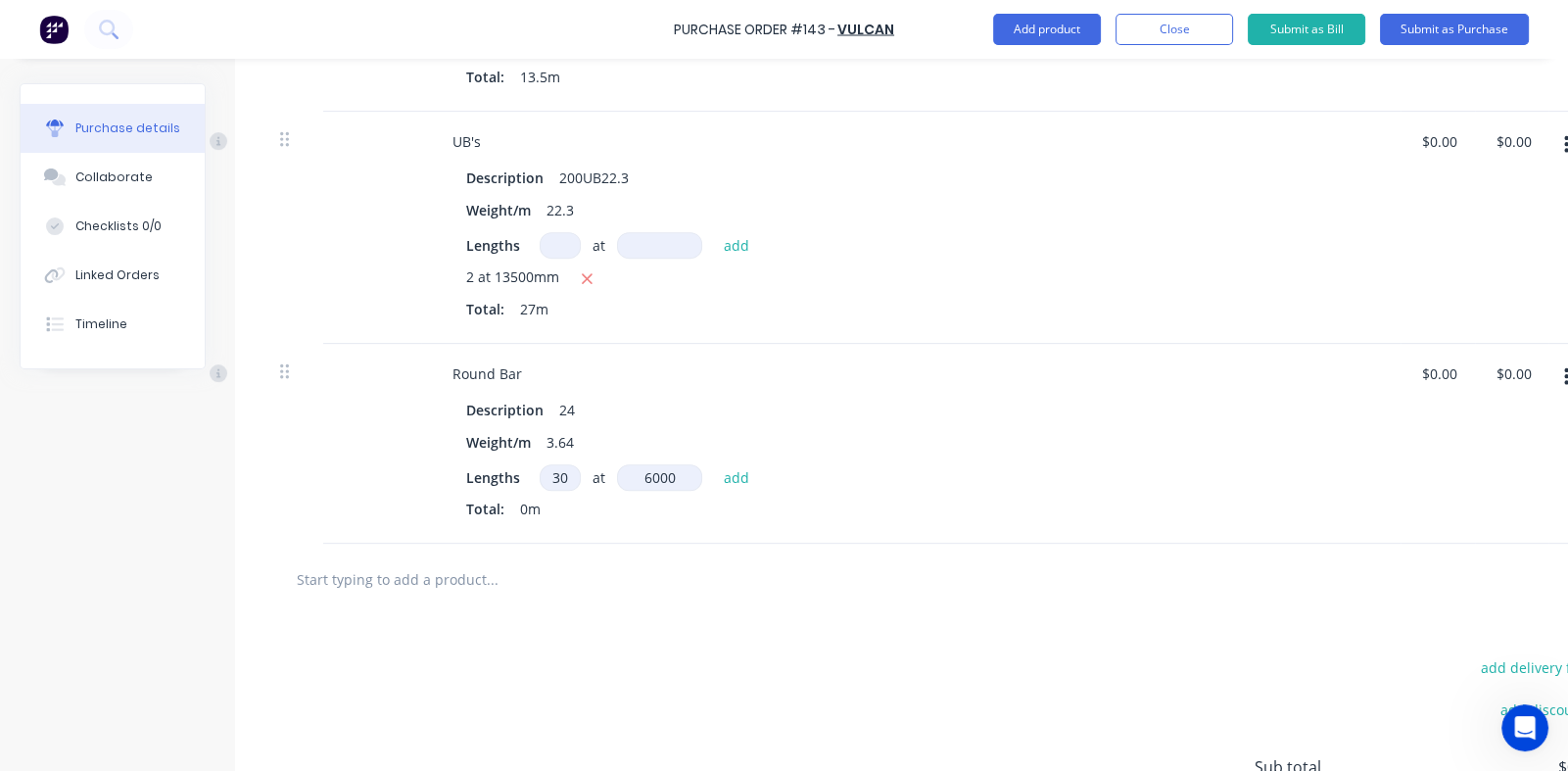
type textarea "x"
type input "6000"
type textarea "x"
type input "6000mm"
click at [999, 452] on div "Weight/m 3.64" at bounding box center [906, 442] width 897 height 28
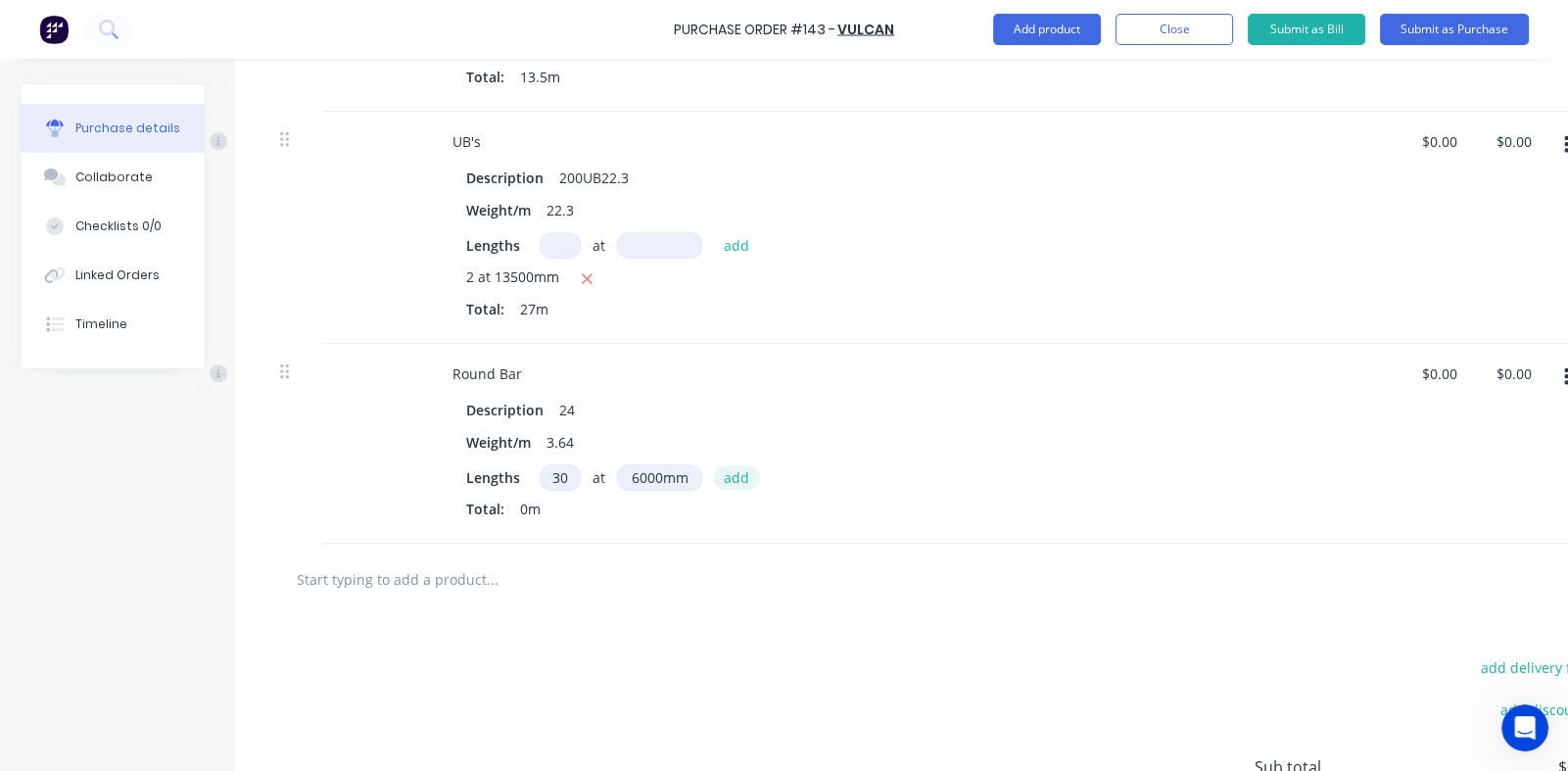
click at [738, 472] on button "add" at bounding box center [737, 477] width 46 height 24
type textarea "x"
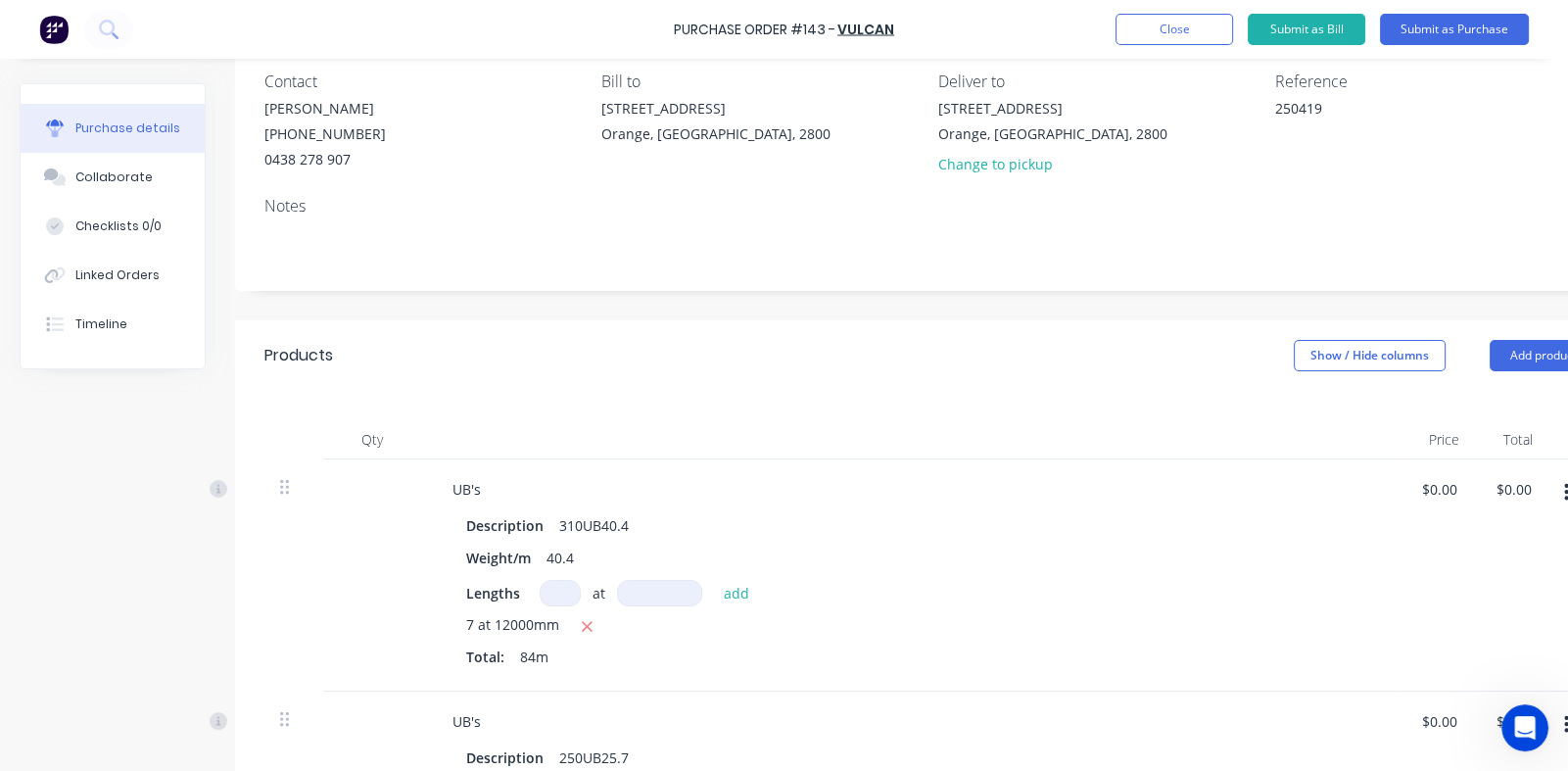
scroll to position [0, 0]
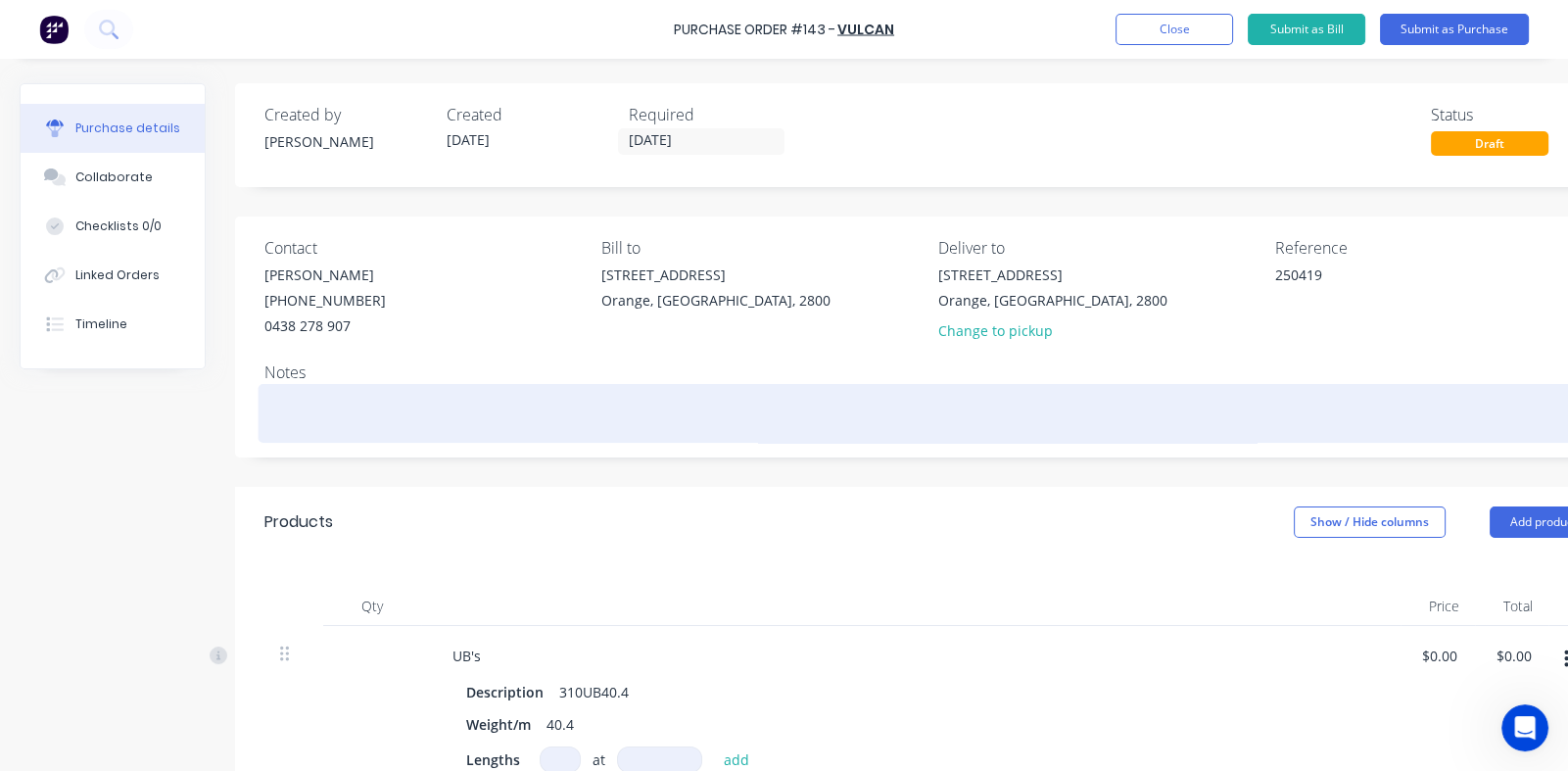
click at [367, 399] on textarea at bounding box center [931, 411] width 1333 height 44
type textarea "x"
type textarea "P"
type textarea "x"
type textarea "Pl"
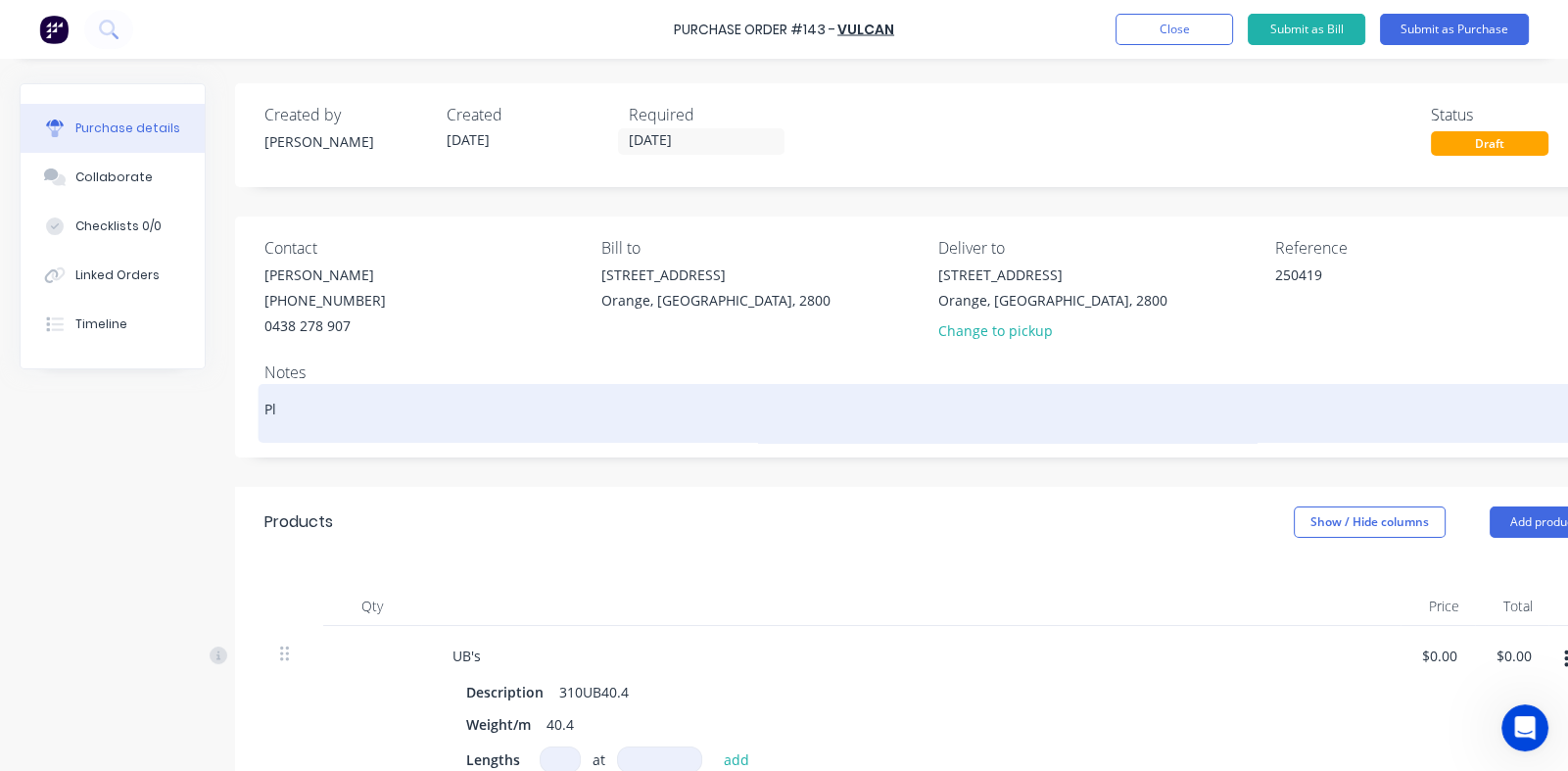
type textarea "x"
type textarea "Ple"
type textarea "x"
type textarea "Plea"
type textarea "x"
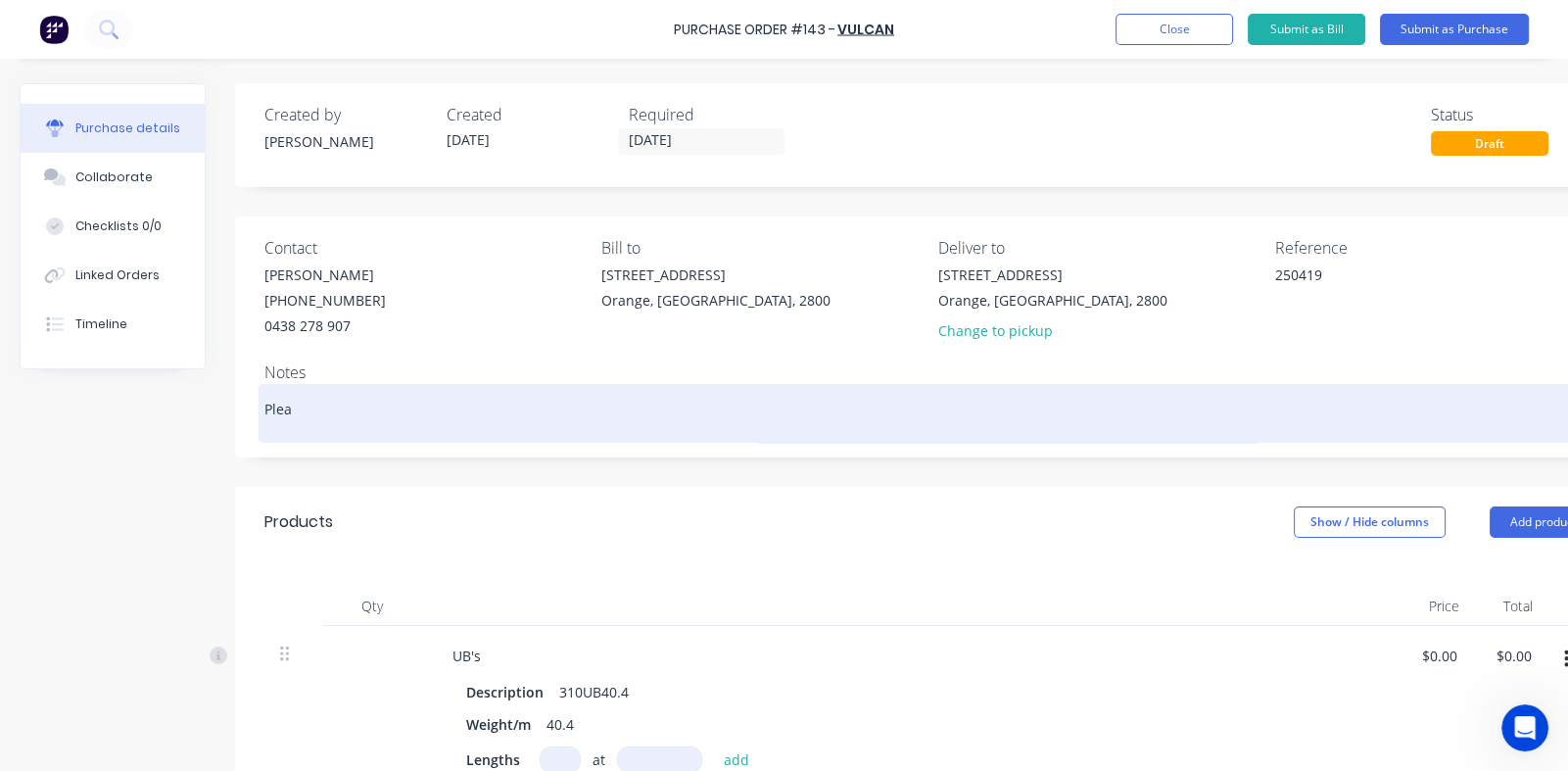
type textarea "Pleas"
type textarea "x"
type textarea "Please"
type textarea "x"
type textarea "Please"
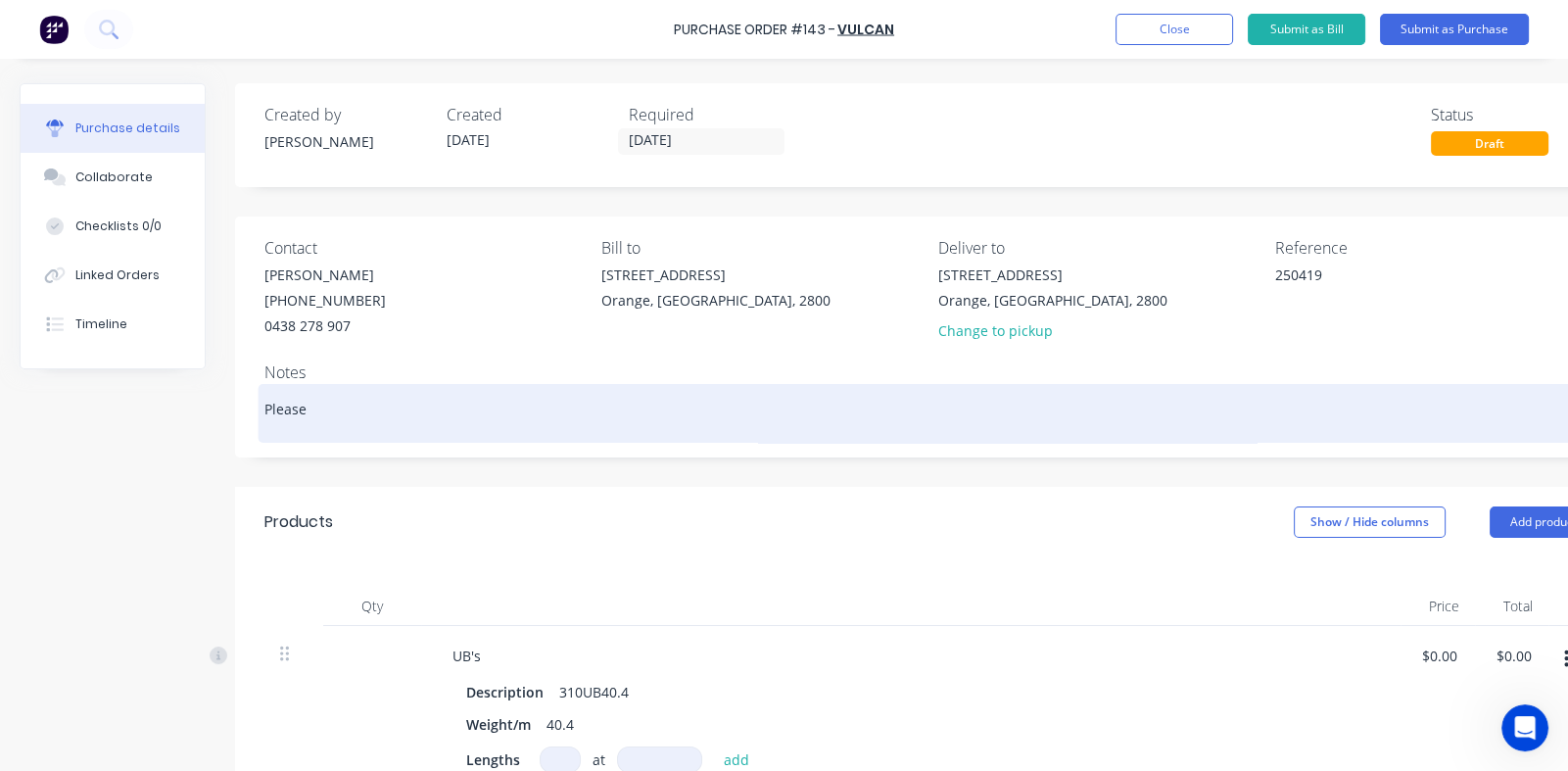
type textarea "x"
type textarea "Please p"
type textarea "x"
type textarea "Please pr"
type textarea "x"
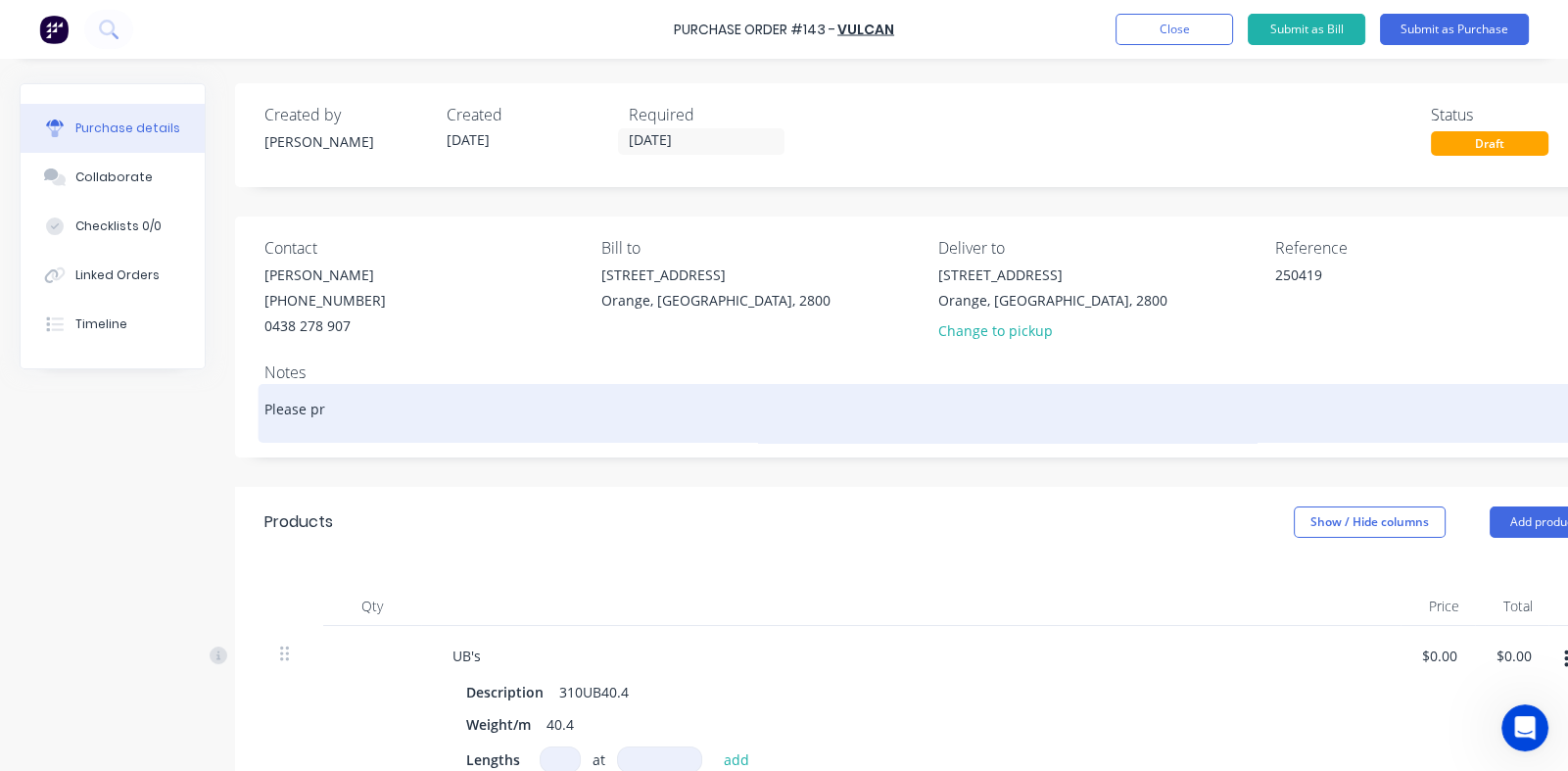
type textarea "Please pro"
type textarea "x"
type textarea "Please prov"
type textarea "x"
type textarea "Please provi"
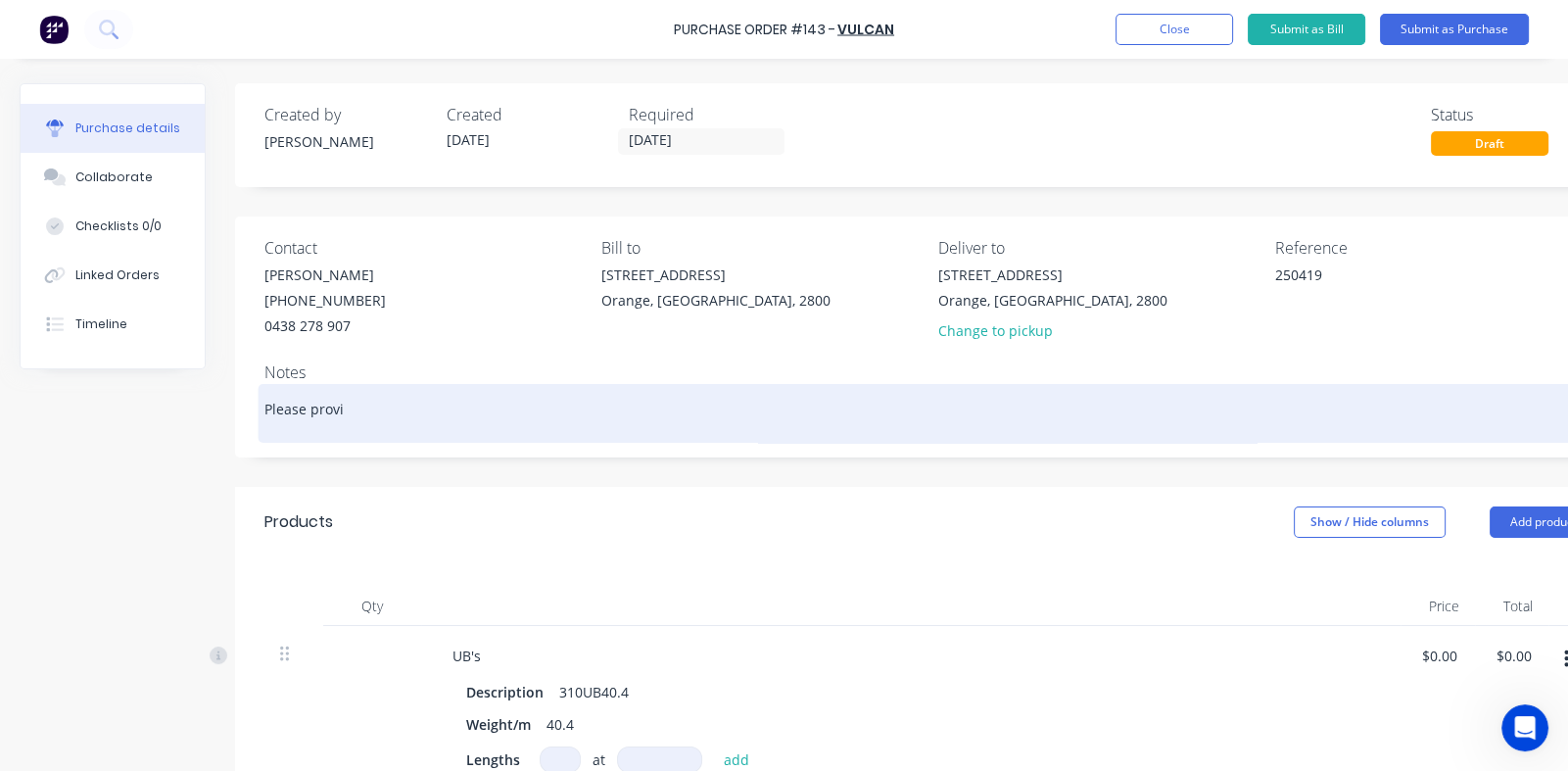
type textarea "x"
type textarea "Please provid"
type textarea "x"
type textarea "Please provide"
type textarea "x"
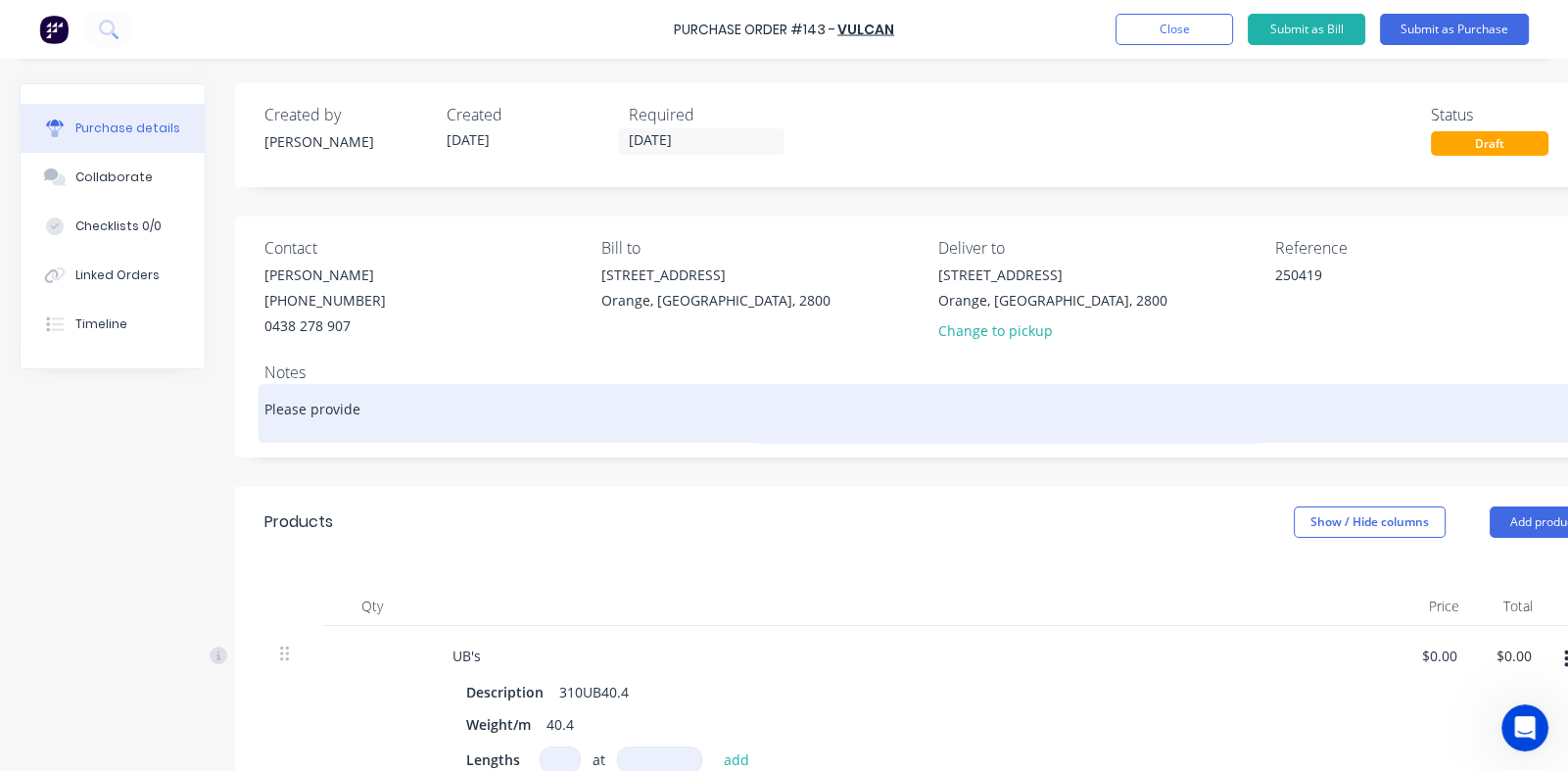
type textarea "Please provide"
type textarea "x"
type textarea "Please provide e"
type textarea "x"
type textarea "Please provide el"
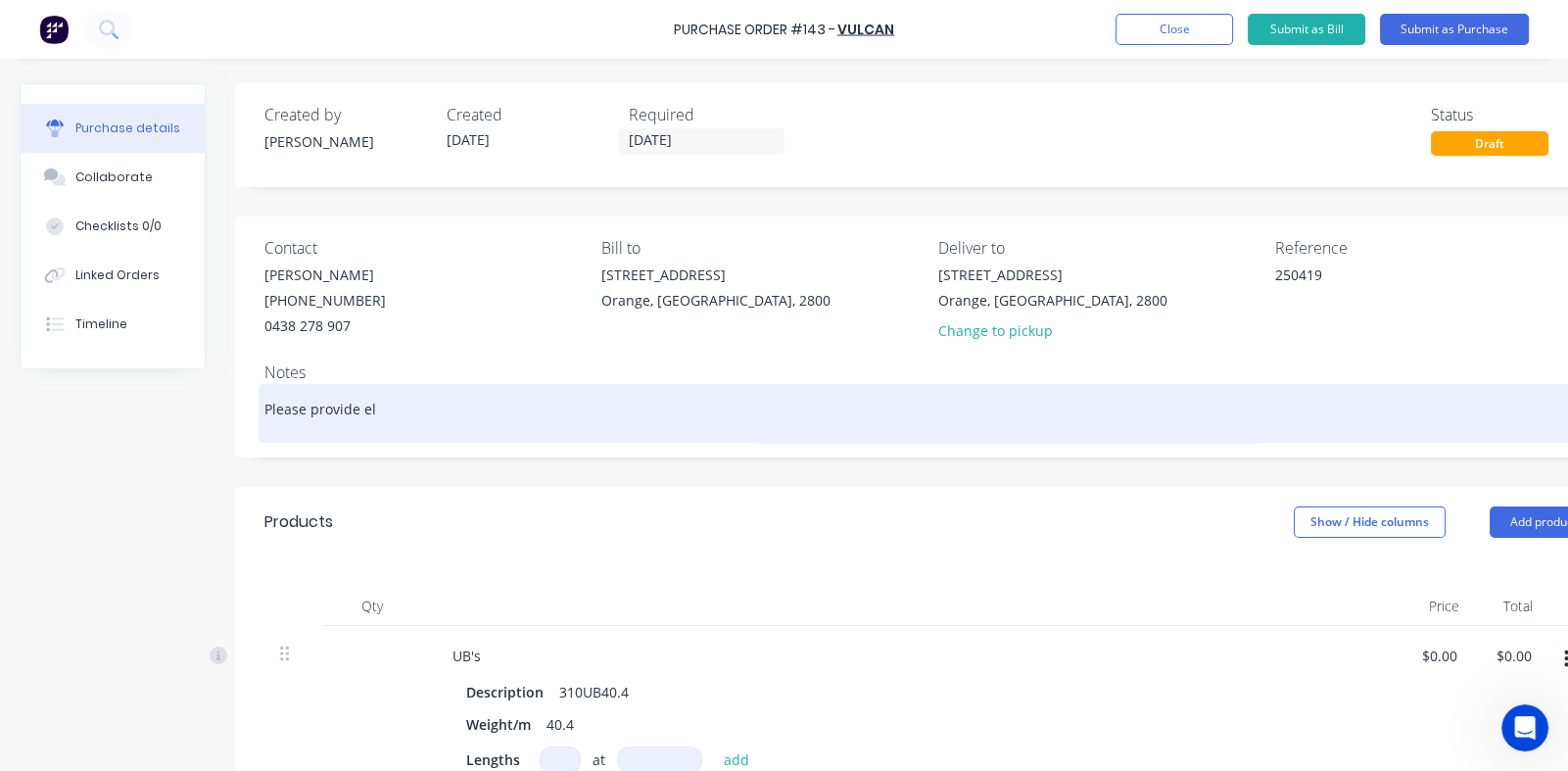
type textarea "x"
type textarea "Please provide ele"
type textarea "x"
type textarea "Please provide elec"
type textarea "x"
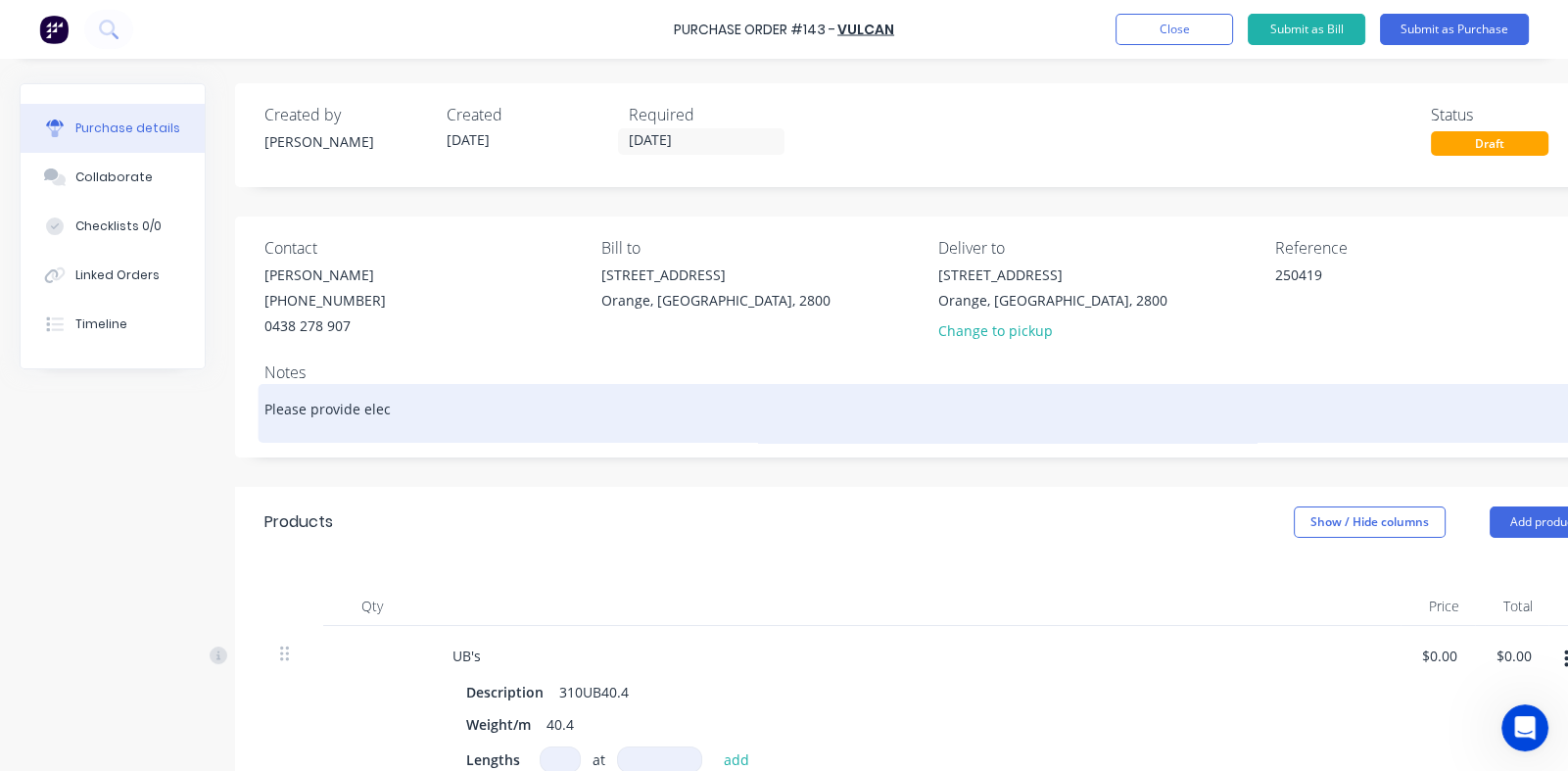
type textarea "Please provide elect"
type textarea "x"
type textarea "Please provide electr"
type textarea "x"
type textarea "Please provide electro"
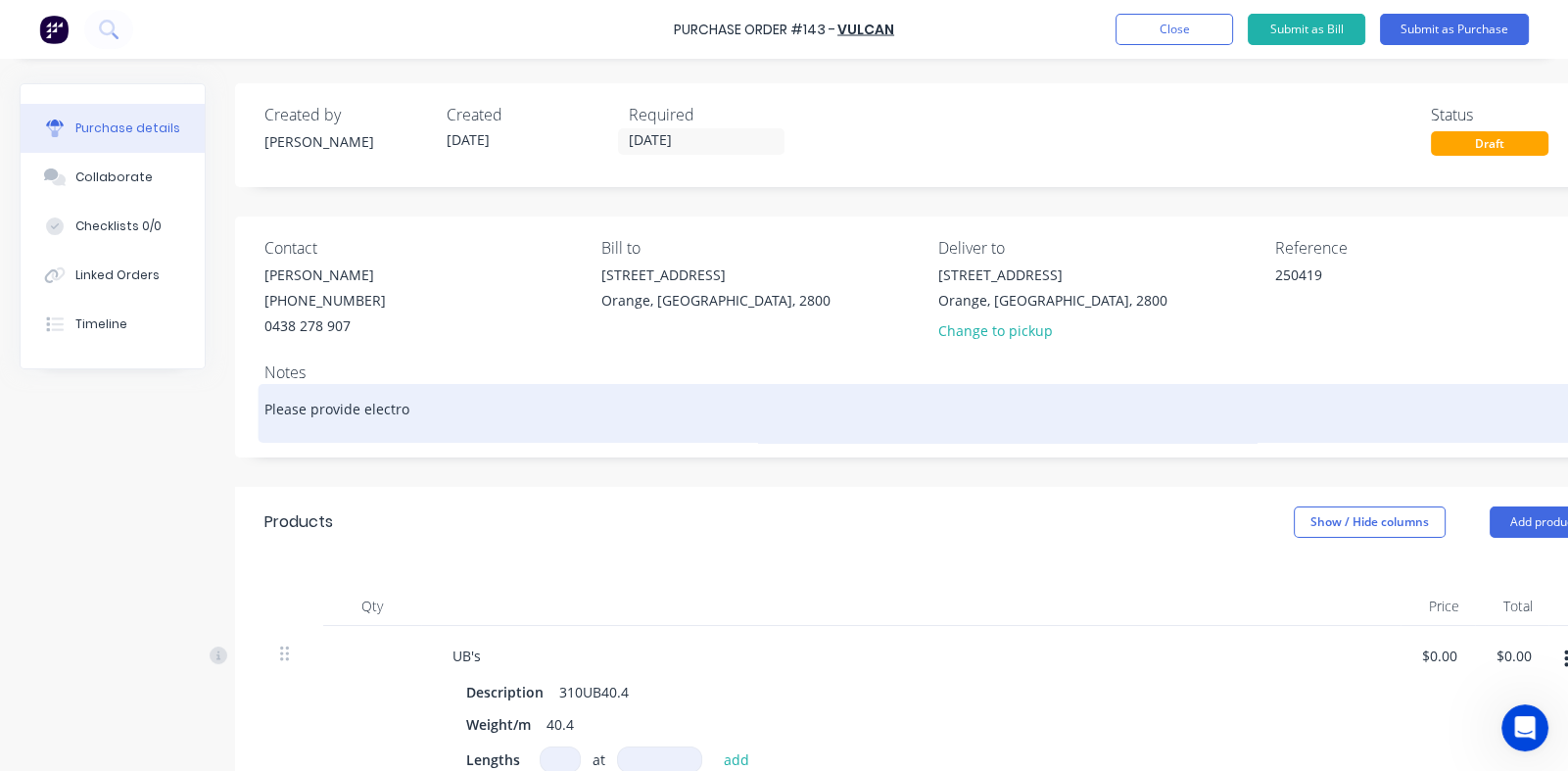
type textarea "x"
type textarea "Please provide electron"
type textarea "x"
type textarea "Please provide electroni"
type textarea "x"
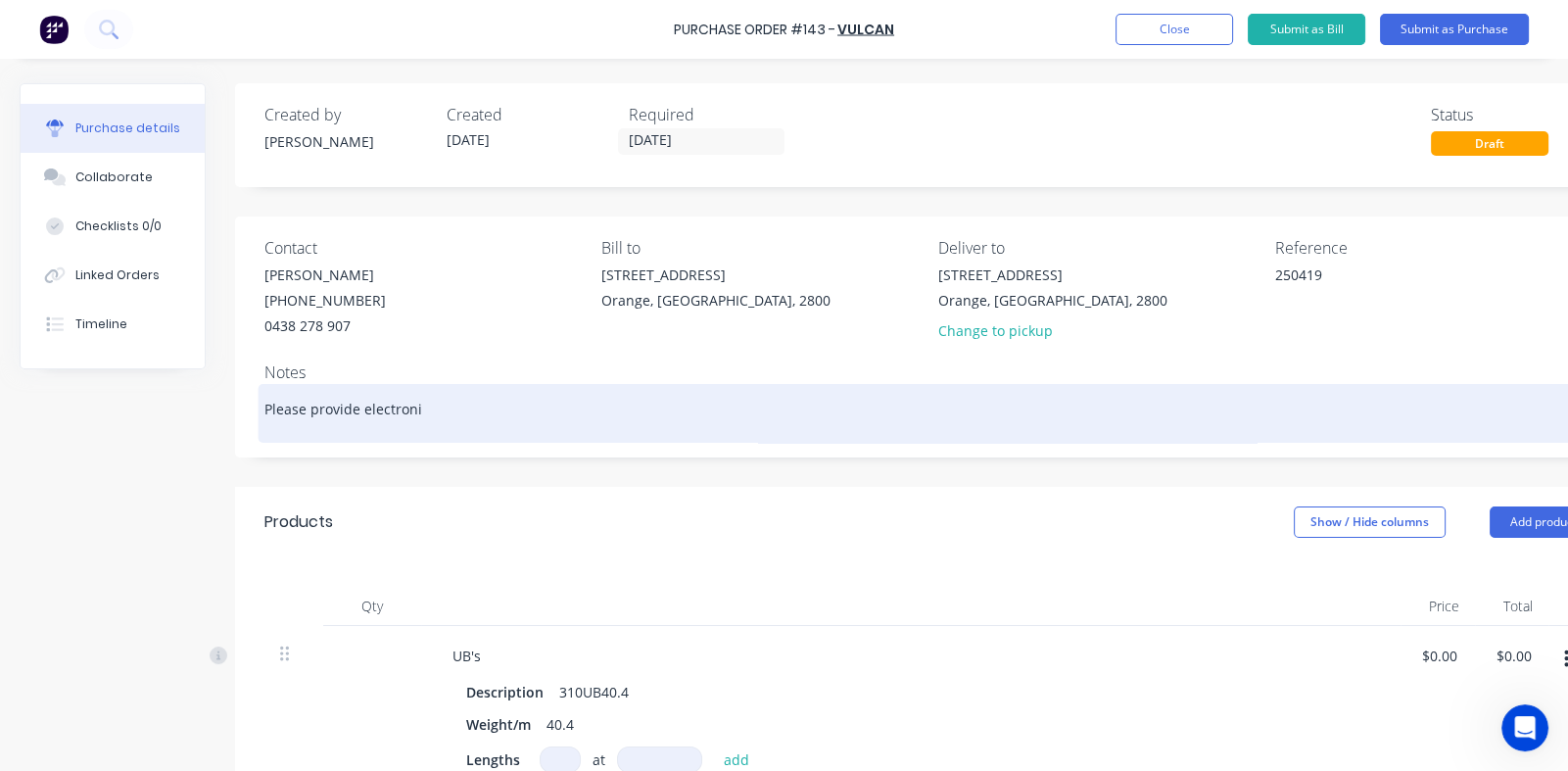
type textarea "Please provide electronic"
type textarea "x"
type textarea "Please provide electronic"
type textarea "x"
type textarea "Please provide electronic c"
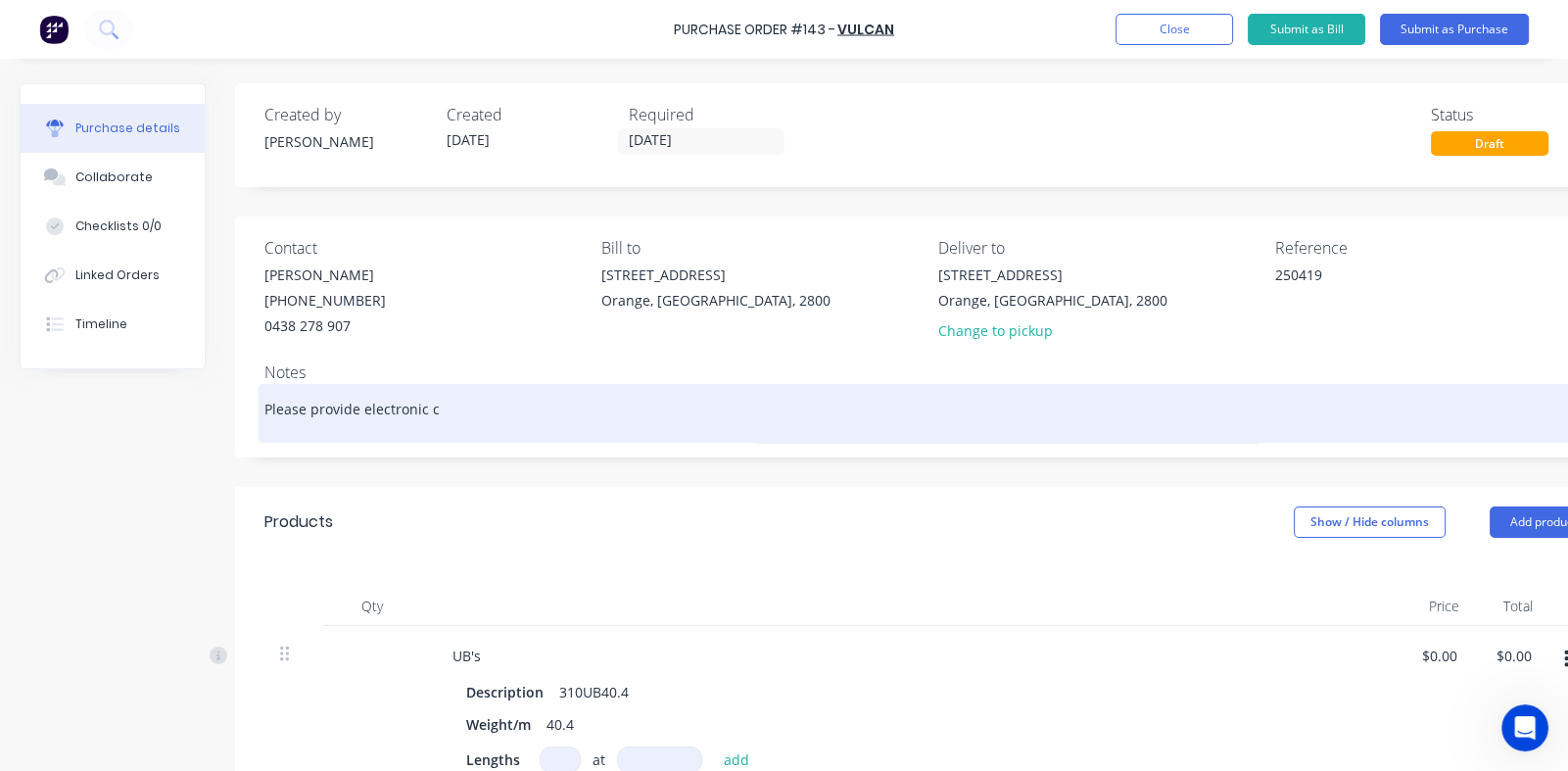
type textarea "x"
type textarea "Please provide electronic co"
type textarea "x"
type textarea "Please provide electronic cop"
type textarea "x"
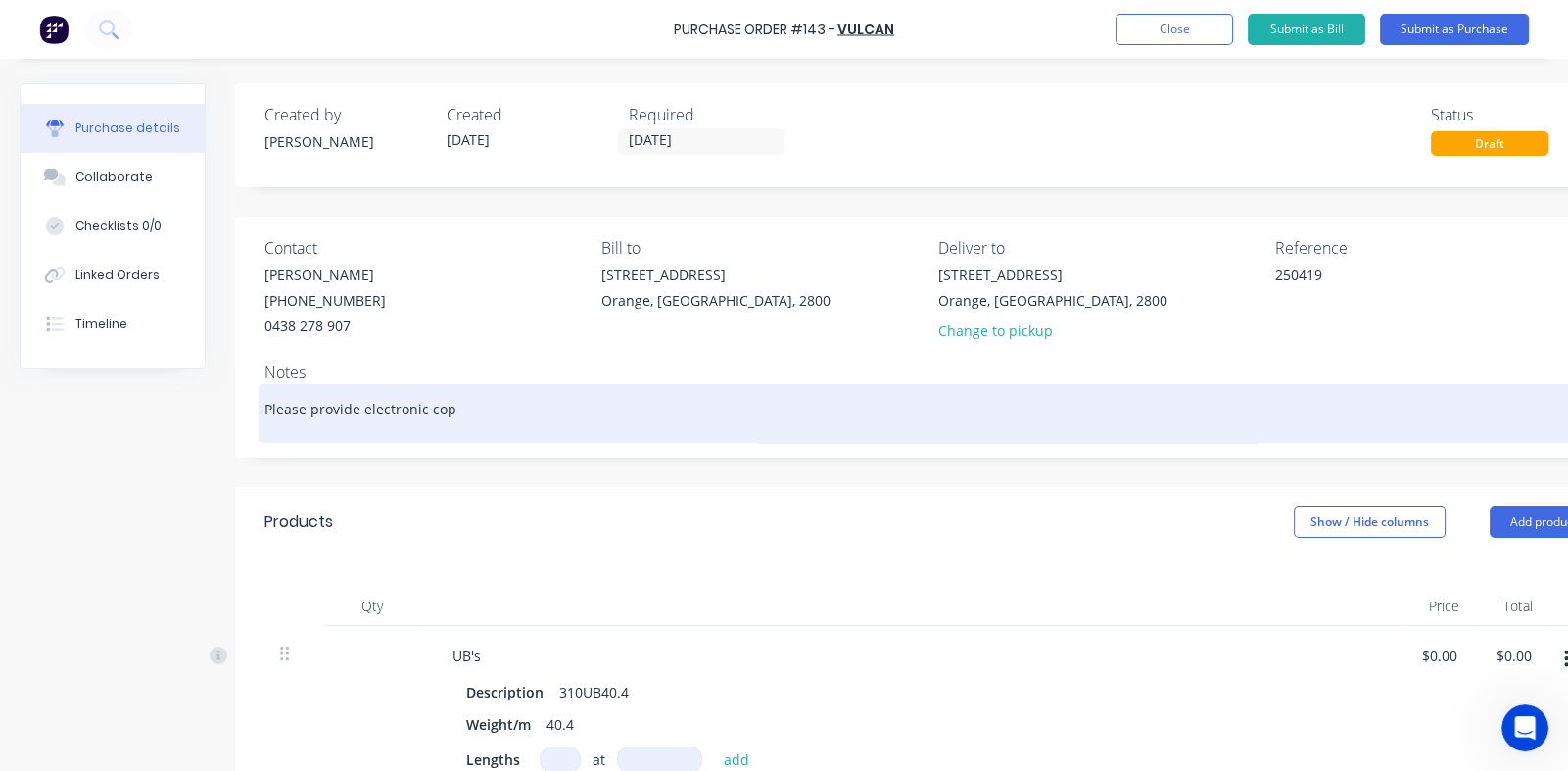
type textarea "Please provide electronic copi"
type textarea "x"
type textarea "Please provide electronic copie"
type textarea "x"
type textarea "Please provide electronic copies"
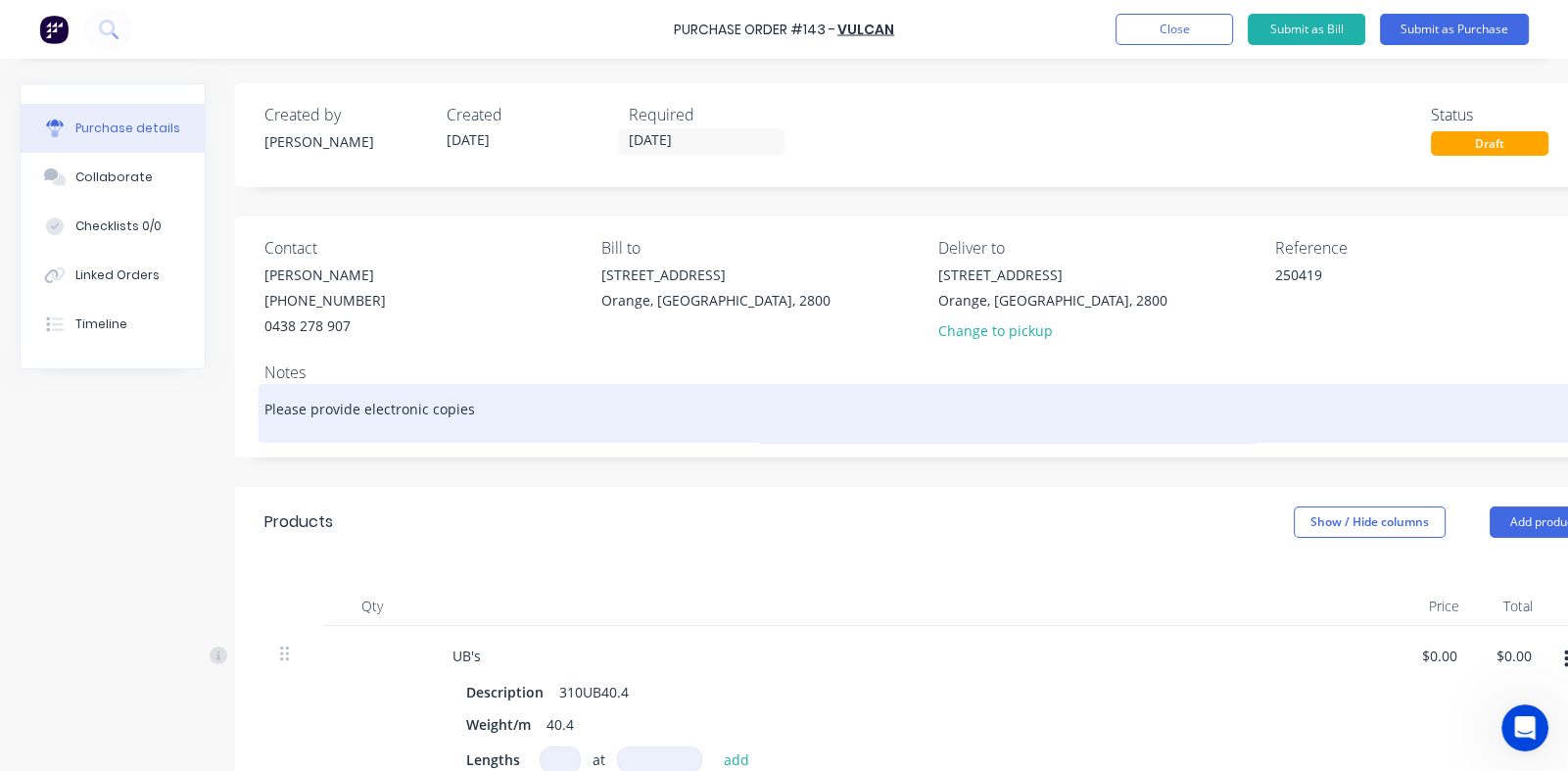
type textarea "x"
type textarea "Please provide electronic copies"
type textarea "x"
type textarea "Please provide electronic copies o"
type textarea "x"
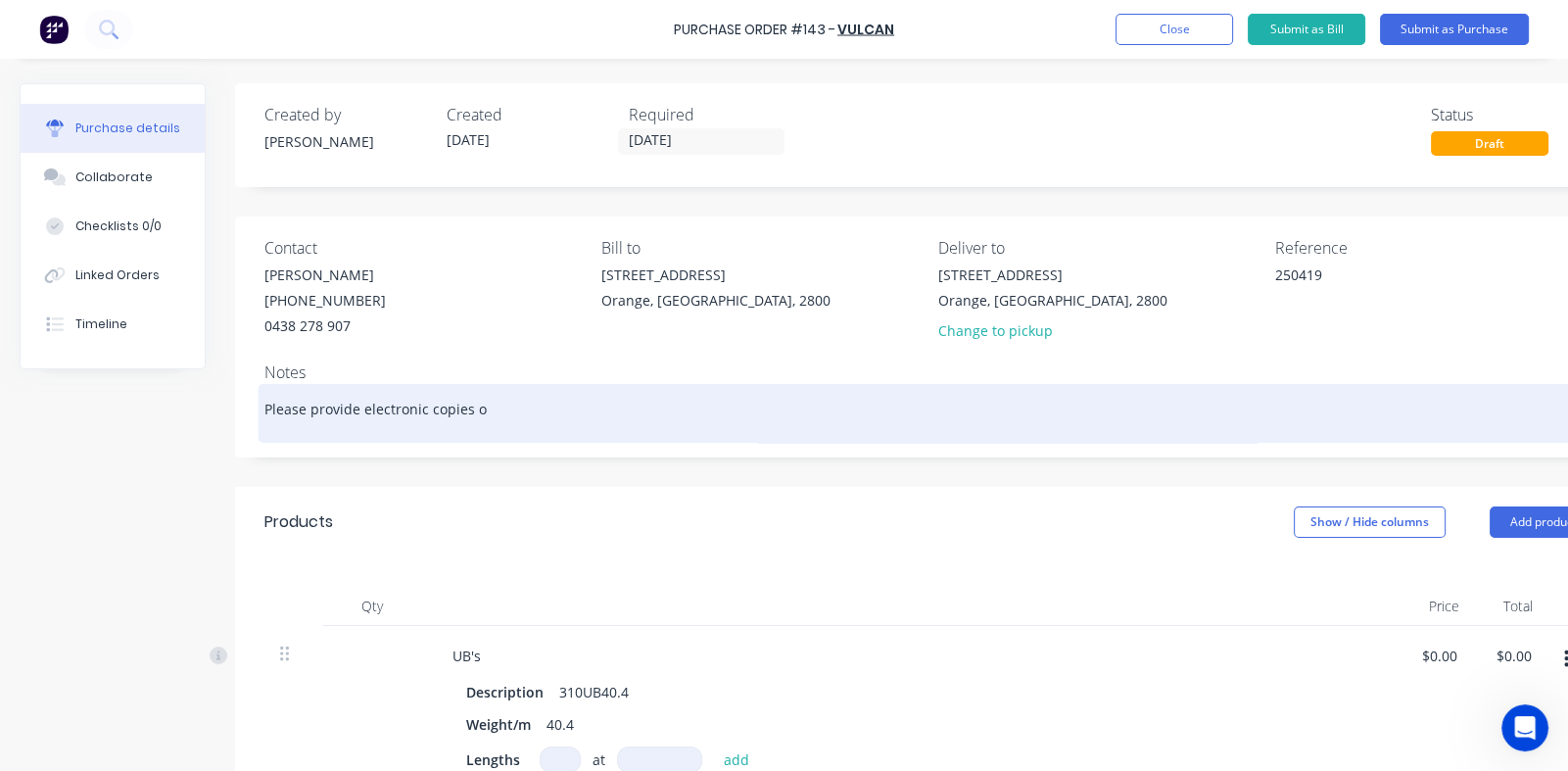
type textarea "Please provide electronic copies of"
type textarea "x"
type textarea "Please provide electronic copies of"
type textarea "x"
type textarea "Please provide electronic copies of a"
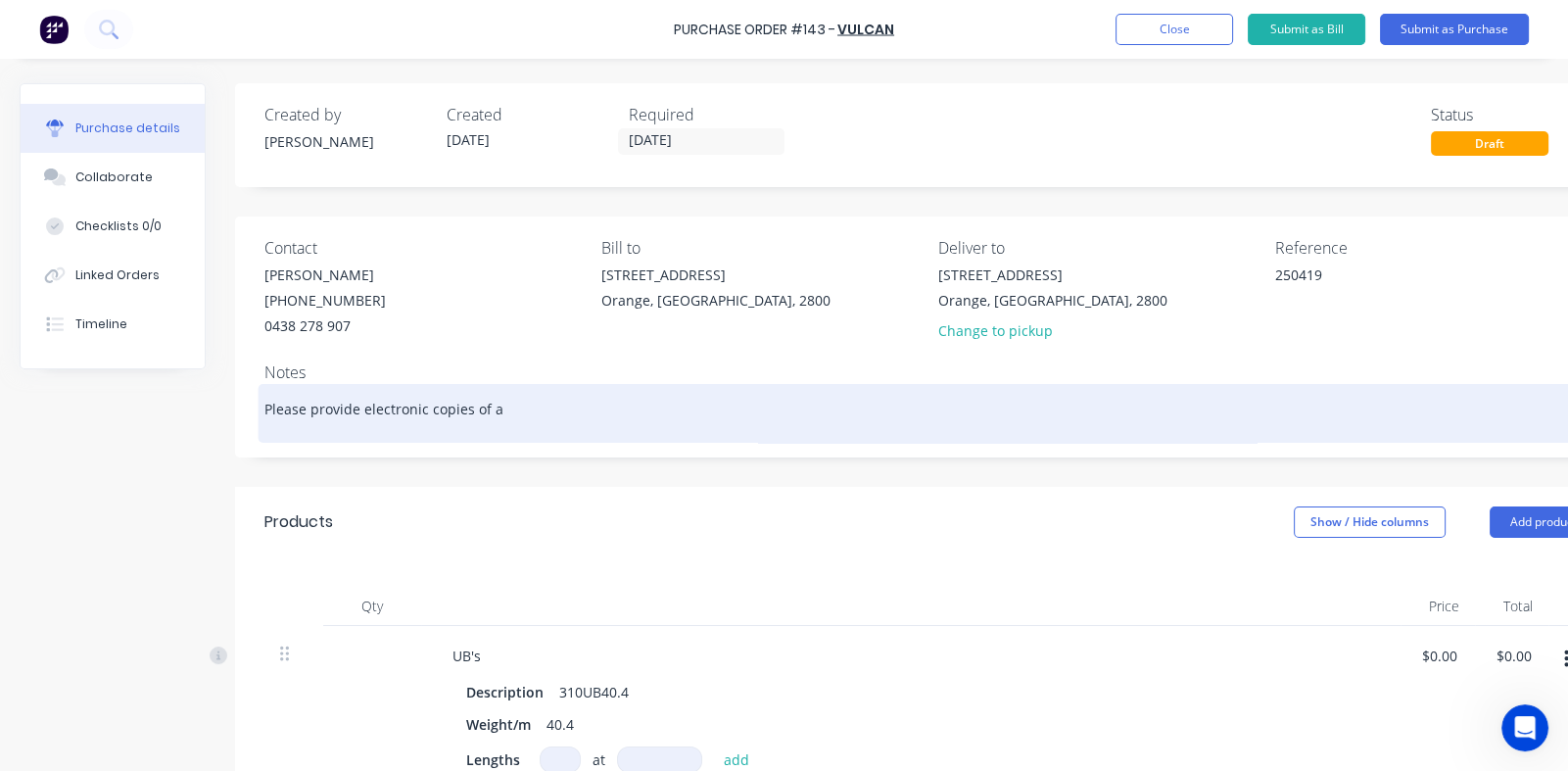
type textarea "x"
type textarea "Please provide electronic copies of al"
type textarea "x"
type textarea "Please provide electronic copies of all"
type textarea "x"
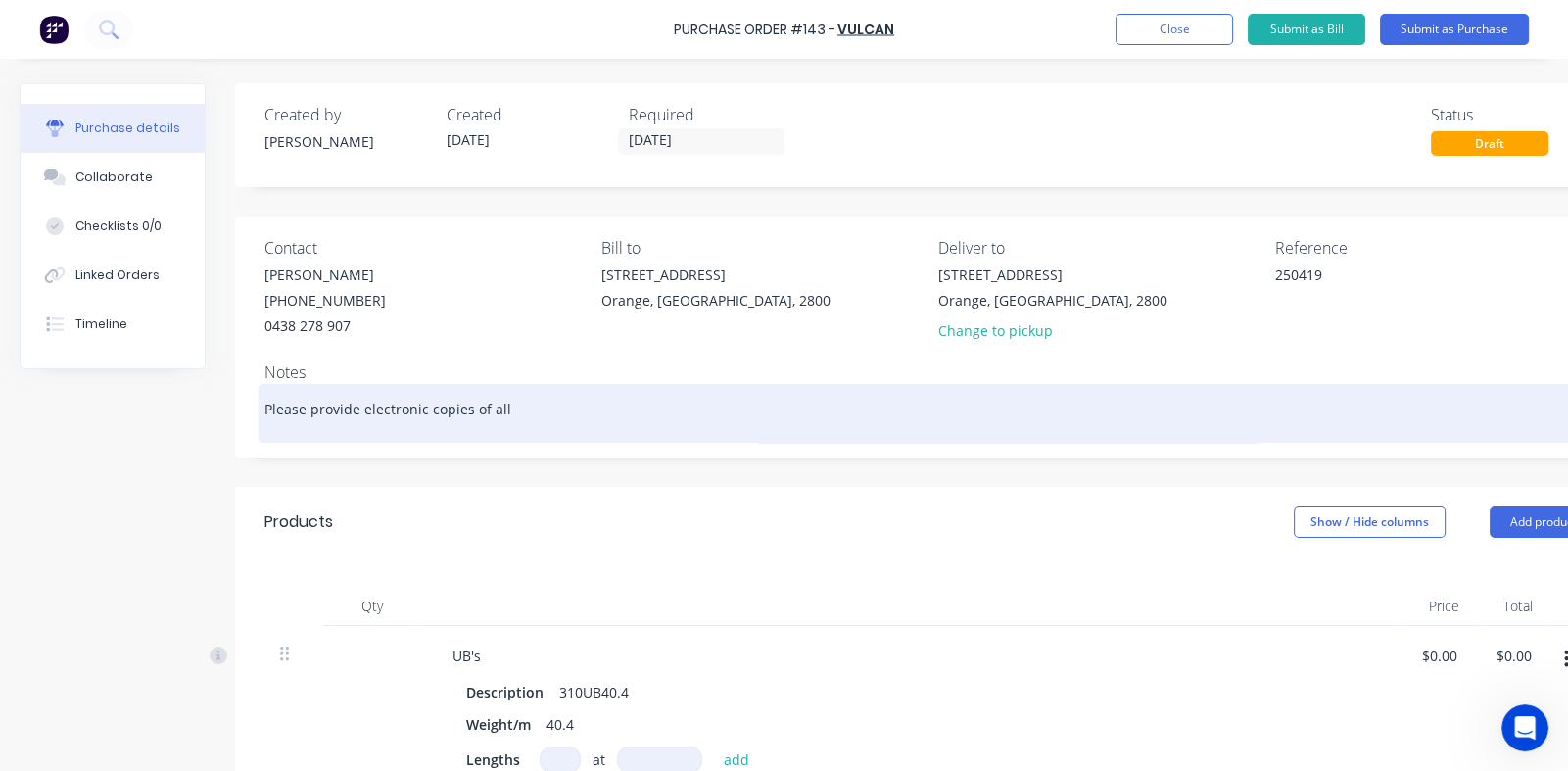
type textarea "Please provide electronic copies of all"
type textarea "x"
type textarea "Please provide electronic copies of all m"
type textarea "x"
type textarea "Please provide electronic copies of all mi"
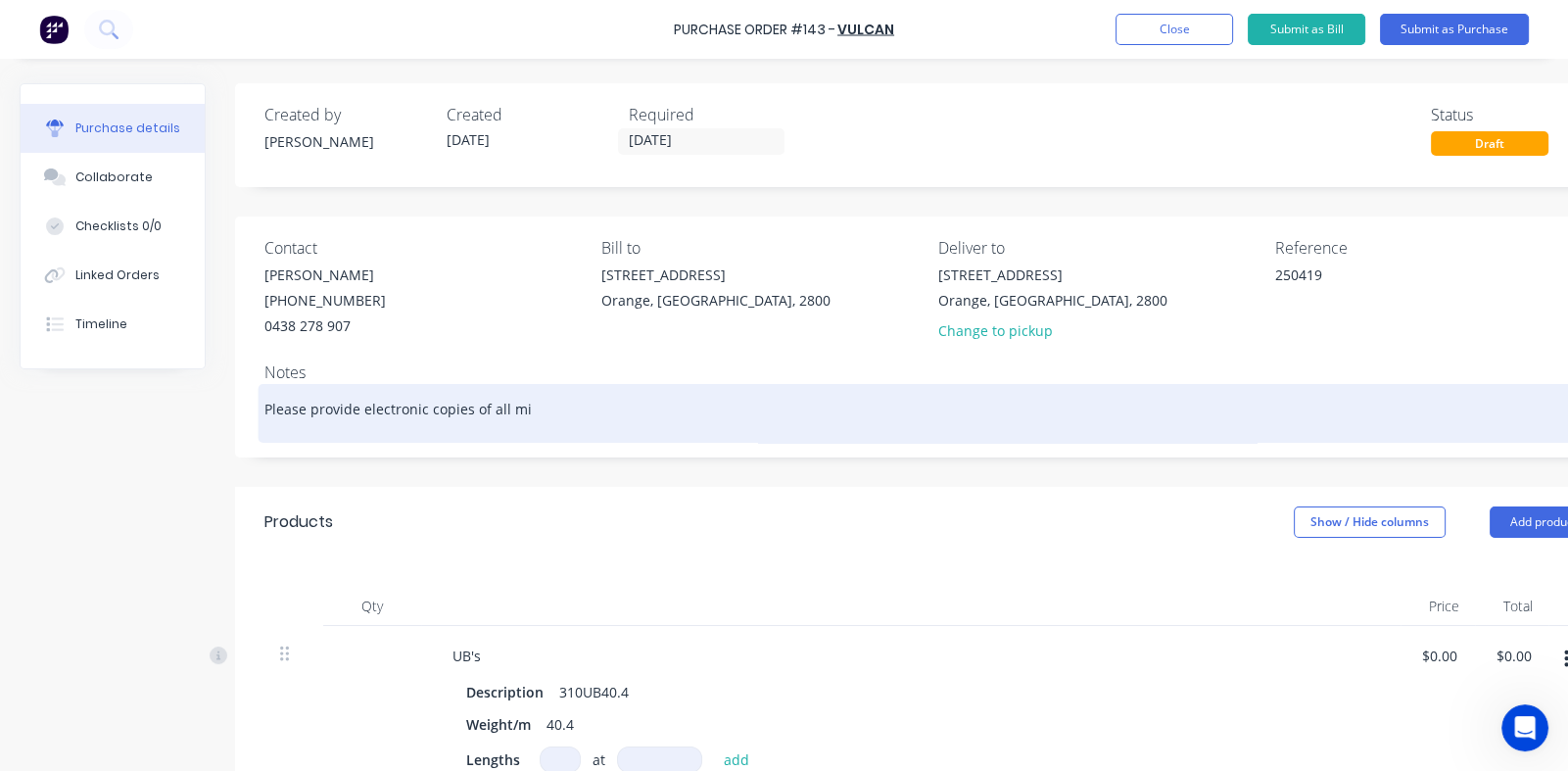
type textarea "x"
type textarea "Please provide electronic copies of all mil"
type textarea "x"
type textarea "Please provide electronic copies of all mill"
type textarea "x"
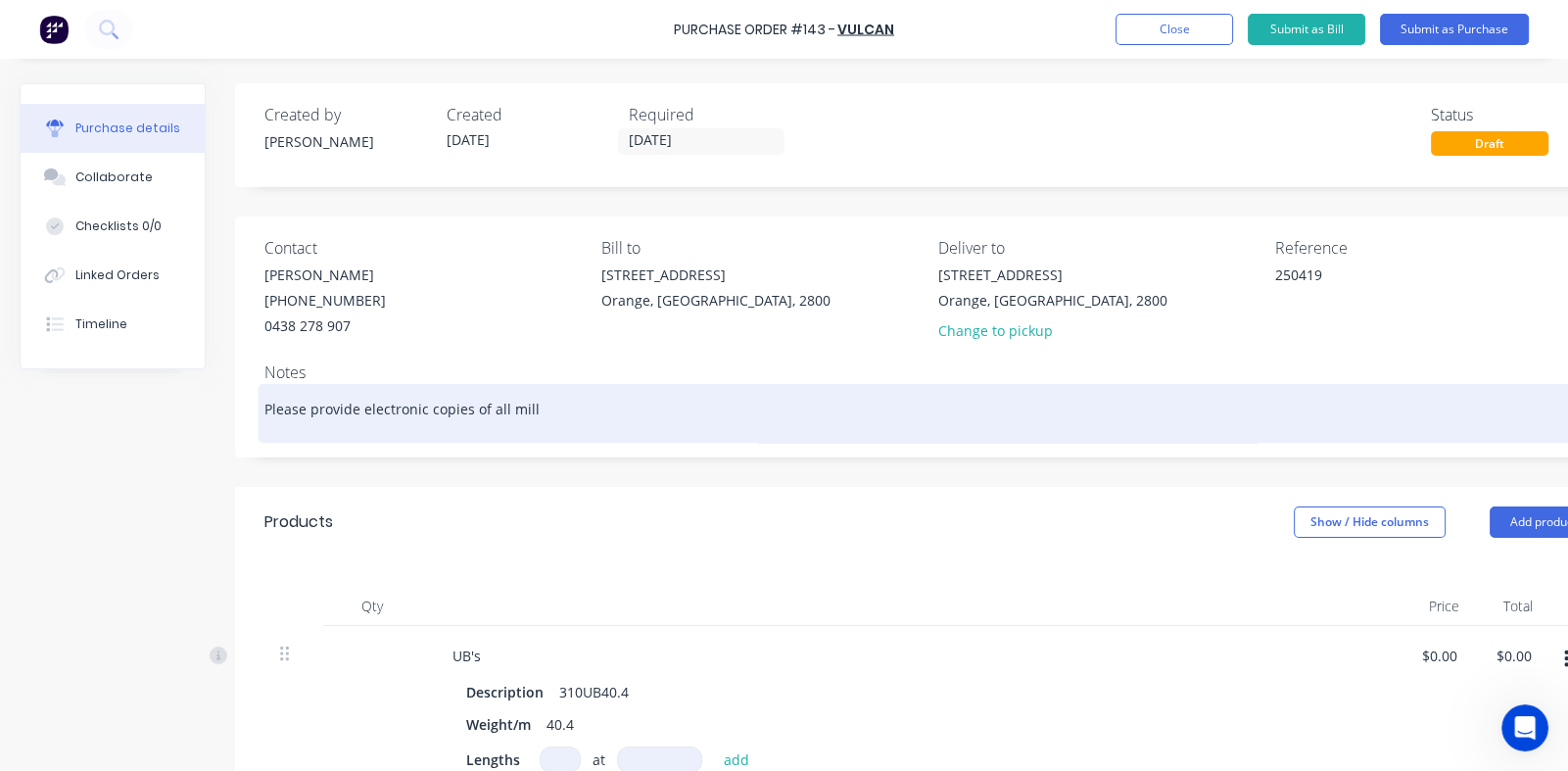
type textarea "Please provide electronic copies of all mill"
type textarea "x"
type textarea "Please provide electronic copies of all mill c"
type textarea "x"
type textarea "Please provide electronic copies of all mill ce"
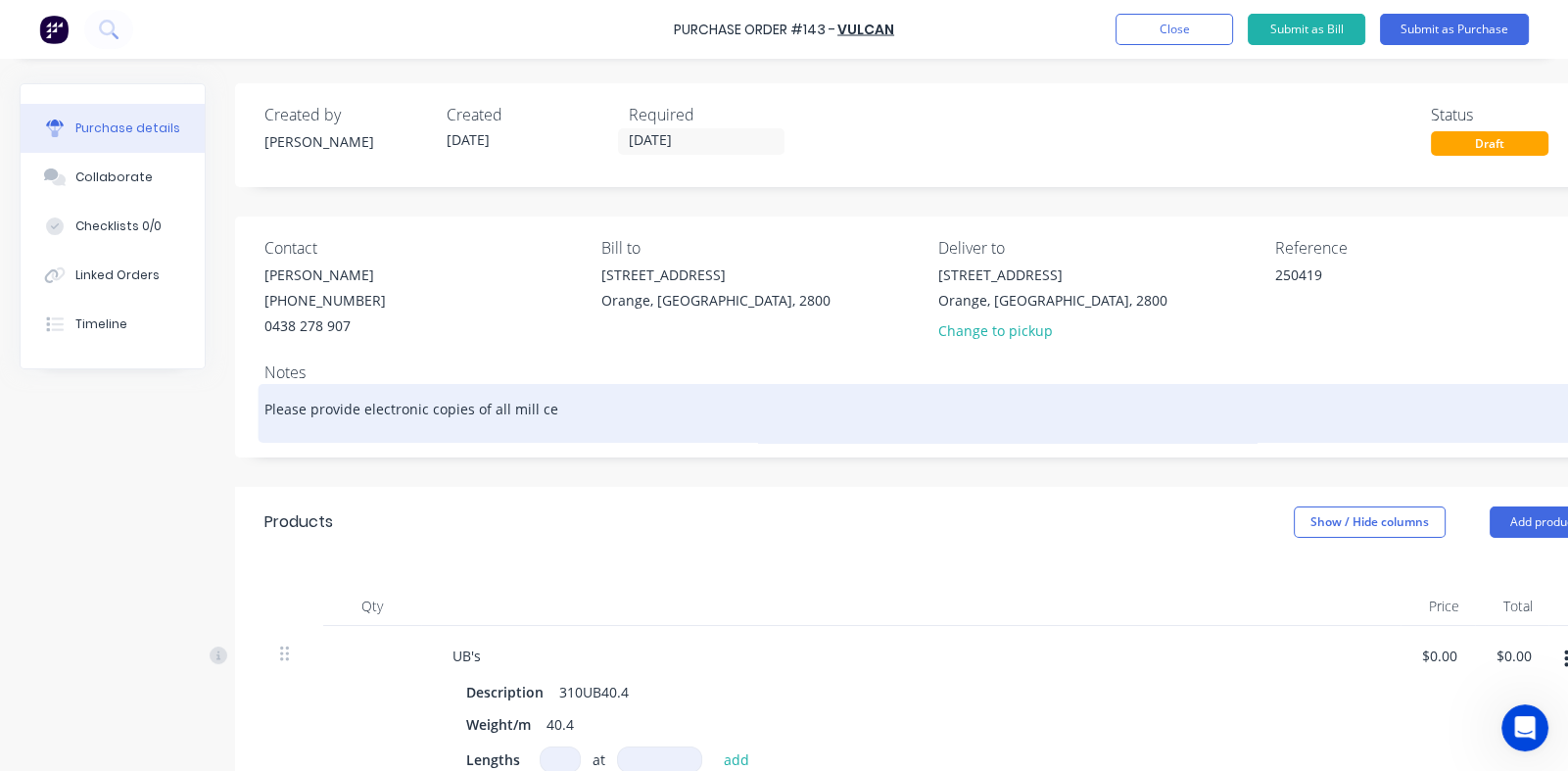
type textarea "x"
type textarea "Please provide electronic copies of all mill cer"
type textarea "x"
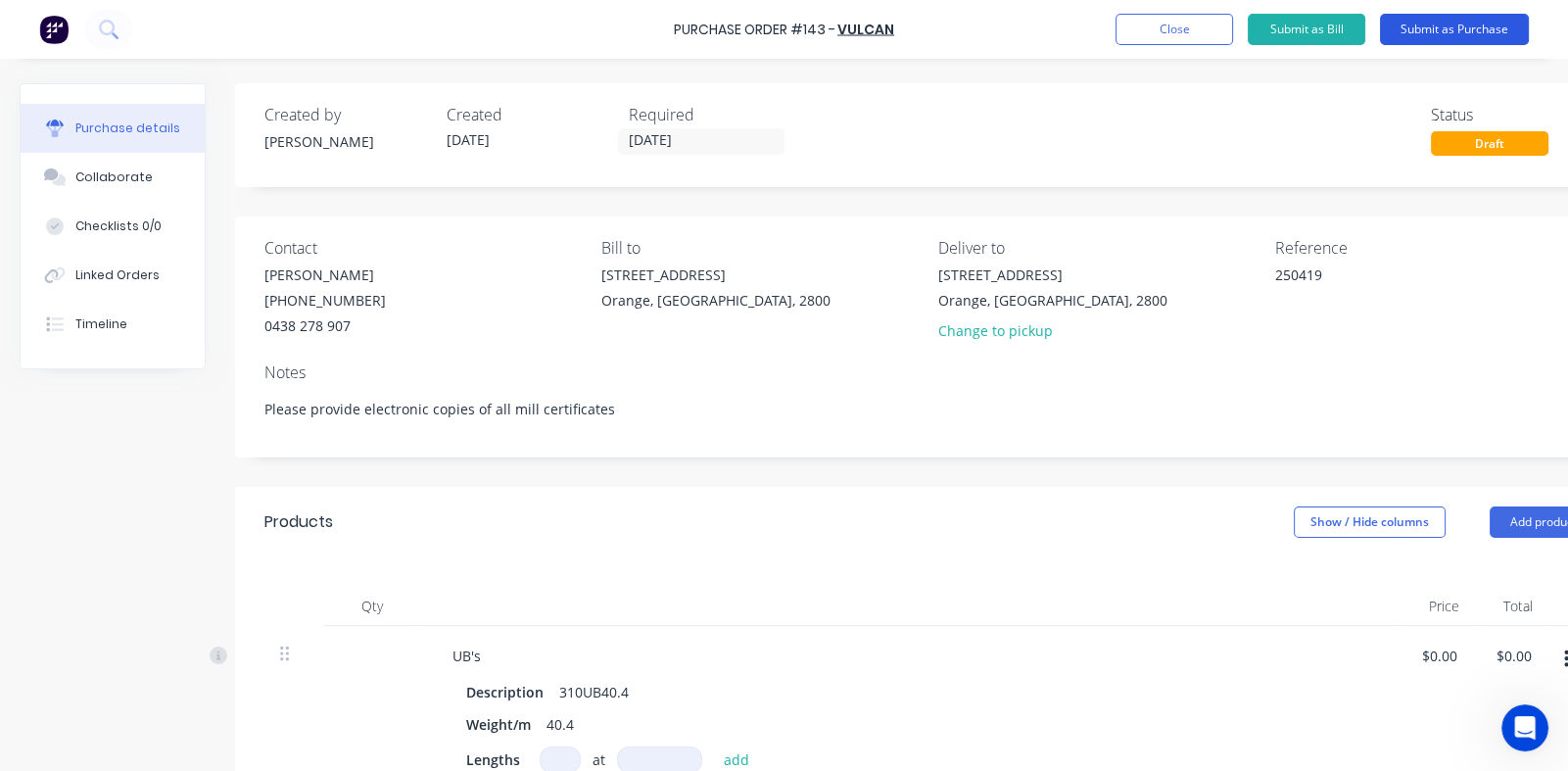
click at [1427, 24] on button "Submit as Purchase" at bounding box center [1454, 29] width 149 height 31
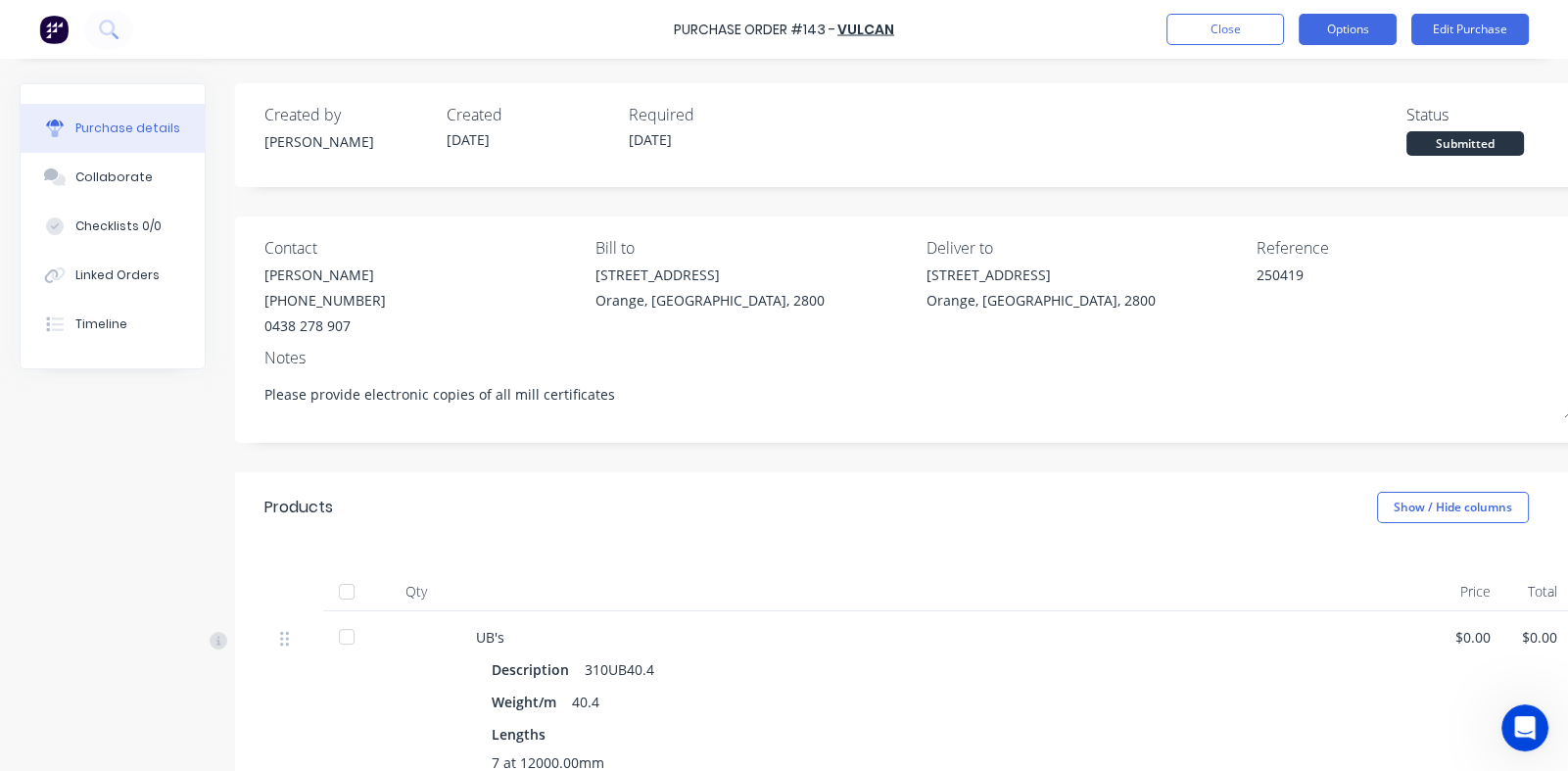
click at [1349, 33] on button "Options" at bounding box center [1348, 29] width 98 height 31
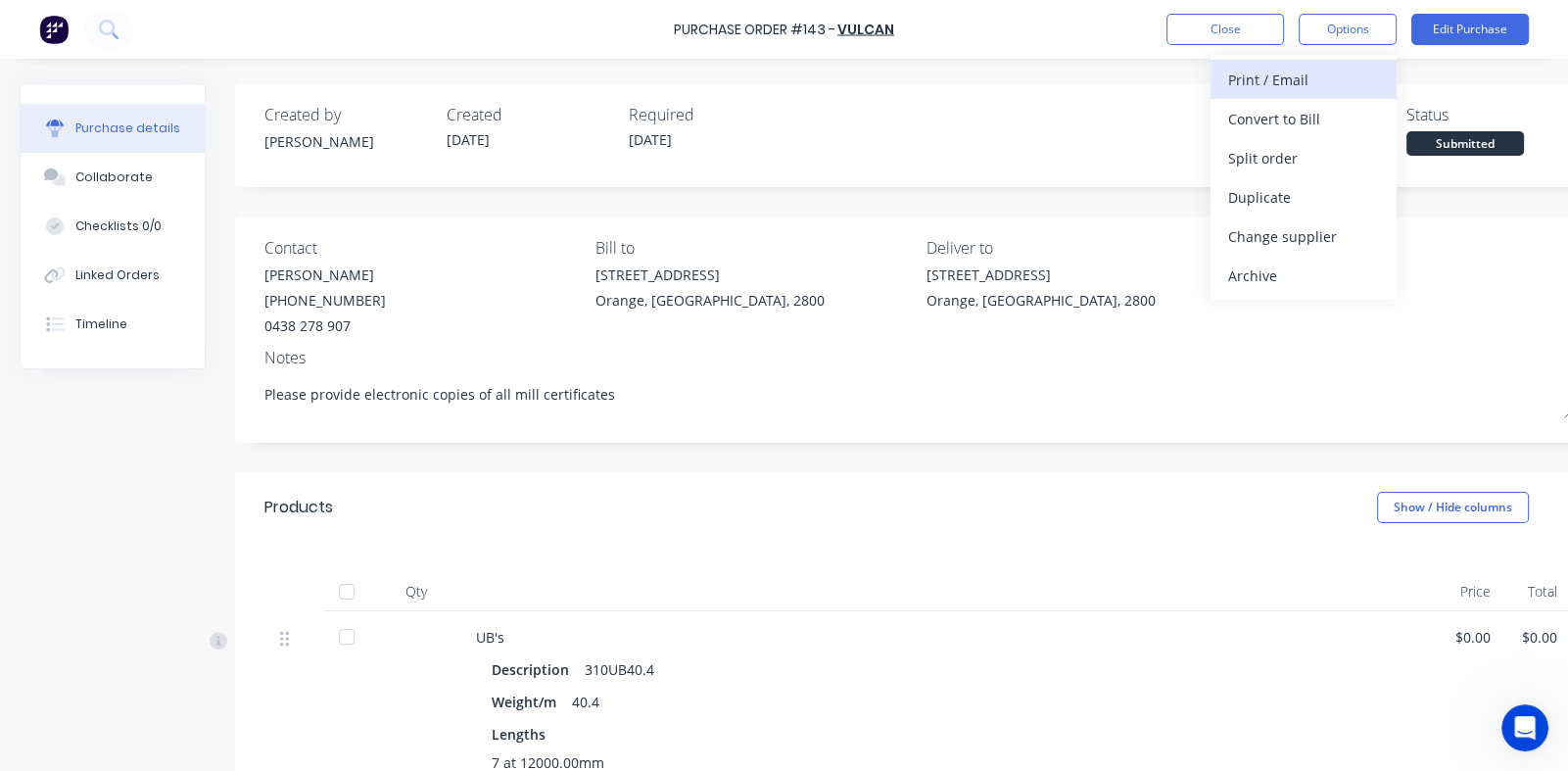
click at [1283, 75] on div "Print / Email" at bounding box center [1304, 80] width 151 height 28
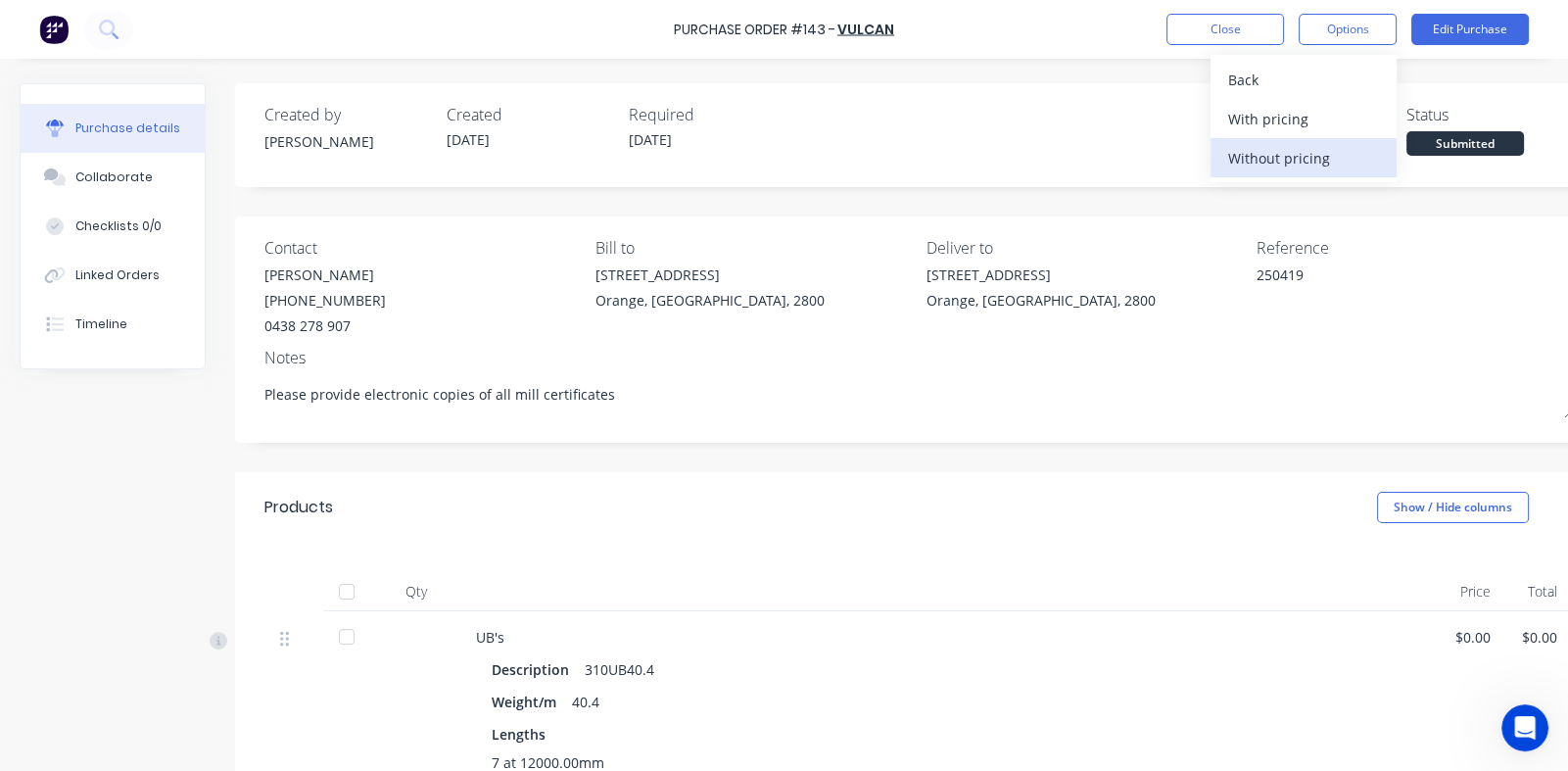
click at [1254, 152] on div "Without pricing" at bounding box center [1304, 158] width 151 height 28
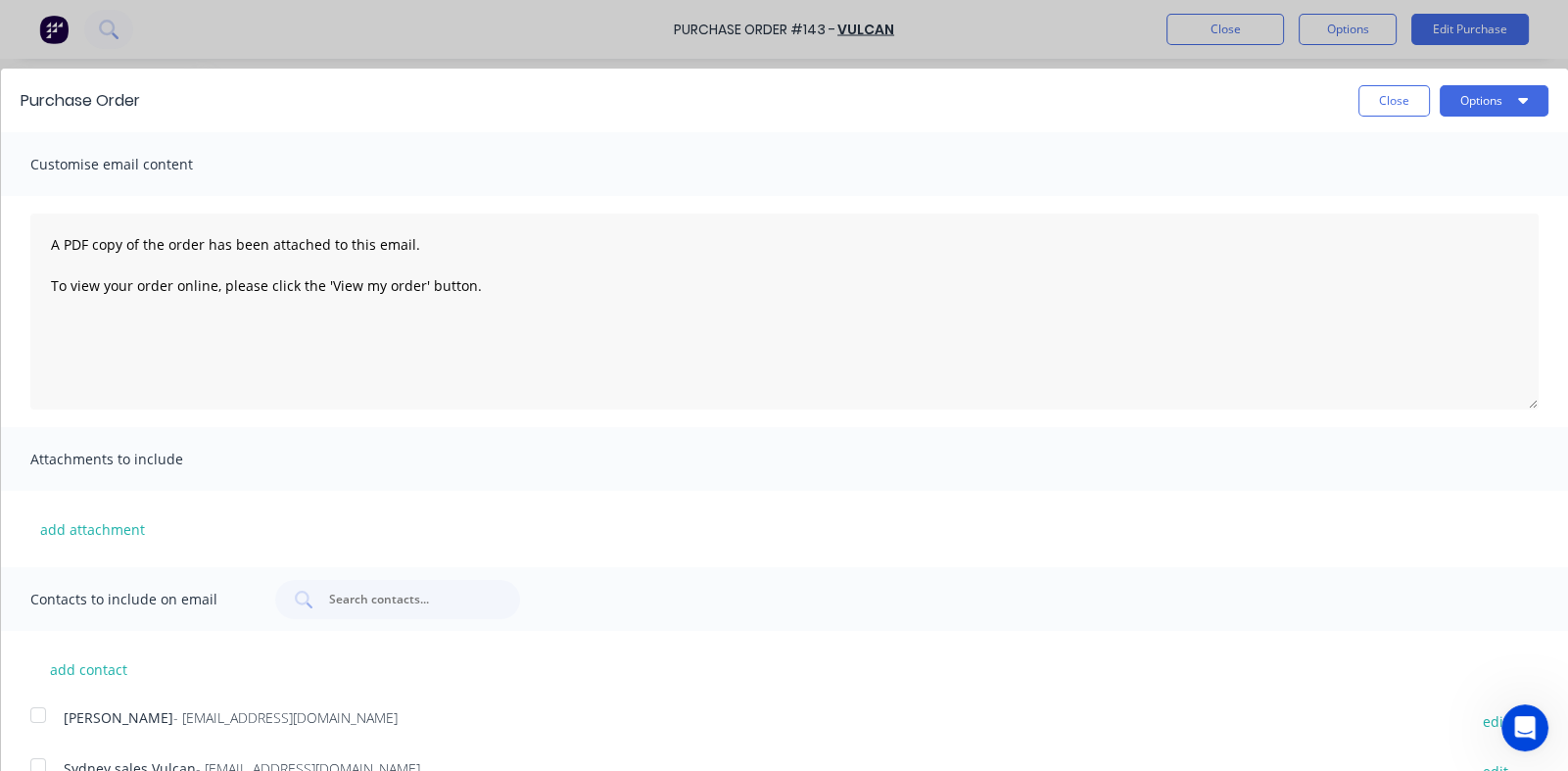
click at [33, 716] on div at bounding box center [38, 715] width 39 height 39
click at [1484, 91] on button "Options" at bounding box center [1494, 100] width 109 height 31
click at [1393, 197] on div "Email" at bounding box center [1455, 189] width 151 height 28
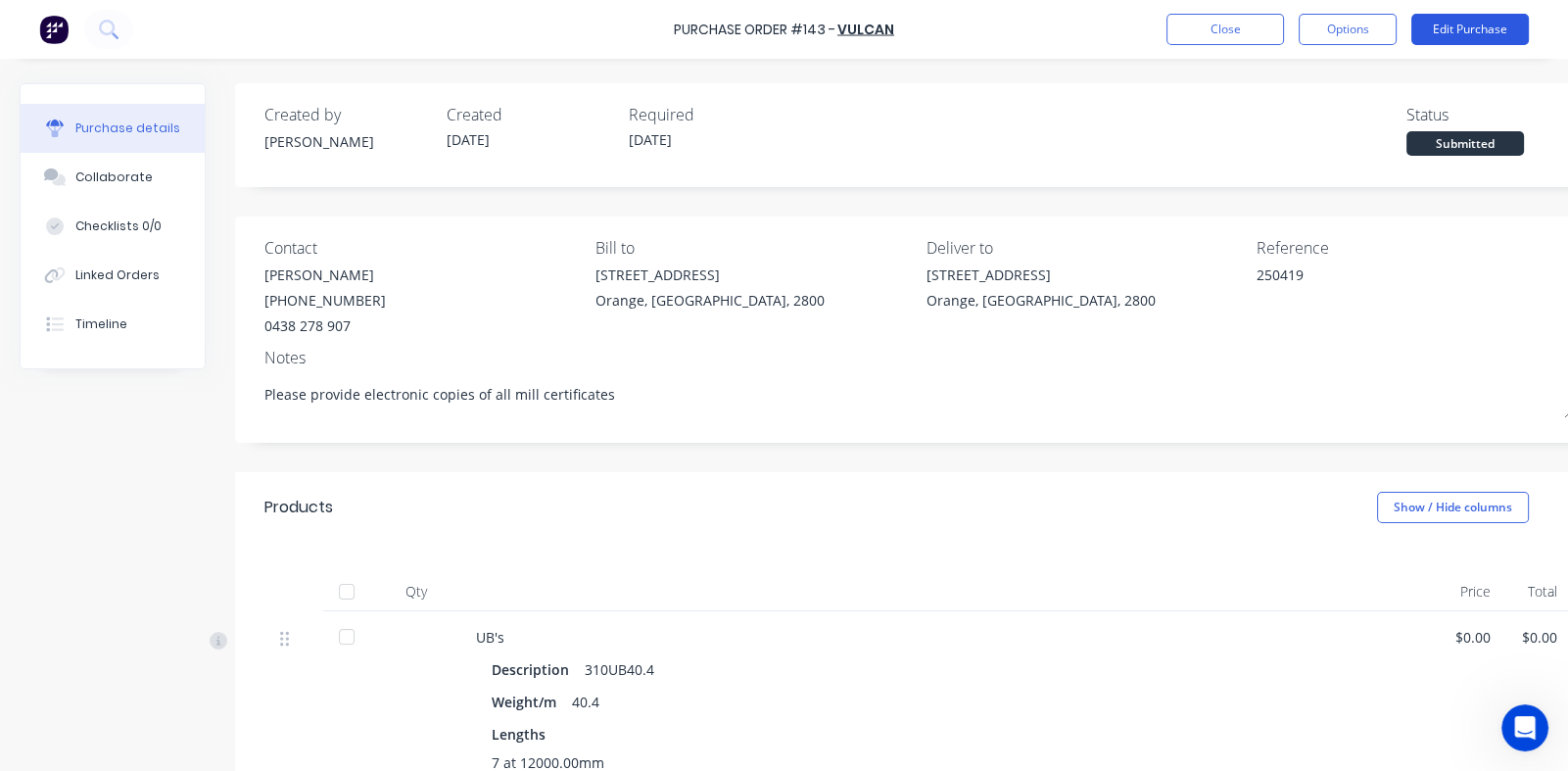
click at [1469, 27] on button "Edit Purchase" at bounding box center [1471, 29] width 118 height 31
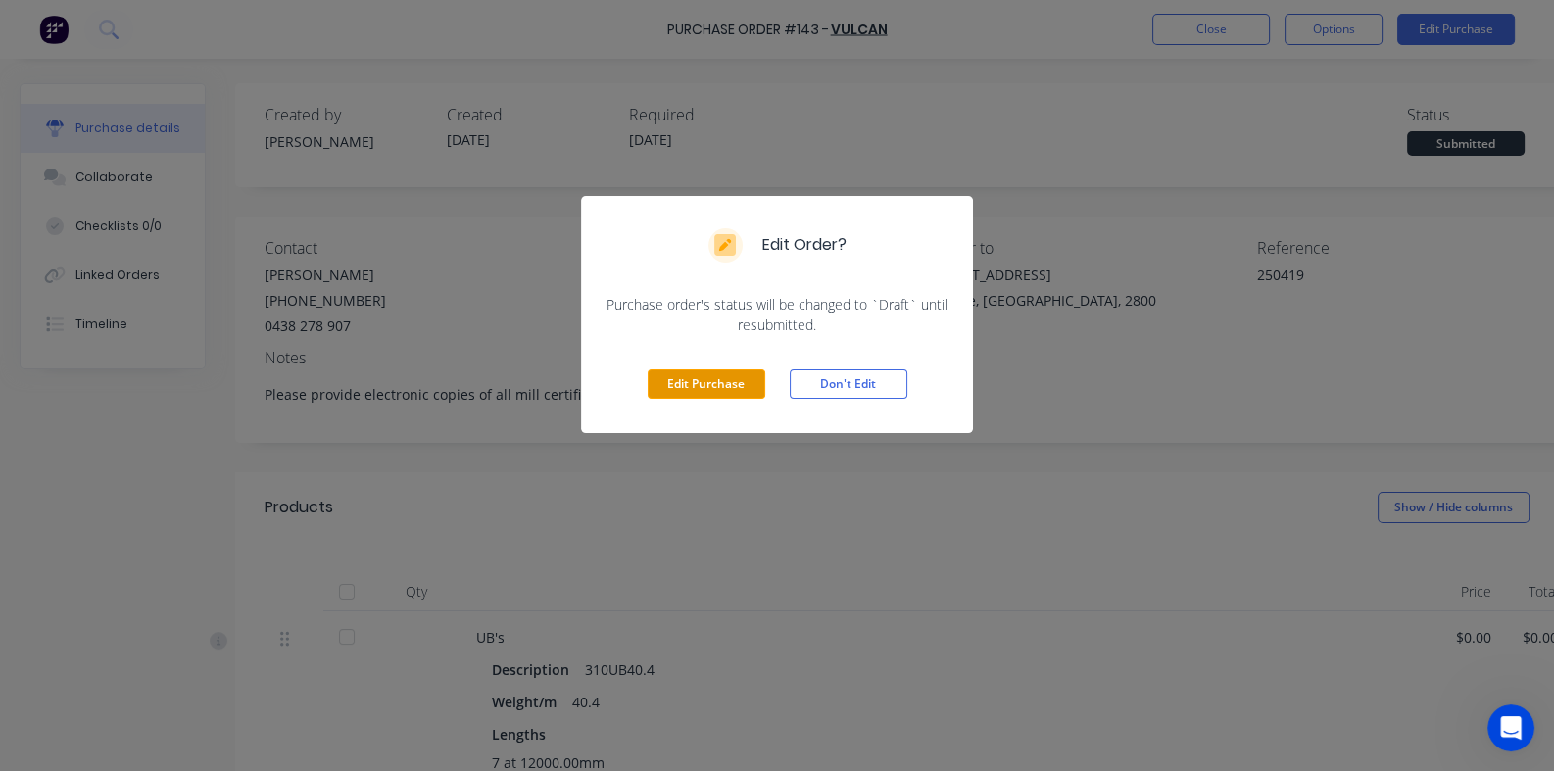
click at [751, 388] on button "Edit Purchase" at bounding box center [707, 383] width 118 height 29
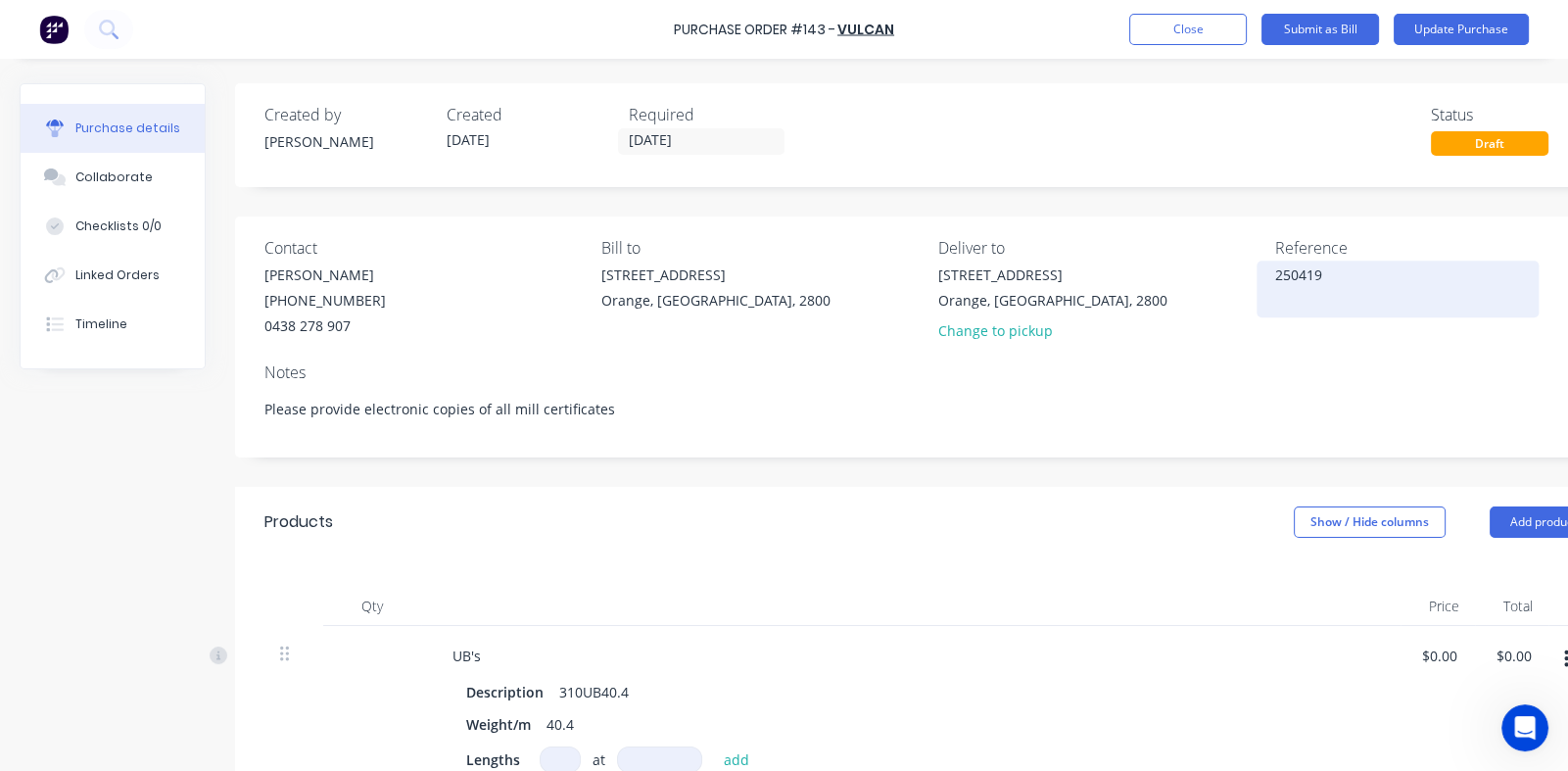
click at [1372, 275] on textarea "250419" at bounding box center [1398, 287] width 245 height 44
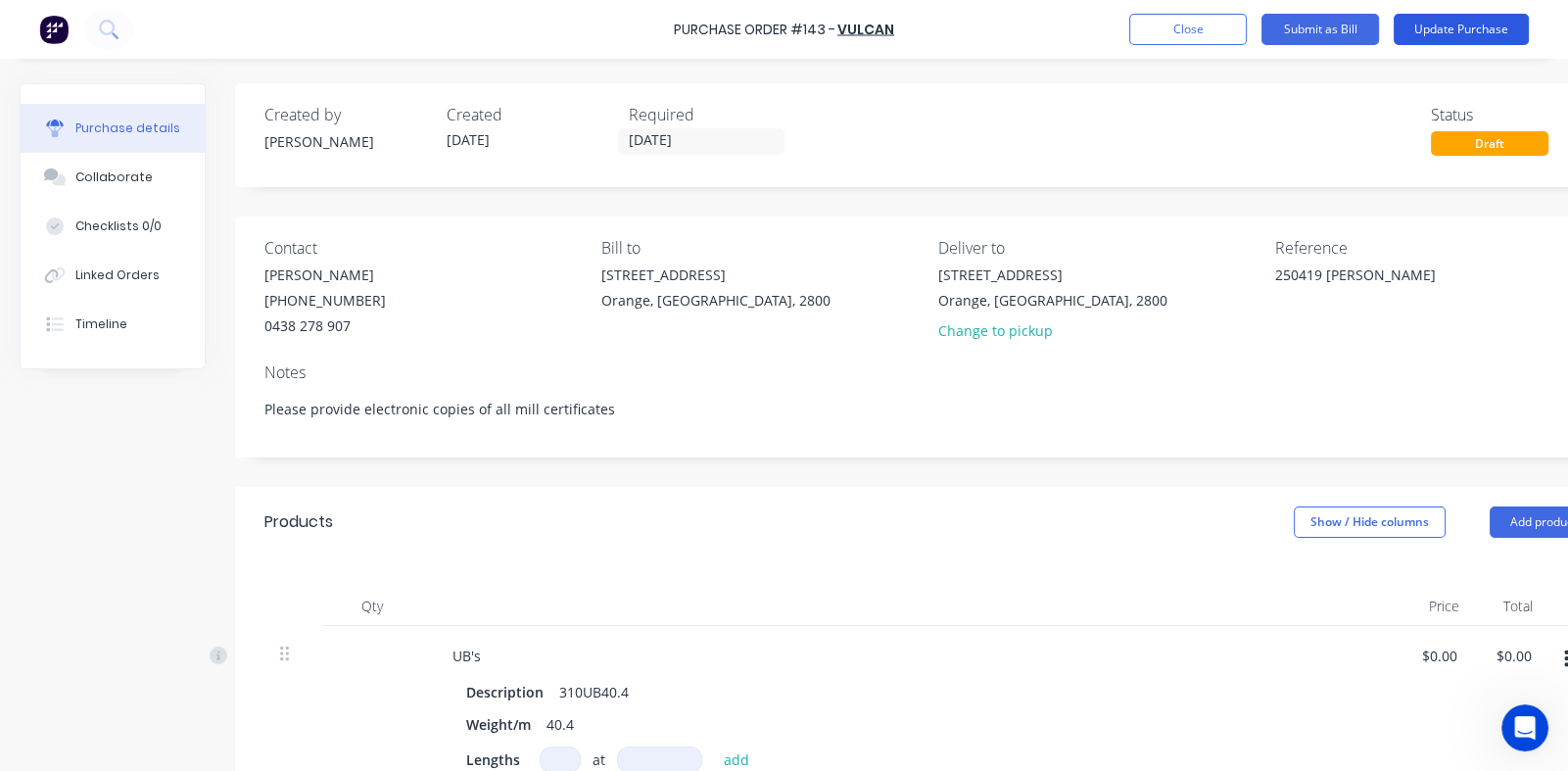
click at [1447, 25] on button "Update Purchase" at bounding box center [1461, 29] width 135 height 31
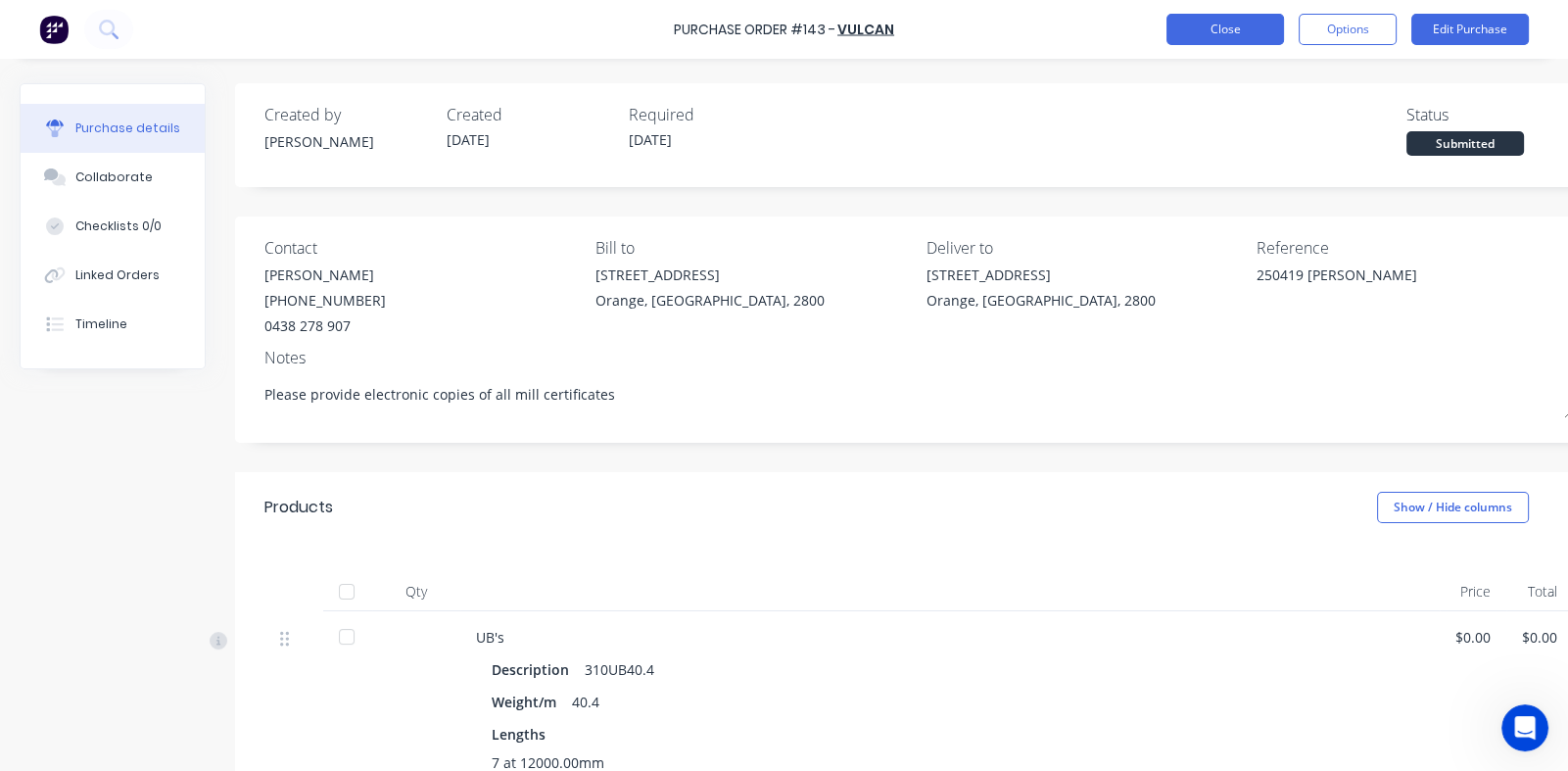
click at [1232, 24] on button "Close" at bounding box center [1226, 29] width 118 height 31
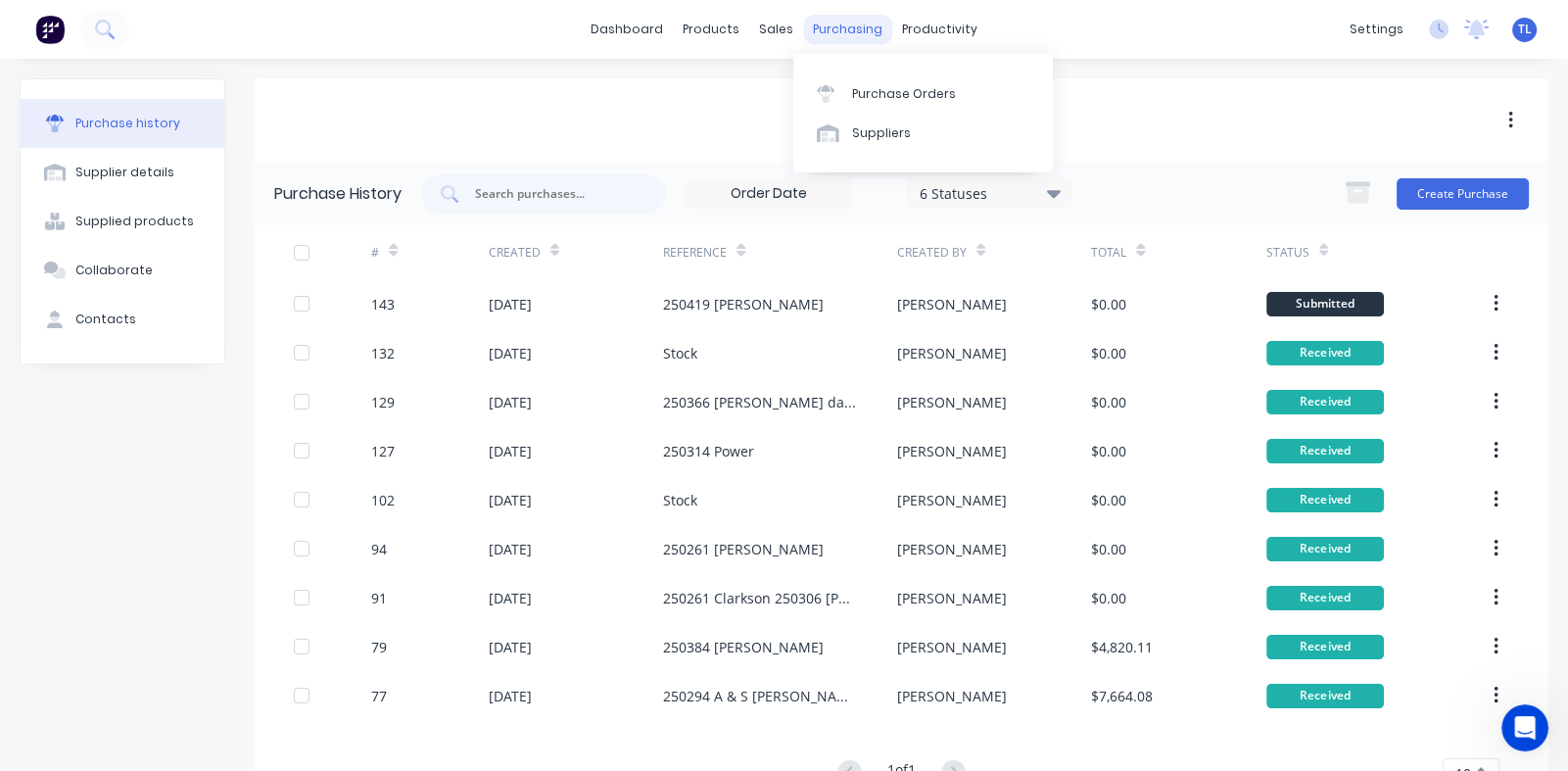
click at [835, 28] on div "purchasing" at bounding box center [847, 29] width 89 height 29
click at [887, 104] on link "Purchase Orders" at bounding box center [924, 92] width 260 height 39
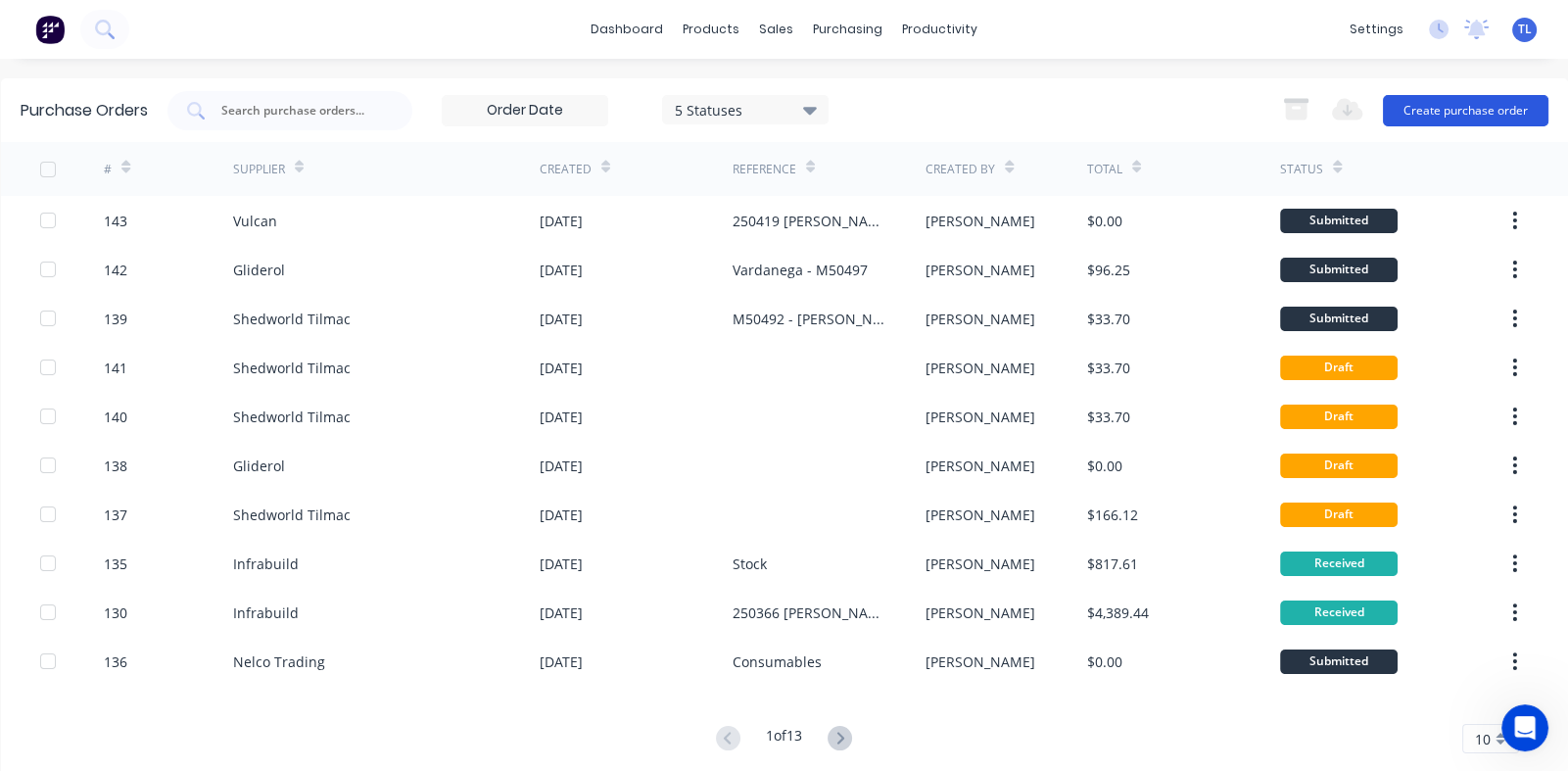
click at [1413, 104] on button "Create purchase order" at bounding box center [1466, 110] width 166 height 31
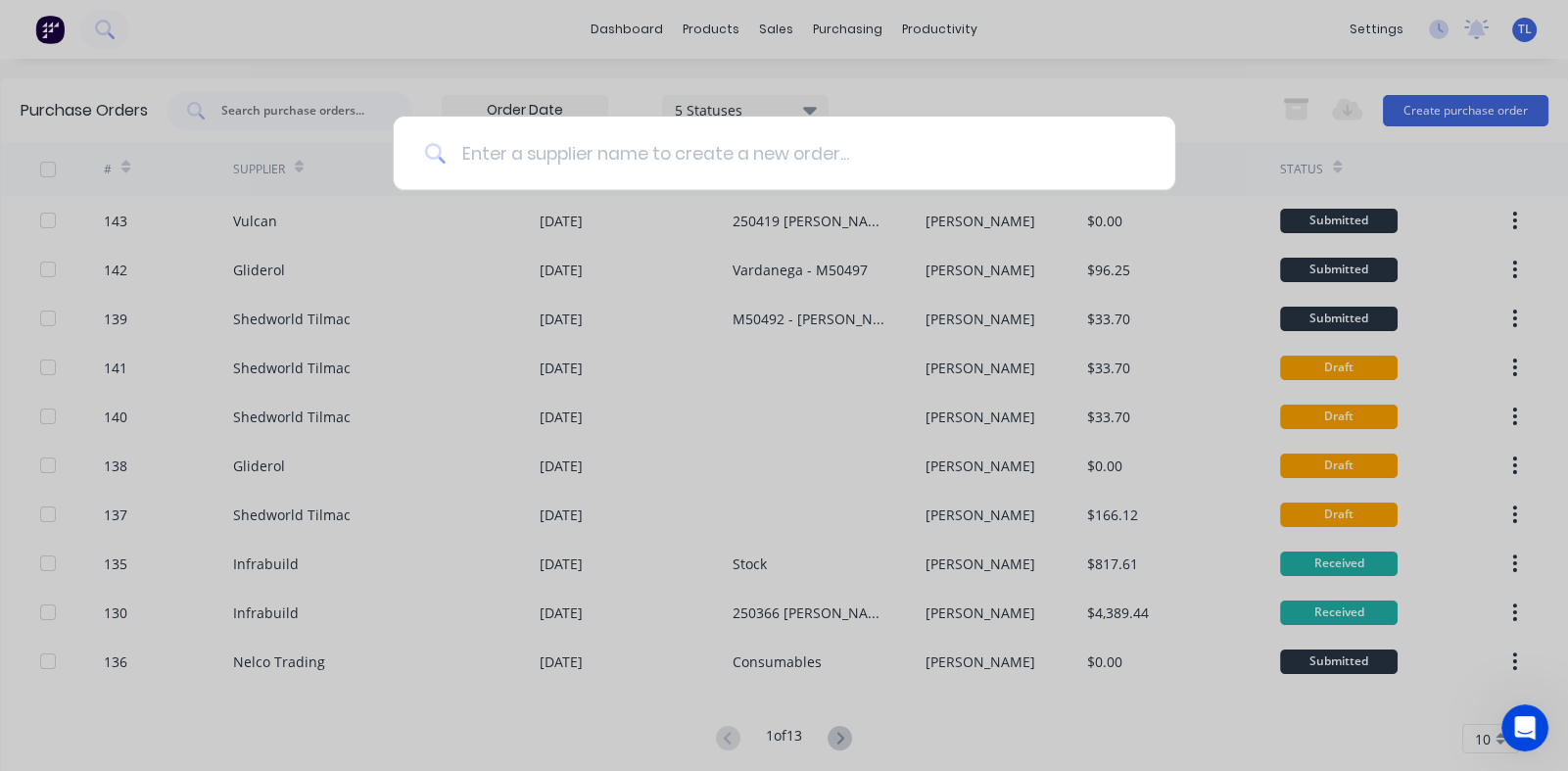
click at [515, 157] on input at bounding box center [795, 153] width 699 height 73
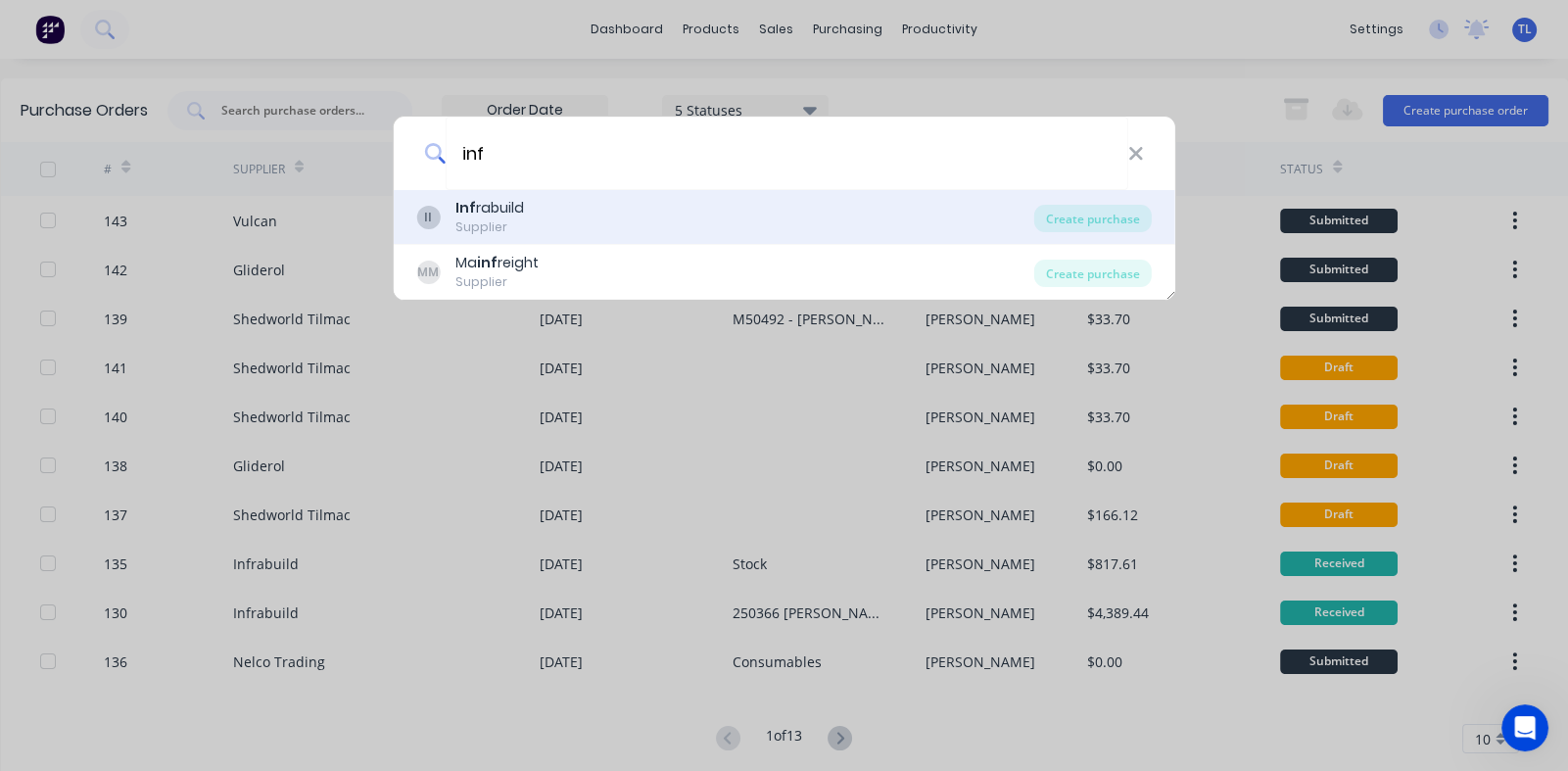
click at [468, 220] on div "Supplier" at bounding box center [490, 227] width 69 height 18
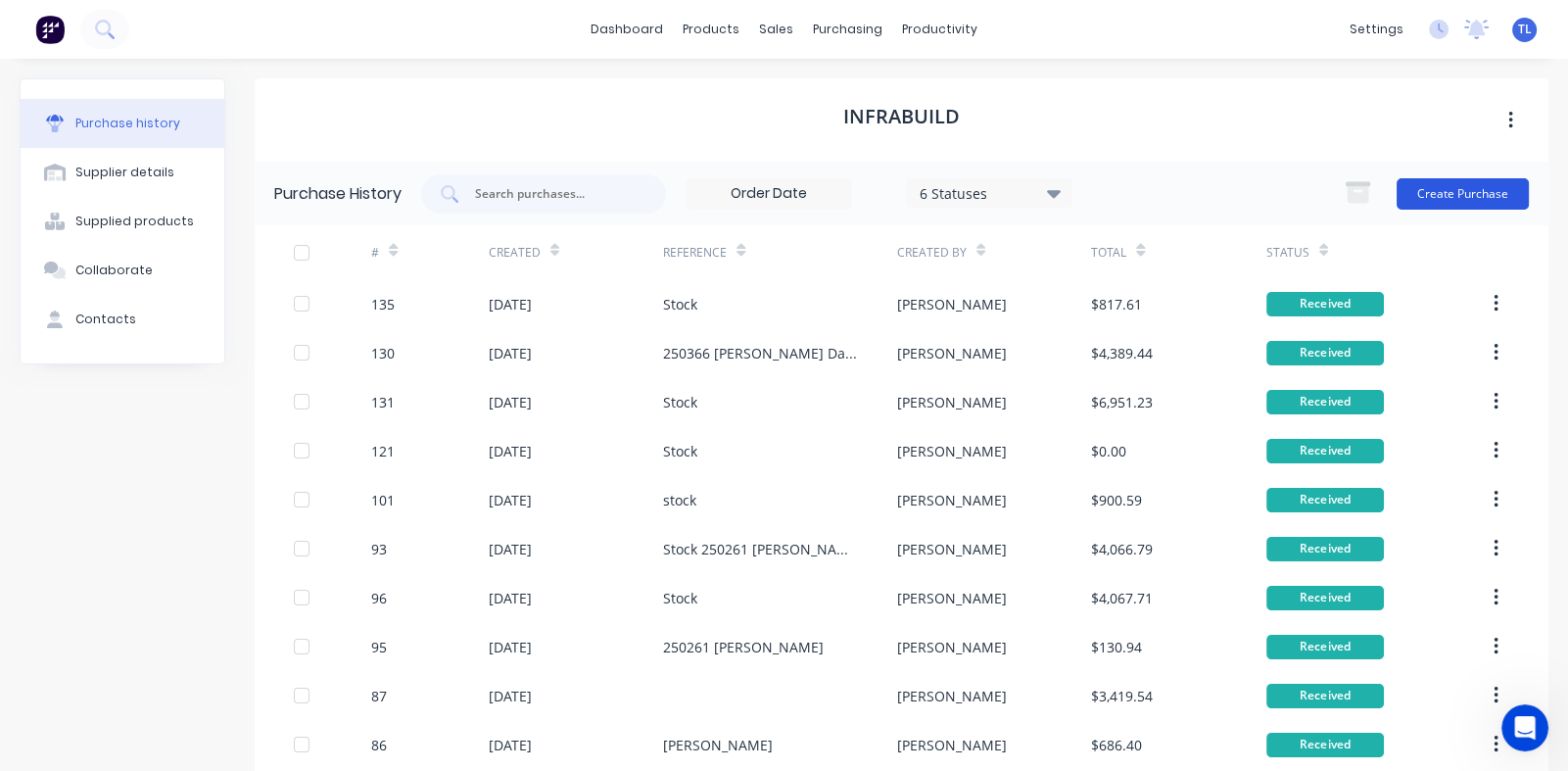
click at [1428, 183] on button "Create Purchase" at bounding box center [1463, 193] width 132 height 31
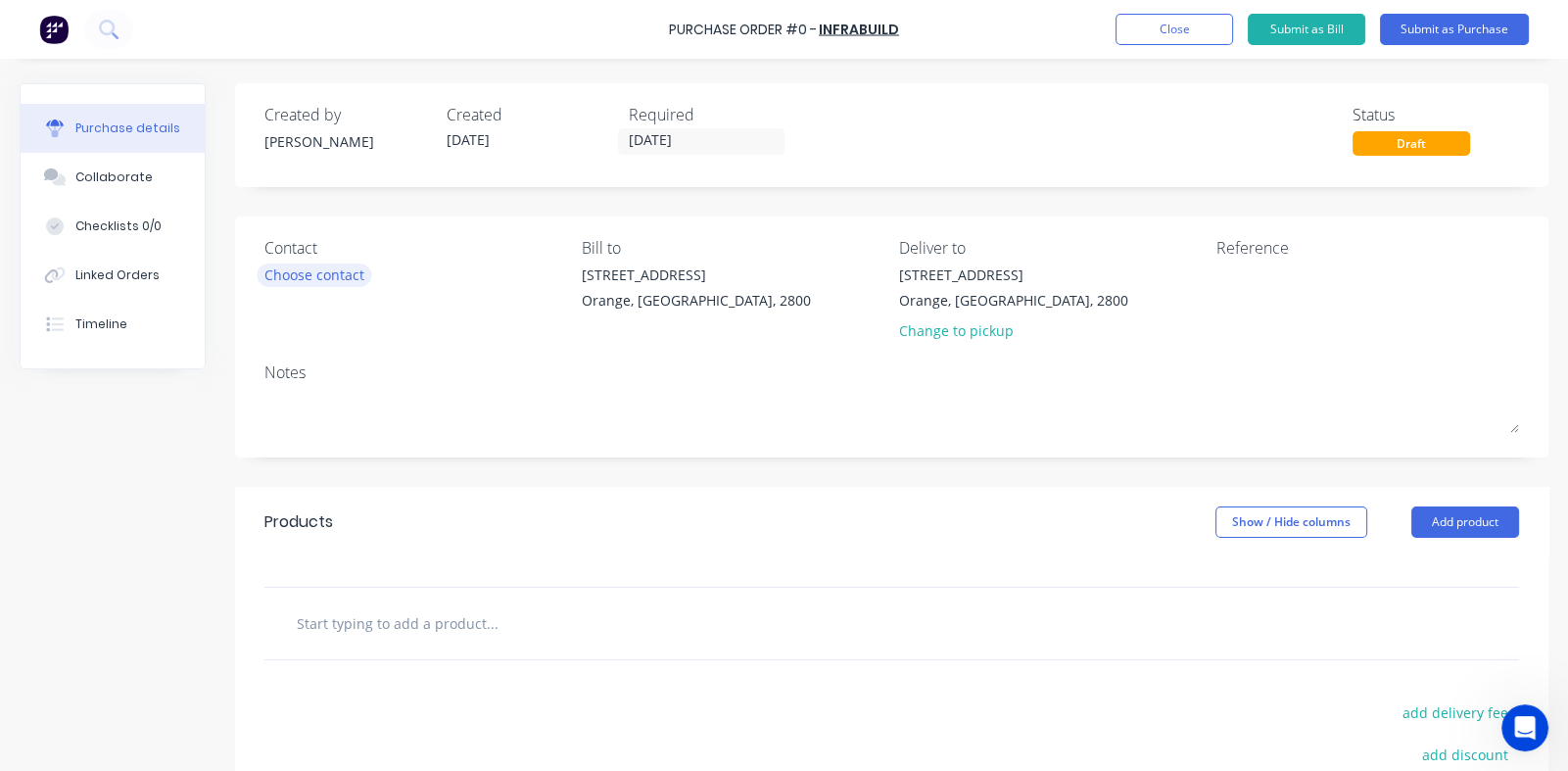
click at [340, 271] on div "Choose contact" at bounding box center [315, 275] width 100 height 21
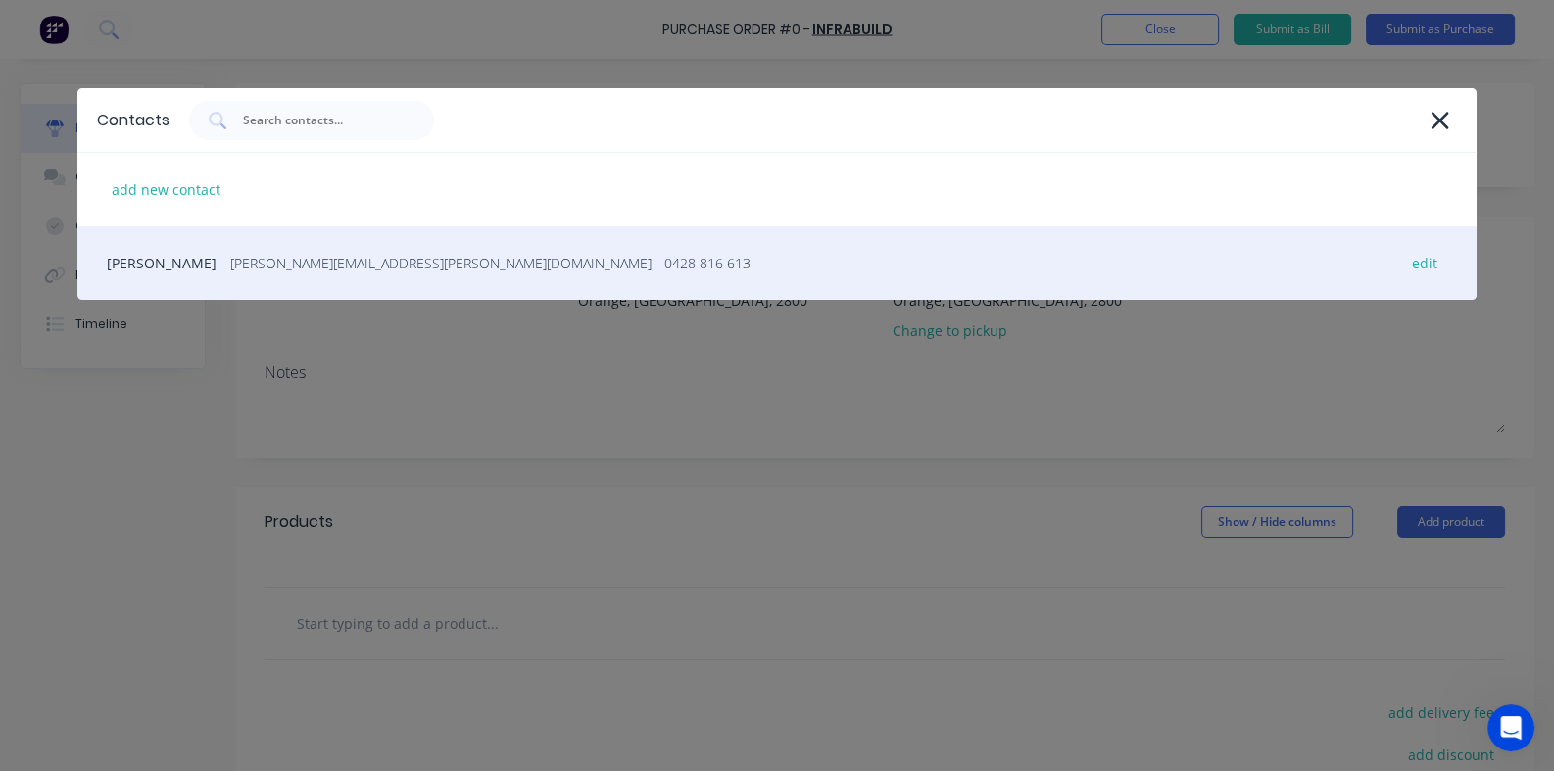
click at [260, 262] on span "- [PERSON_NAME][EMAIL_ADDRESS][PERSON_NAME][DOMAIN_NAME] - 0428 816 613" at bounding box center [485, 263] width 529 height 21
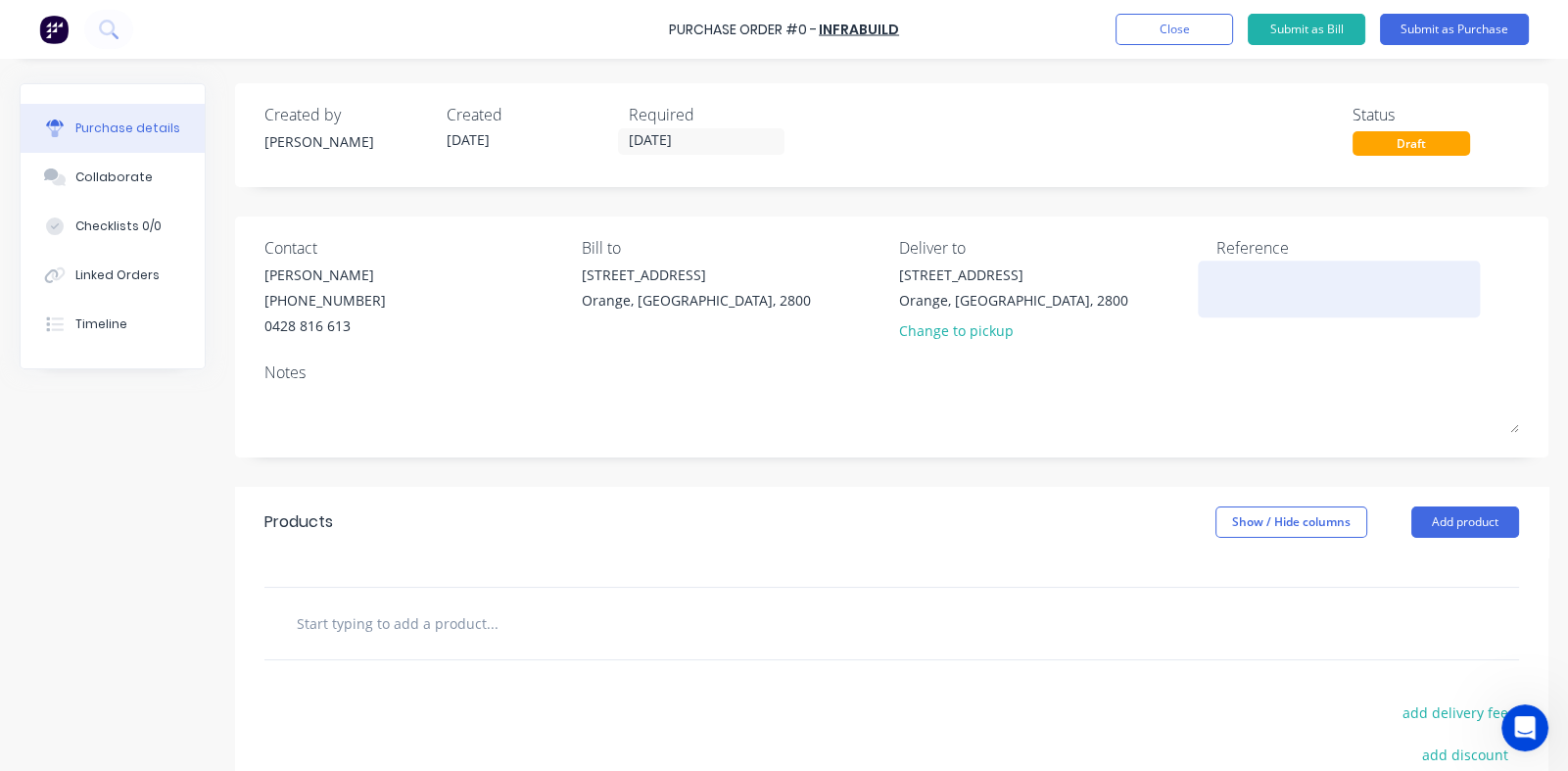
click at [1278, 290] on textarea at bounding box center [1339, 287] width 245 height 44
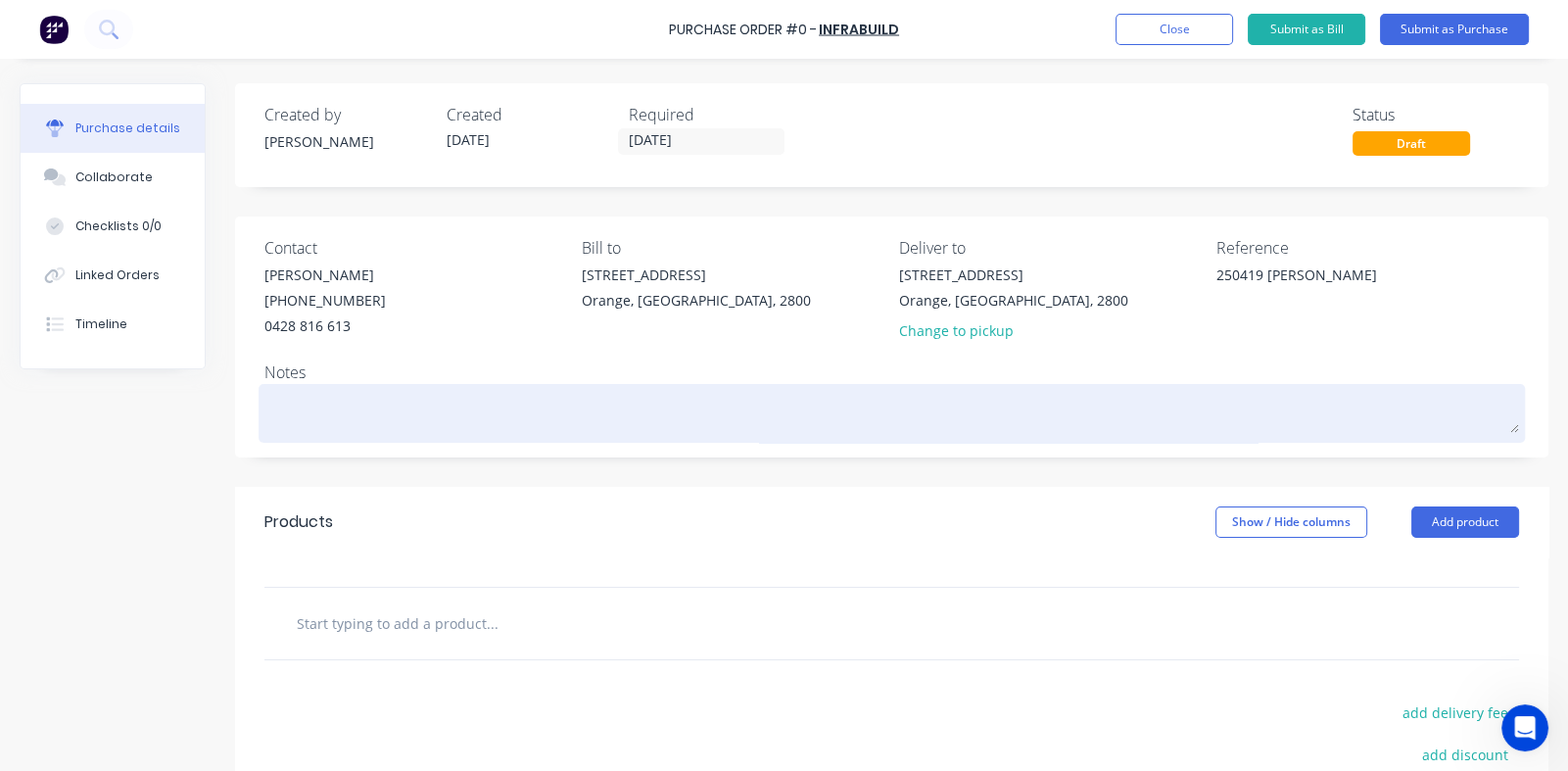
click at [326, 389] on textarea at bounding box center [892, 411] width 1255 height 44
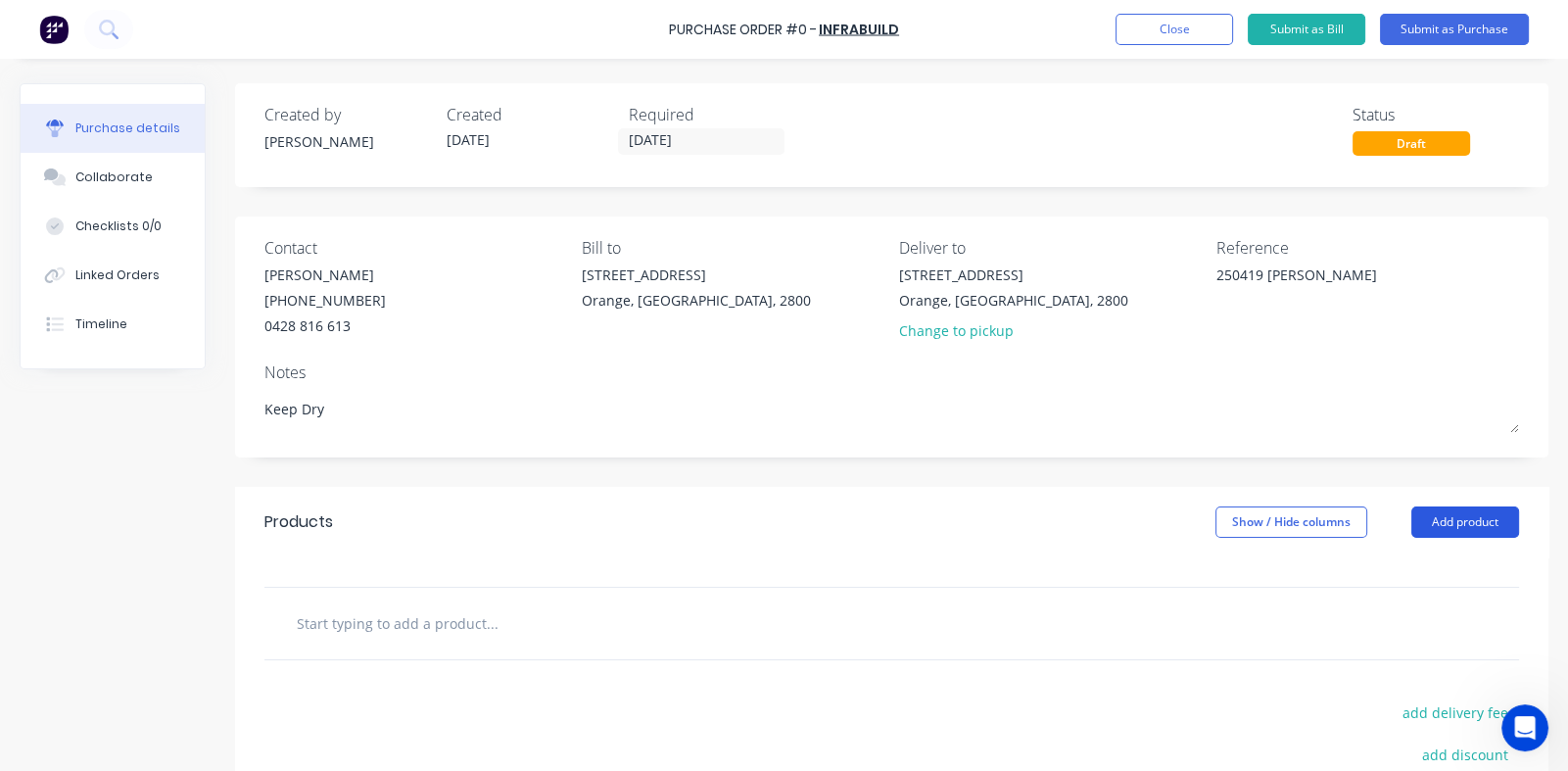
click at [1432, 520] on button "Add product" at bounding box center [1466, 522] width 108 height 31
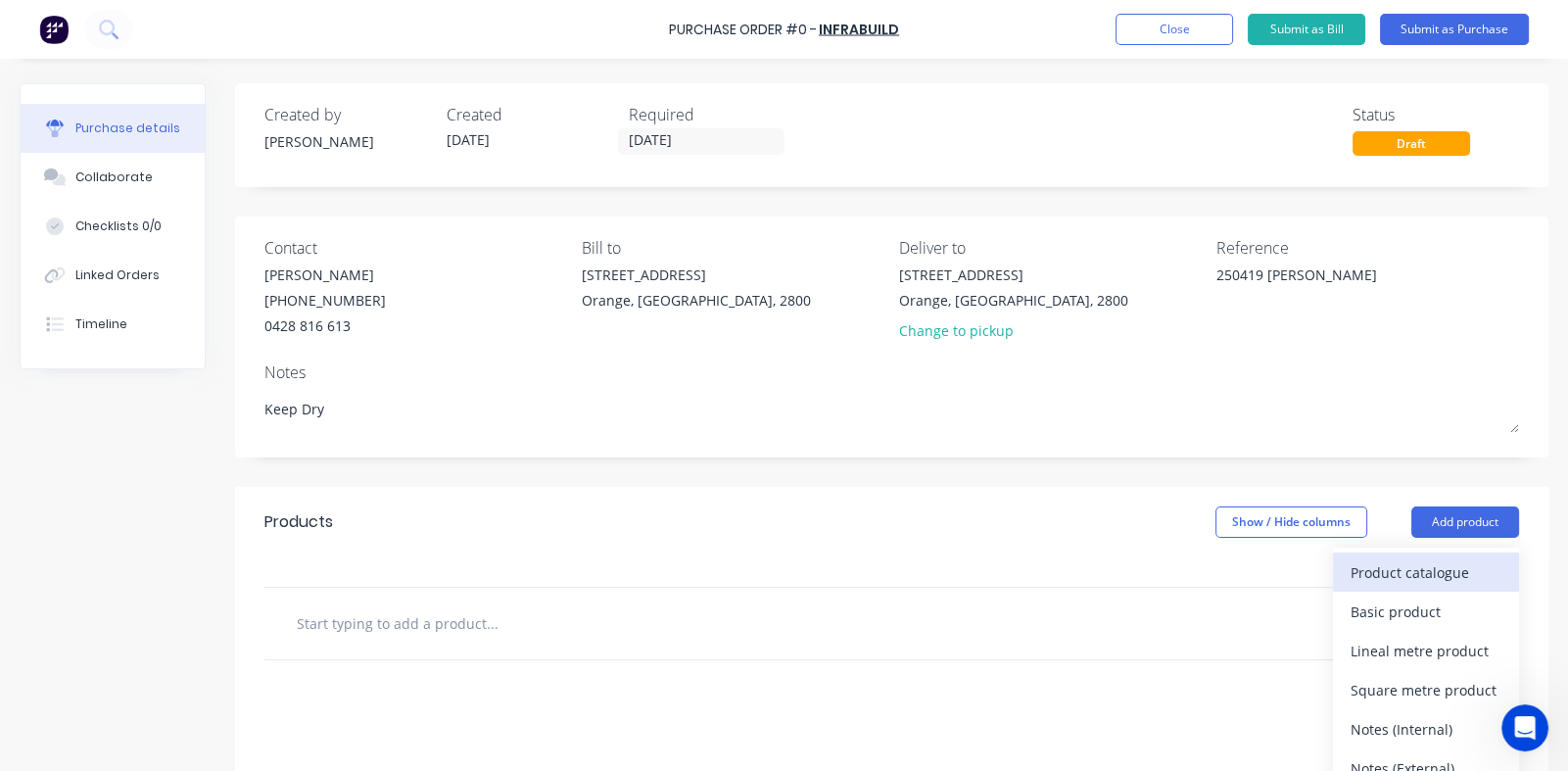
click at [1360, 561] on div "Product catalogue" at bounding box center [1426, 572] width 151 height 28
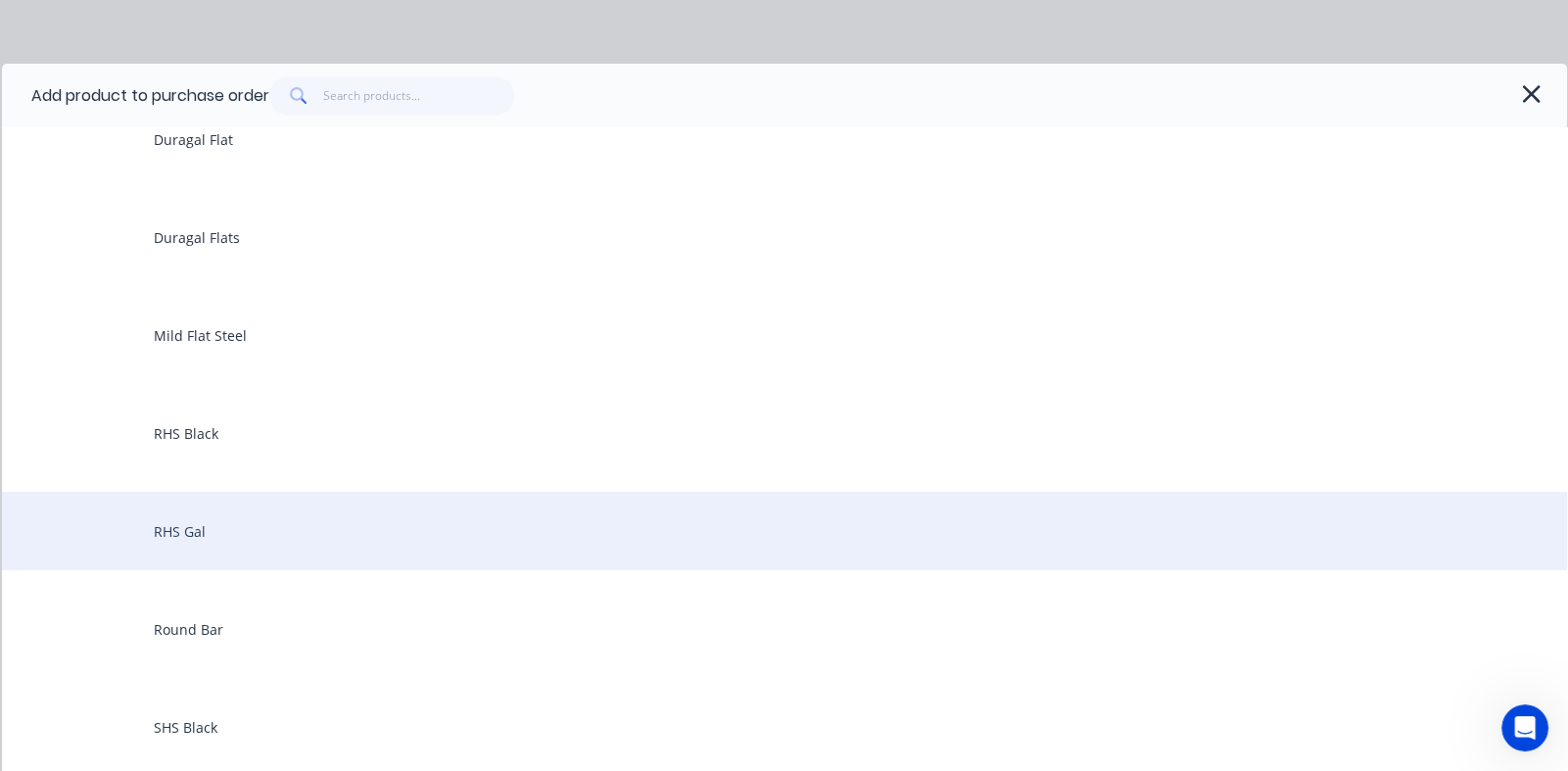
scroll to position [686, 0]
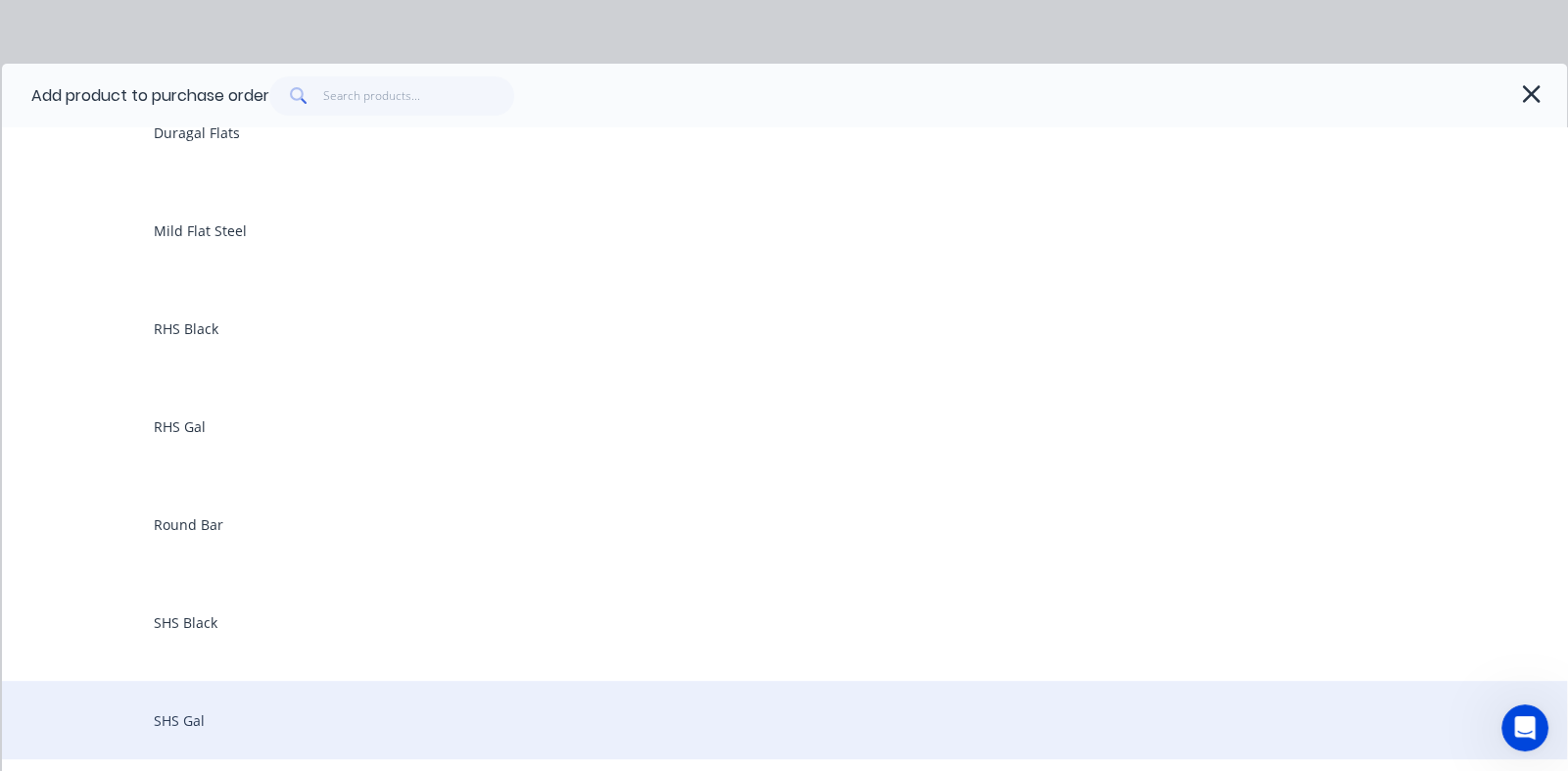
click at [157, 719] on div "SHS Gal" at bounding box center [785, 720] width 1566 height 78
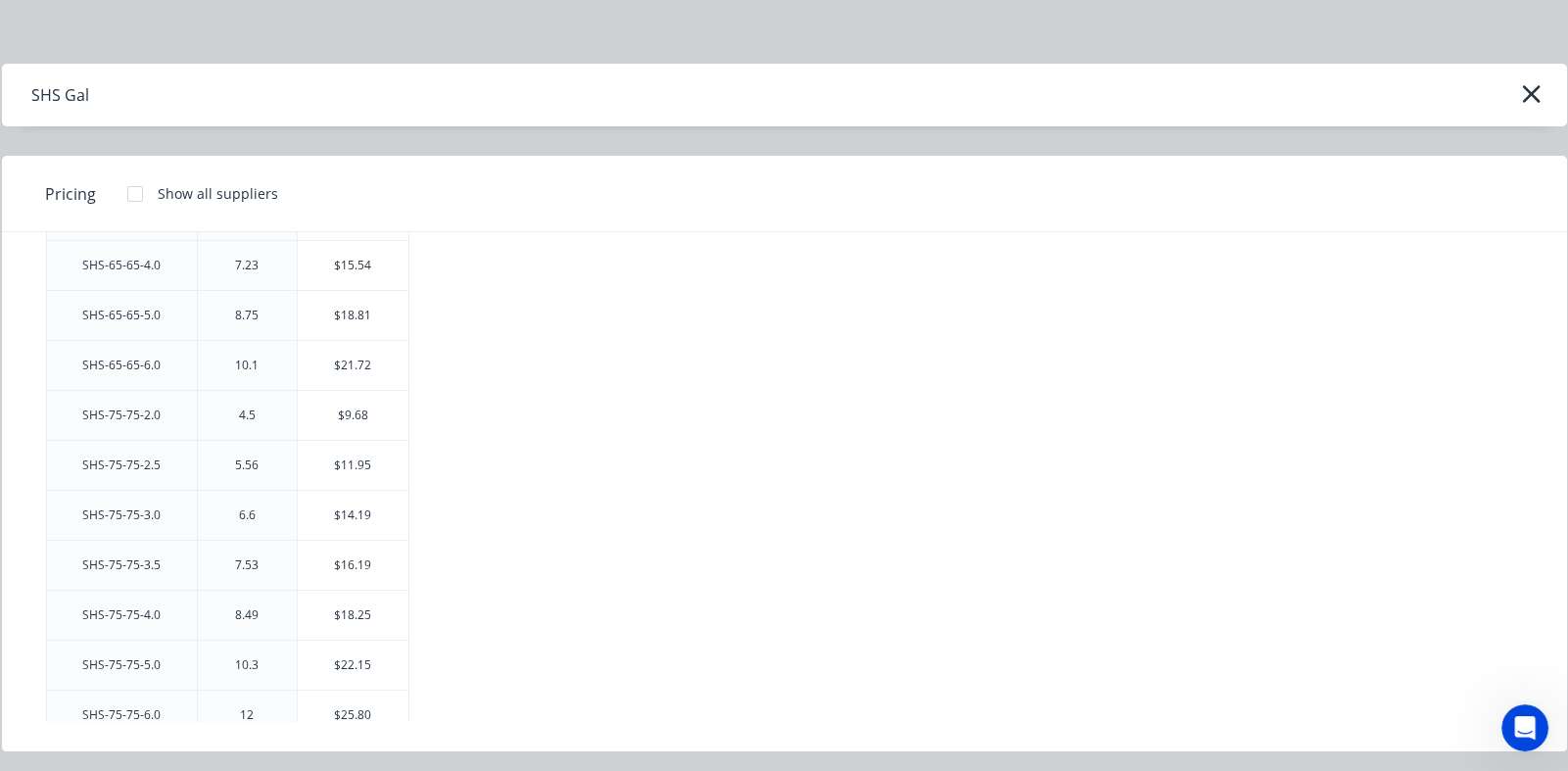
scroll to position [2155, 0]
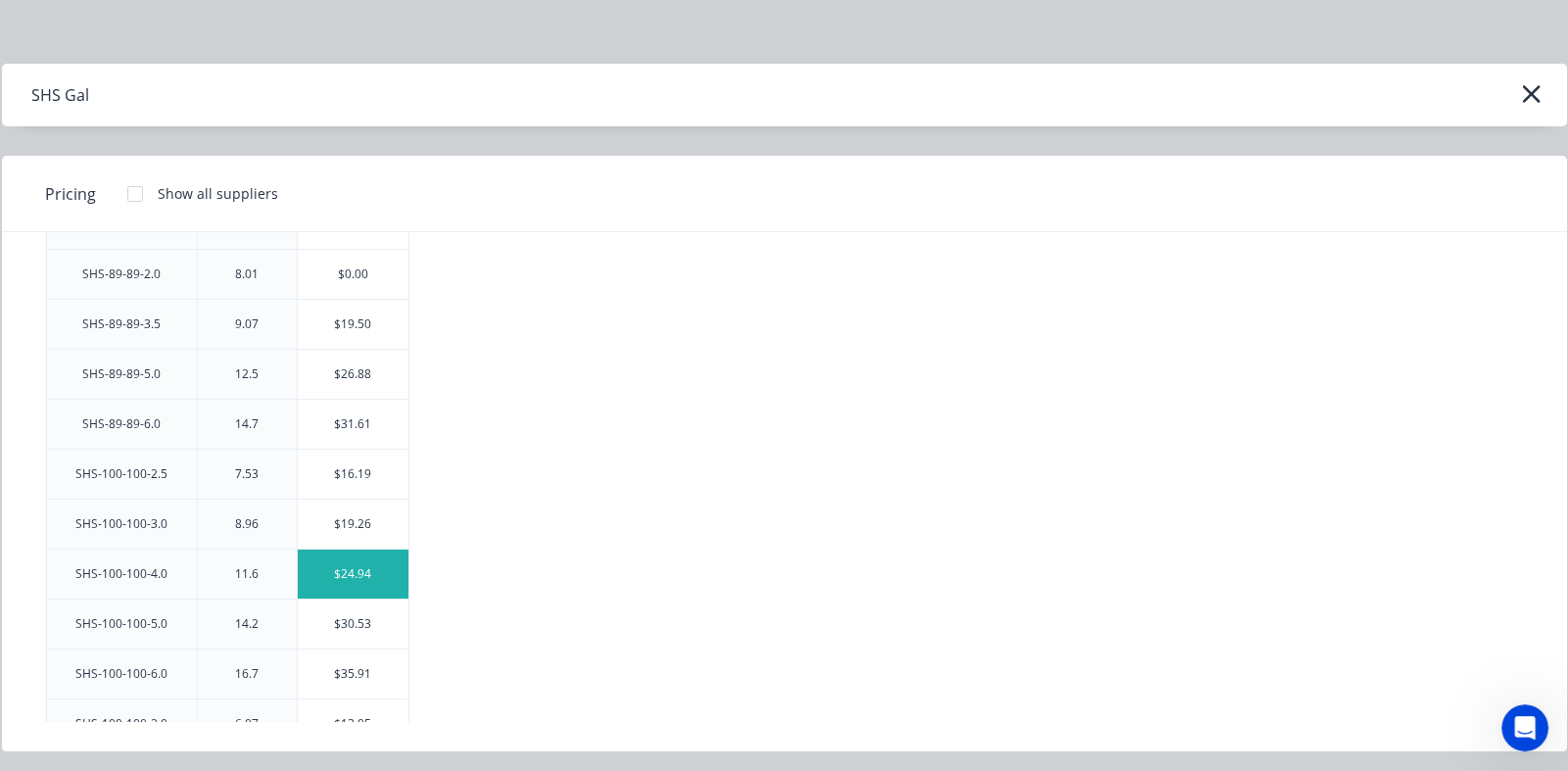
click at [358, 561] on div "$24.94" at bounding box center [353, 574] width 111 height 49
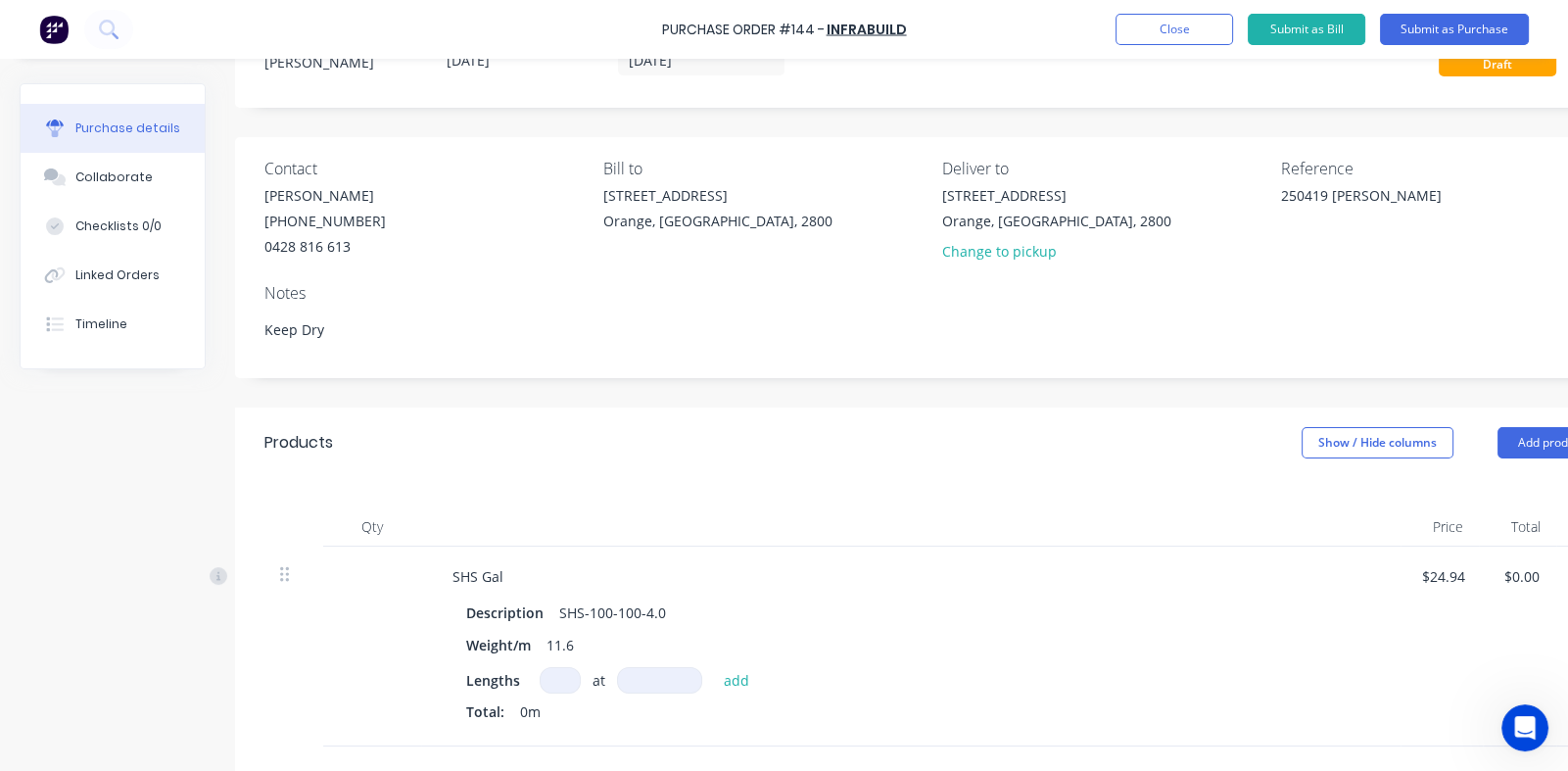
scroll to position [195, 0]
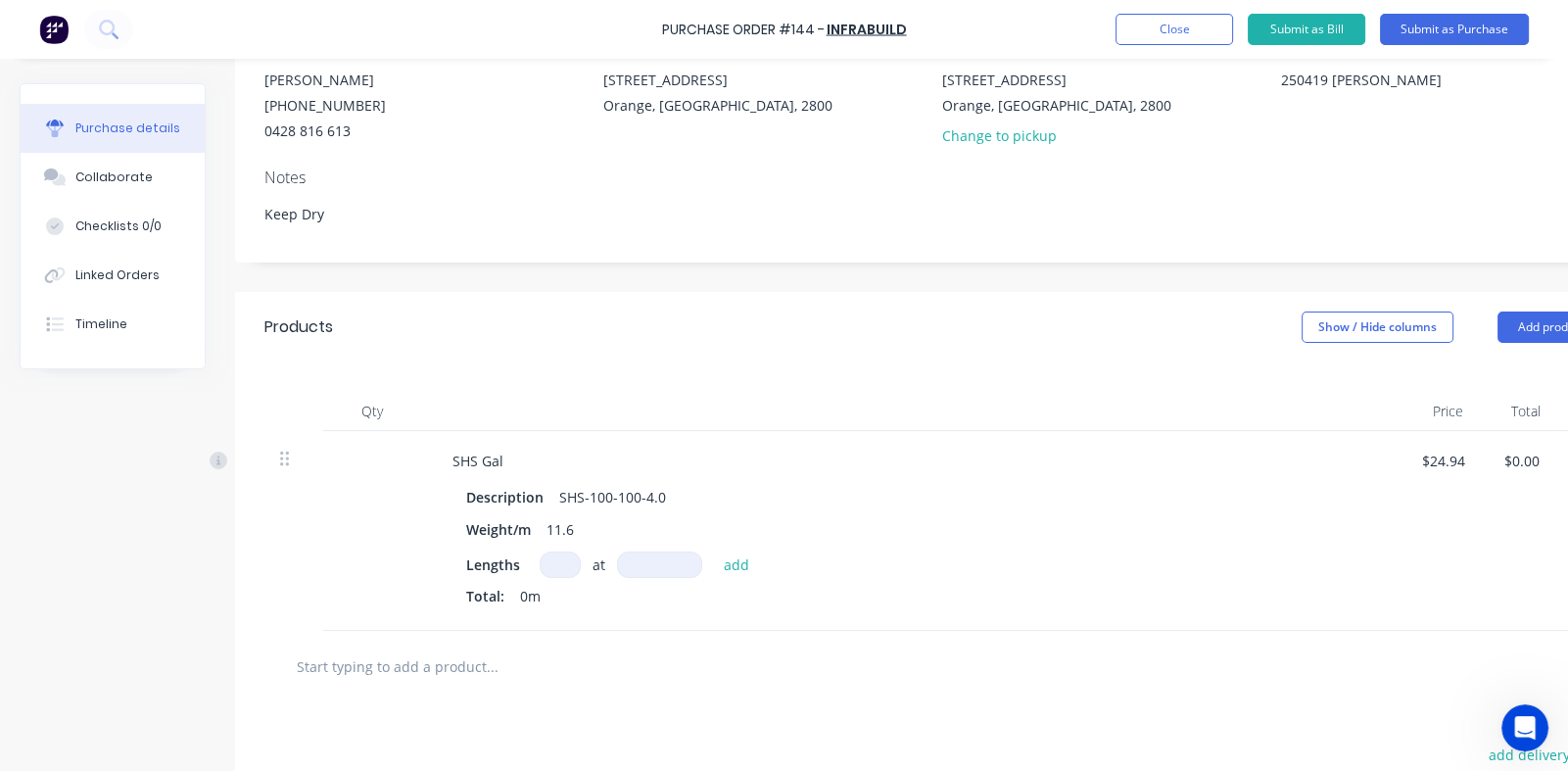
click at [555, 563] on input at bounding box center [560, 565] width 41 height 26
click at [654, 564] on input at bounding box center [659, 565] width 85 height 26
click at [736, 561] on button "add" at bounding box center [737, 565] width 46 height 24
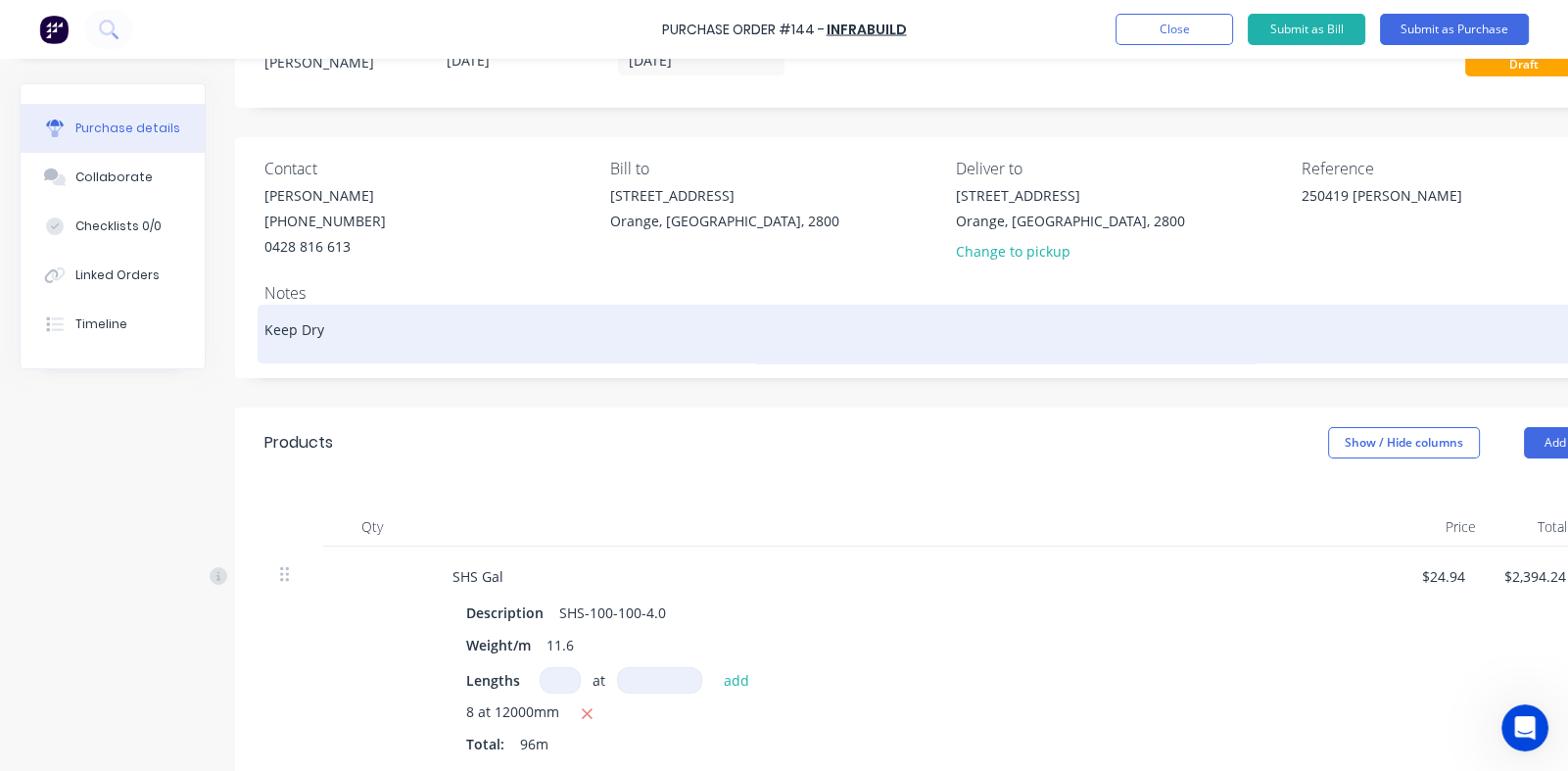
scroll to position [0, 0]
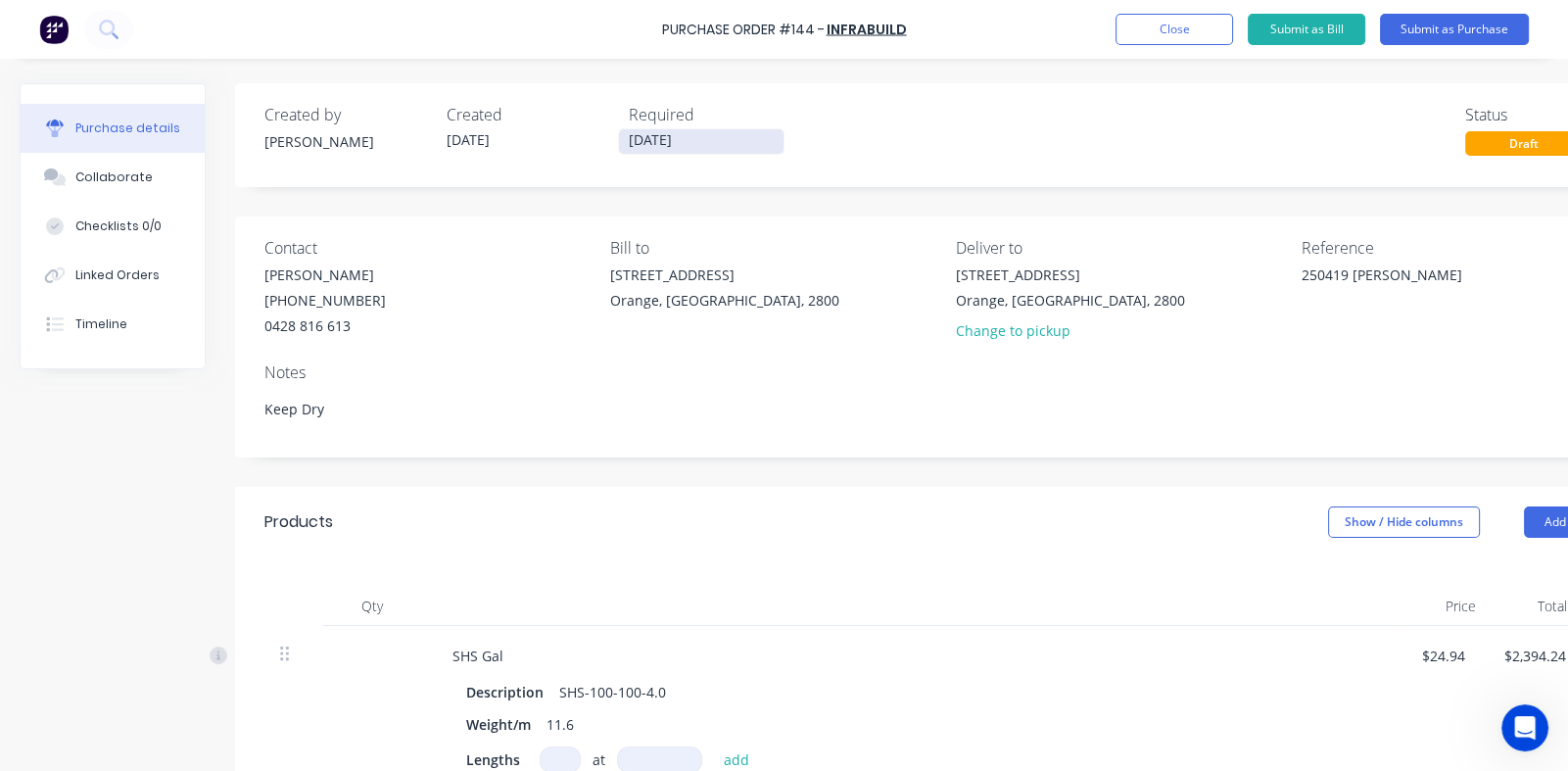
click at [652, 135] on input "[DATE]" at bounding box center [701, 141] width 165 height 24
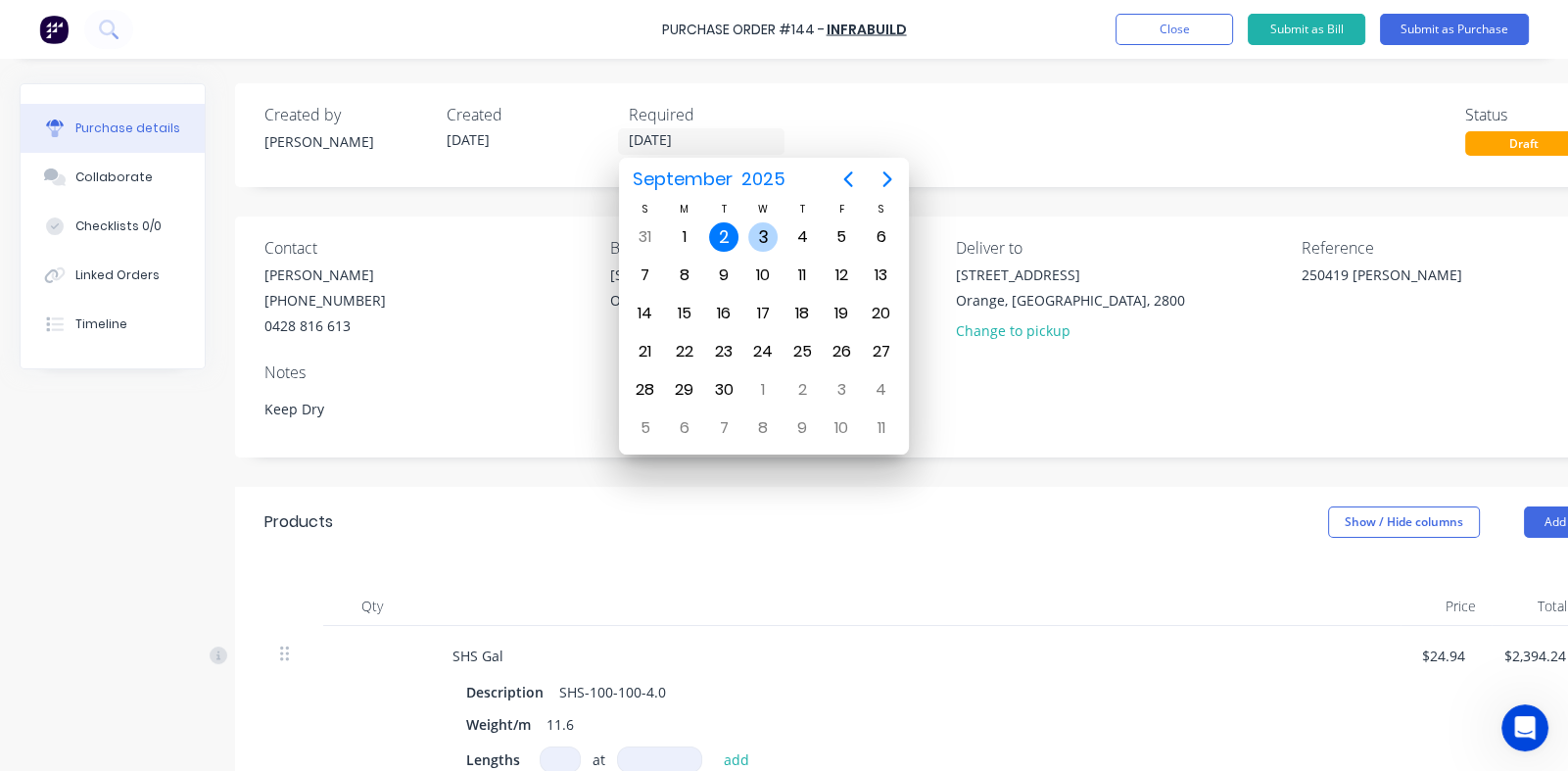
click at [757, 233] on div "3" at bounding box center [762, 236] width 29 height 29
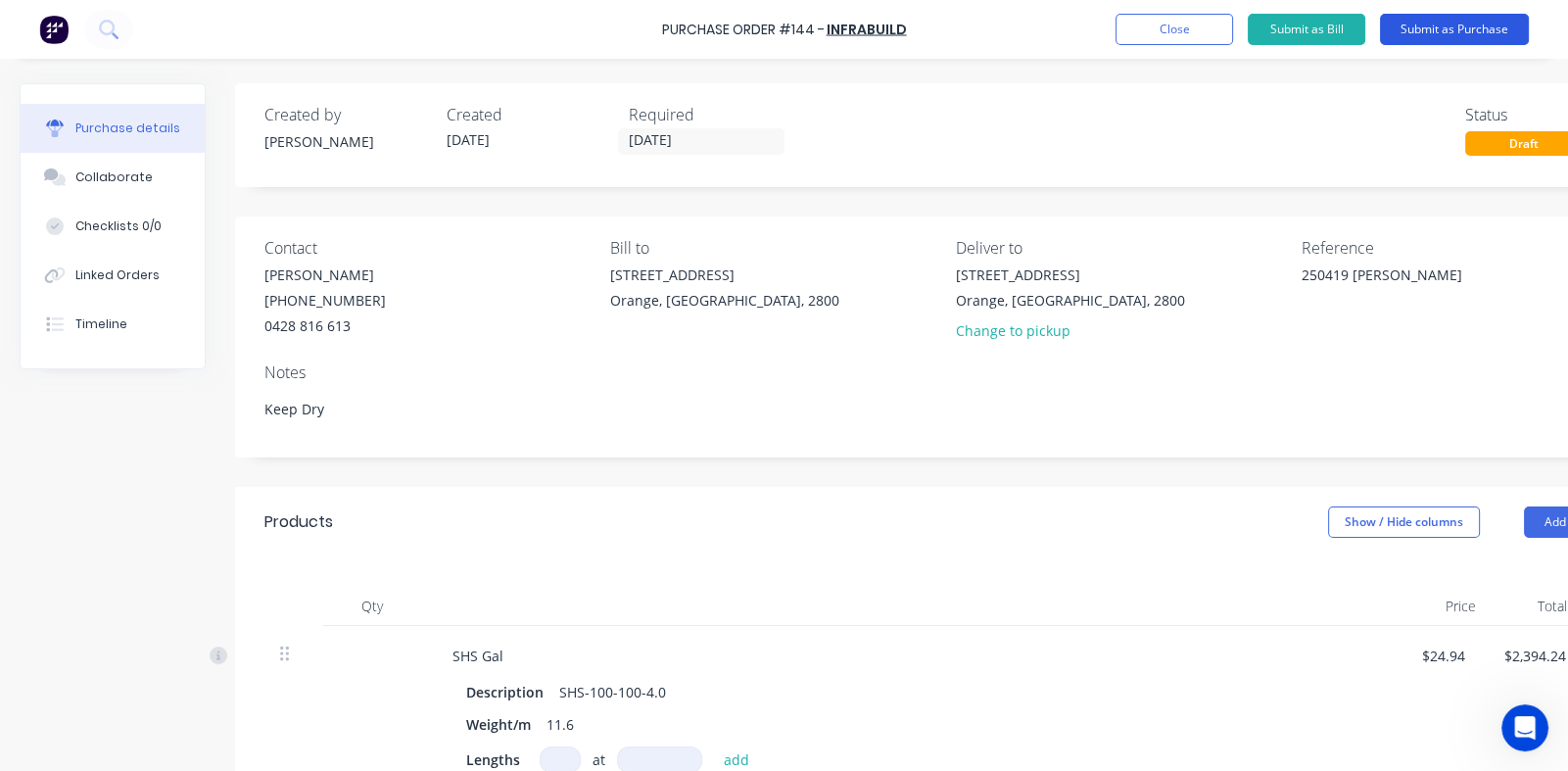
click at [1437, 27] on button "Submit as Purchase" at bounding box center [1454, 29] width 149 height 31
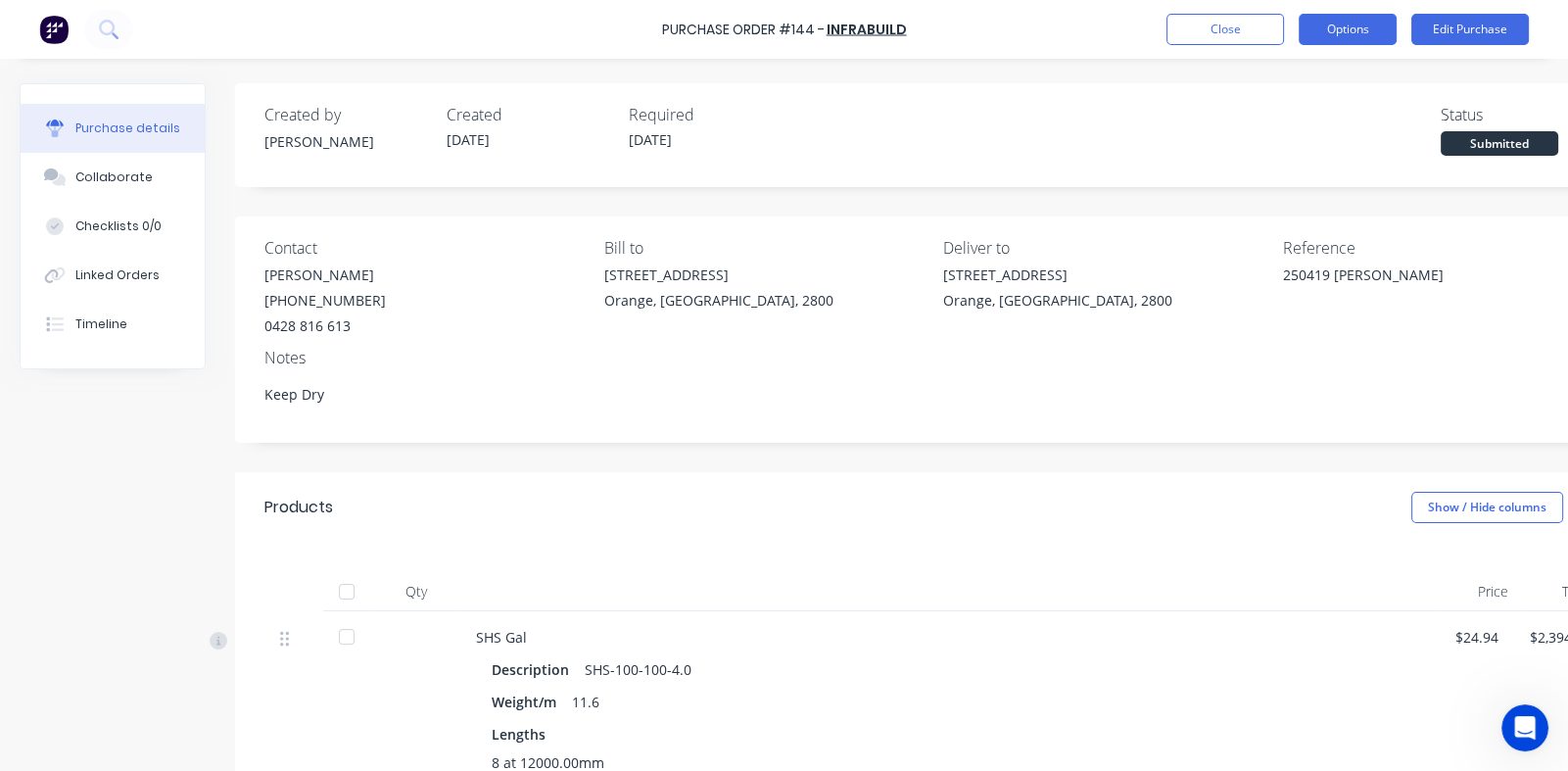
click at [1336, 40] on button "Options" at bounding box center [1348, 29] width 98 height 31
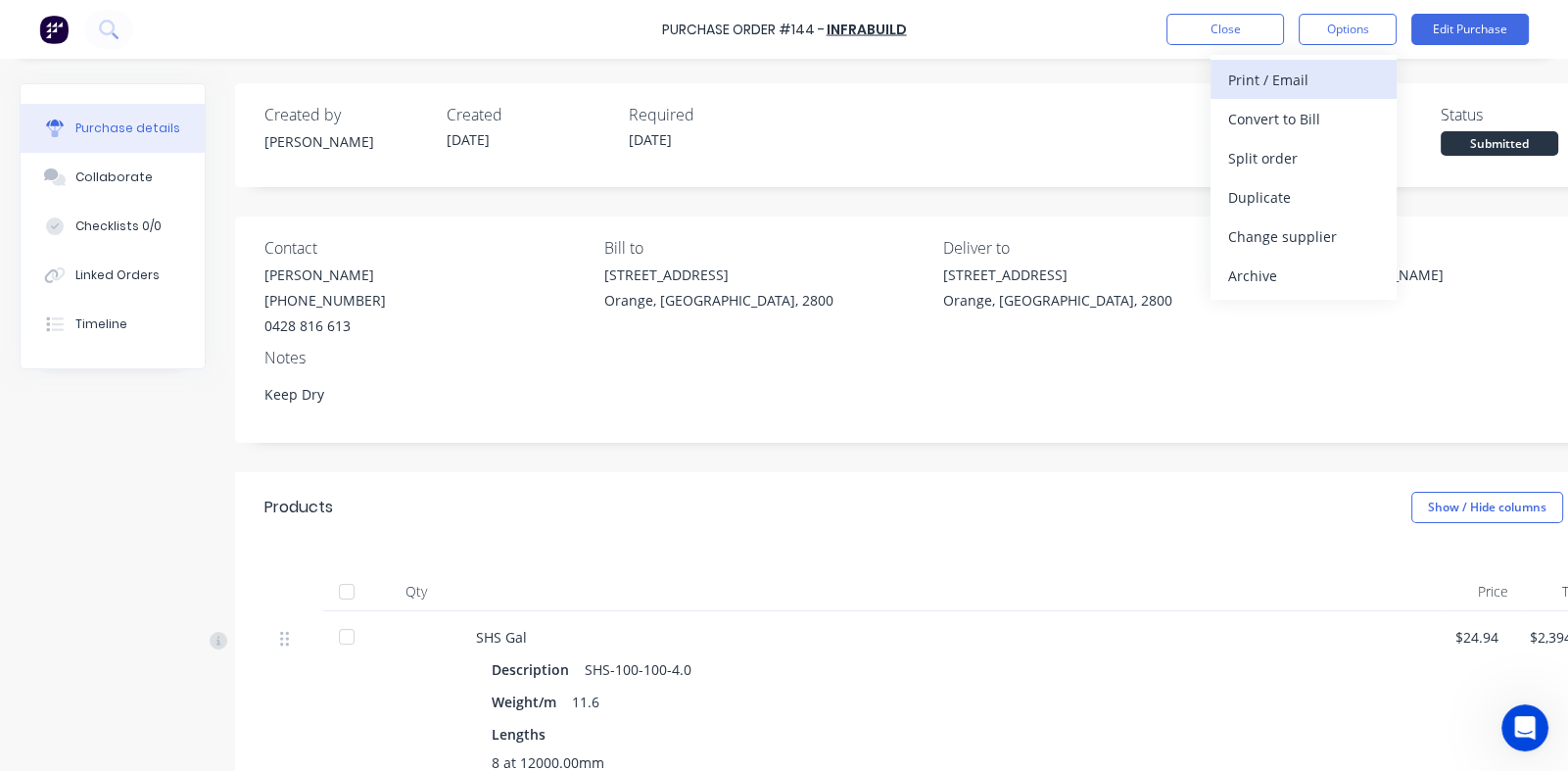
click at [1250, 84] on div "Print / Email" at bounding box center [1304, 80] width 151 height 28
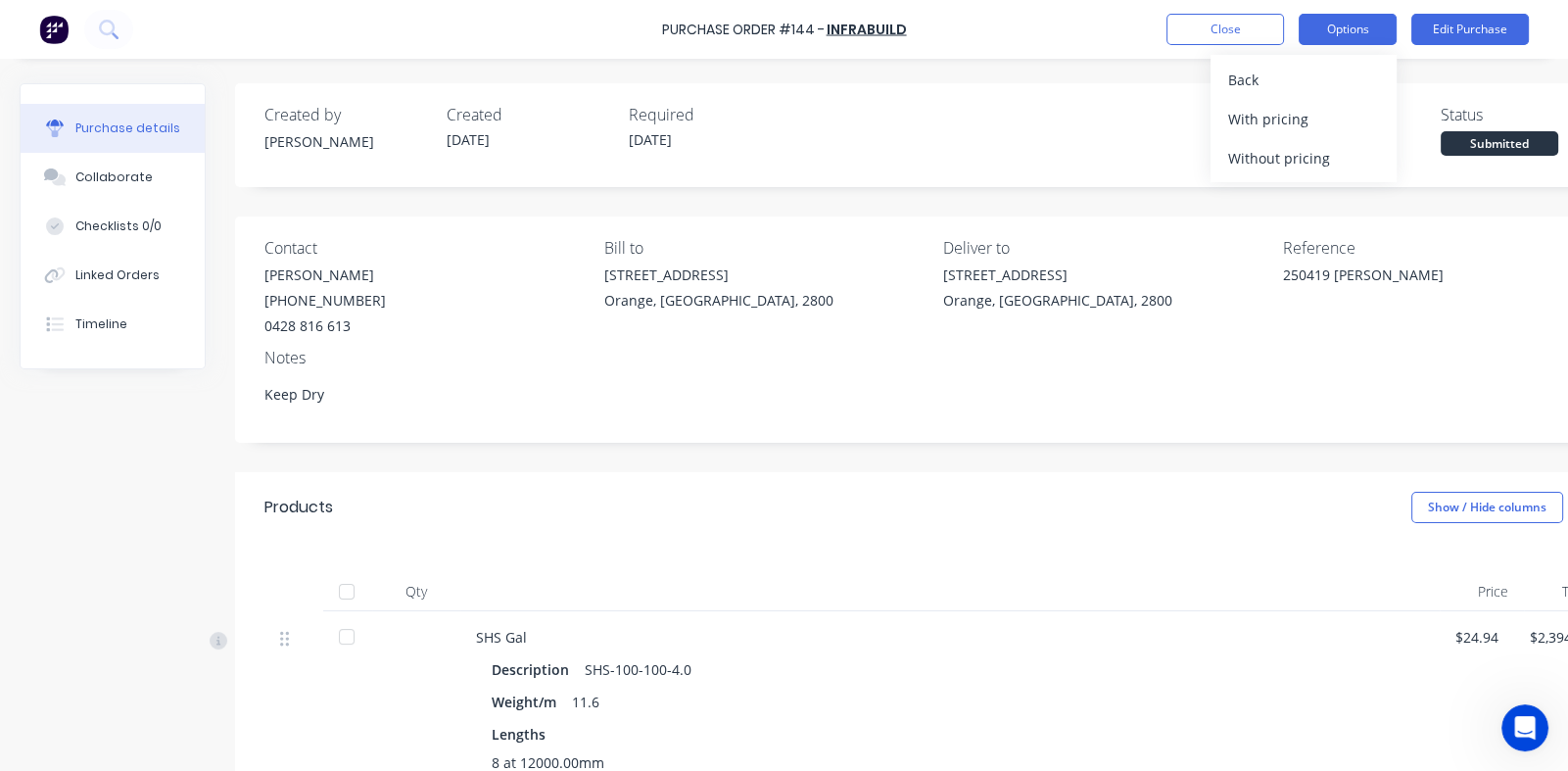
click at [1342, 29] on button "Options" at bounding box center [1348, 29] width 98 height 31
click at [1233, 71] on div "Back" at bounding box center [1304, 80] width 151 height 28
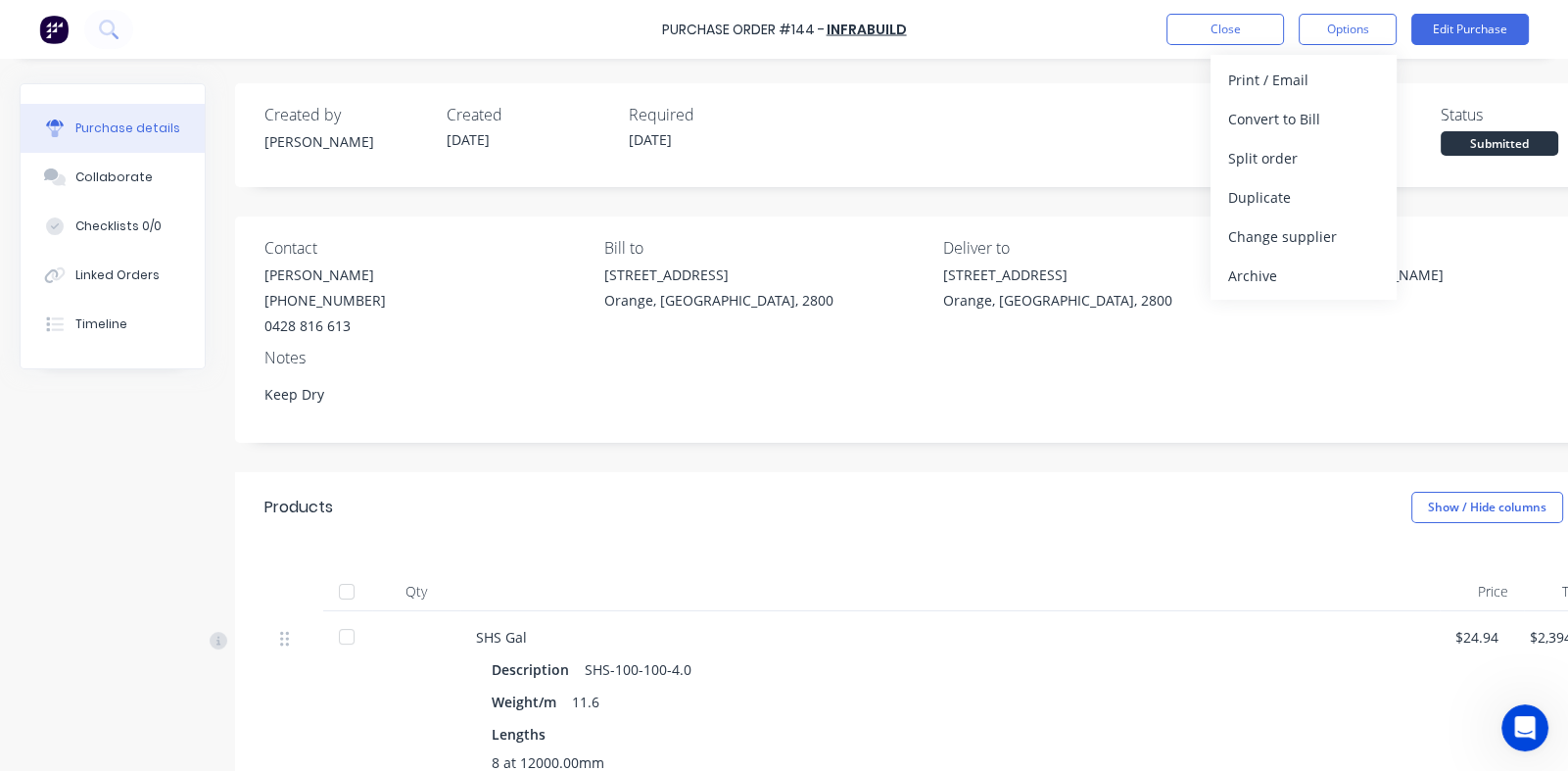
click at [1233, 71] on div "Print / Email" at bounding box center [1304, 80] width 151 height 28
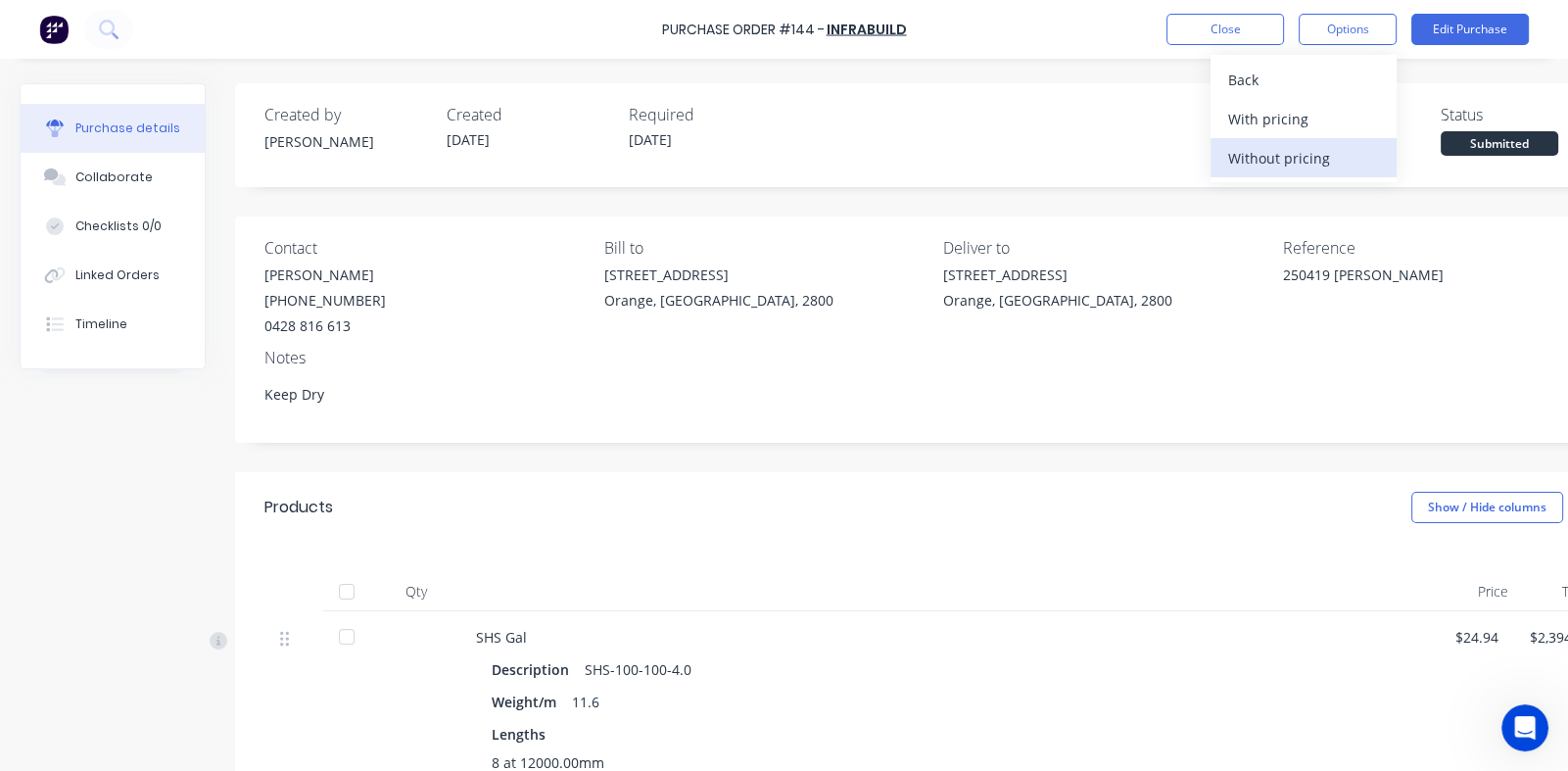
click at [1250, 151] on div "Without pricing" at bounding box center [1304, 158] width 151 height 28
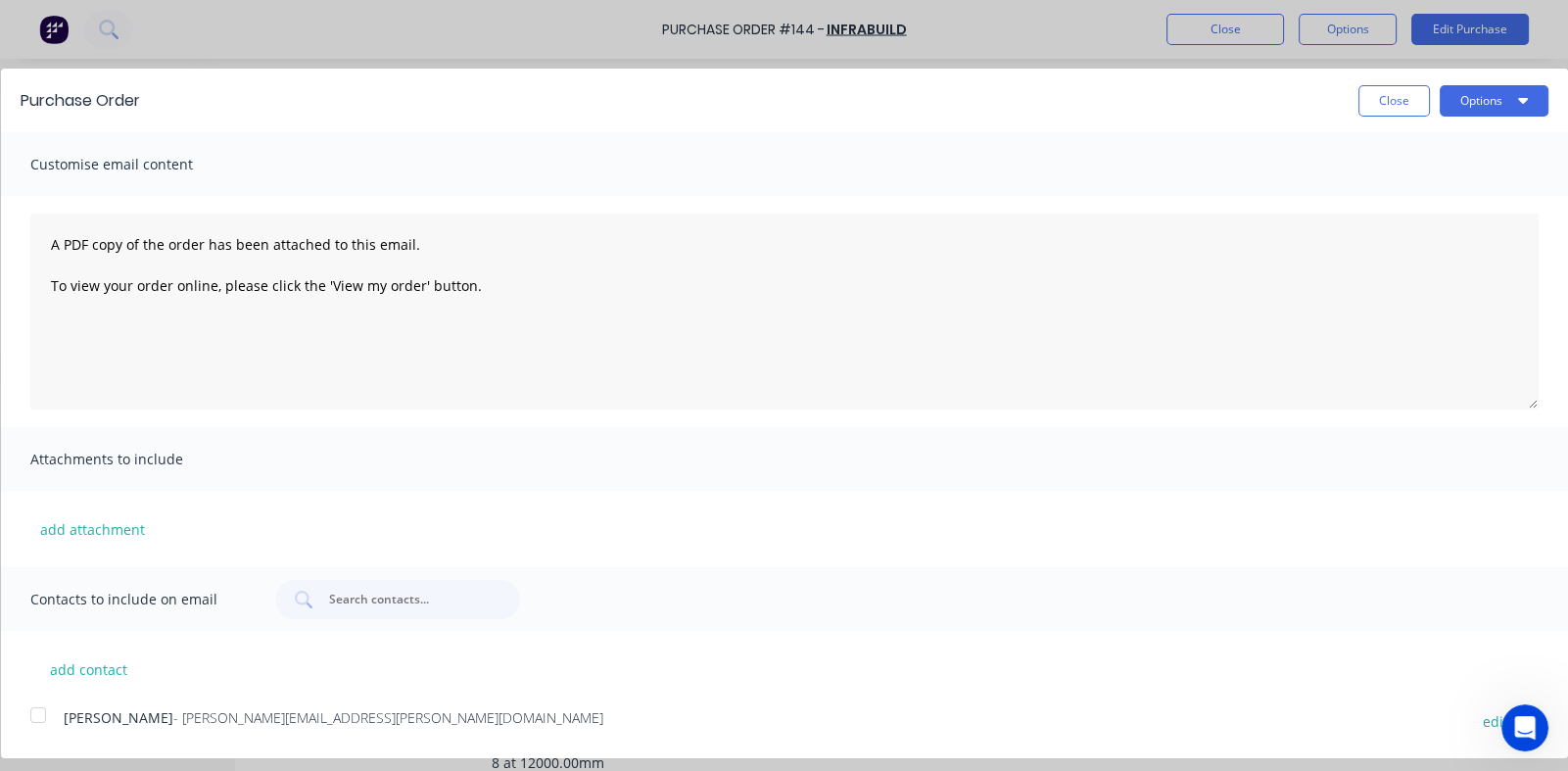
click at [32, 719] on div at bounding box center [38, 715] width 39 height 39
click at [1466, 96] on button "Options" at bounding box center [1494, 100] width 109 height 31
click at [1388, 187] on div "Email" at bounding box center [1455, 189] width 151 height 28
